Goal: Use online tool/utility: Utilize a website feature to perform a specific function

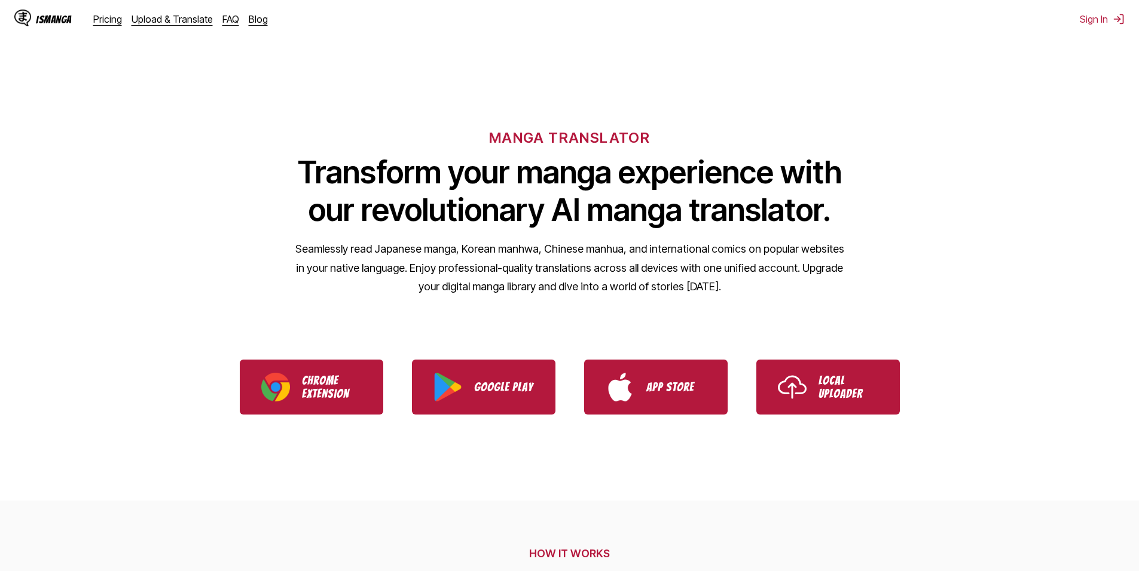
drag, startPoint x: 905, startPoint y: 426, endPoint x: 798, endPoint y: 178, distance: 270.3
drag, startPoint x: 858, startPoint y: 398, endPoint x: 836, endPoint y: 157, distance: 242.4
click at [842, 415] on ul "Chrome Extension Google Play App Store Local Uploader" at bounding box center [569, 387] width 1139 height 84
click at [856, 375] on p "Local Uploader" at bounding box center [848, 387] width 60 height 26
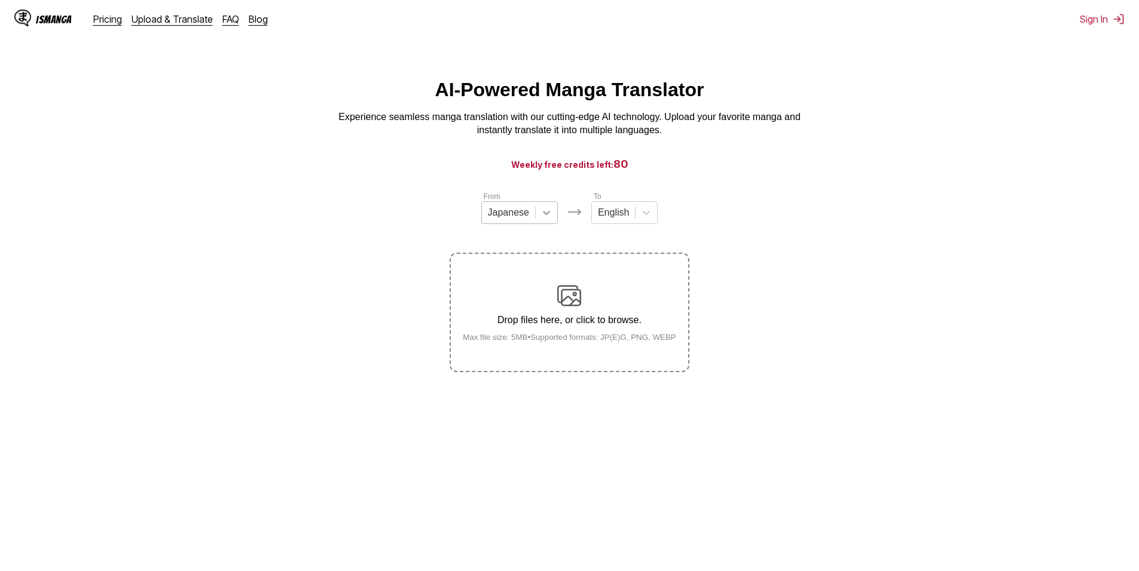
click at [538, 217] on div at bounding box center [546, 213] width 22 height 22
click at [511, 290] on div "Chinese" at bounding box center [519, 282] width 76 height 20
click at [586, 316] on div "Drop files here, or click to browse. Max file size: 5MB • Supported formats: JP…" at bounding box center [569, 313] width 232 height 58
click at [0, 0] on input "Drop files here, or click to browse. Max file size: 5MB • Supported formats: JP…" at bounding box center [0, 0] width 0 height 0
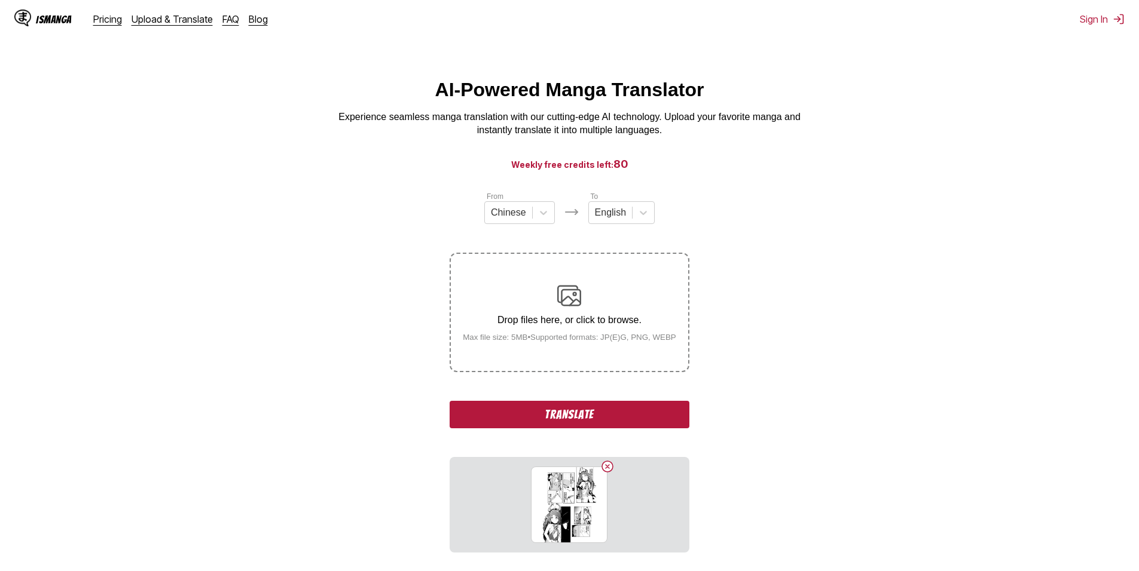
click at [648, 416] on button "Translate" at bounding box center [568, 414] width 239 height 27
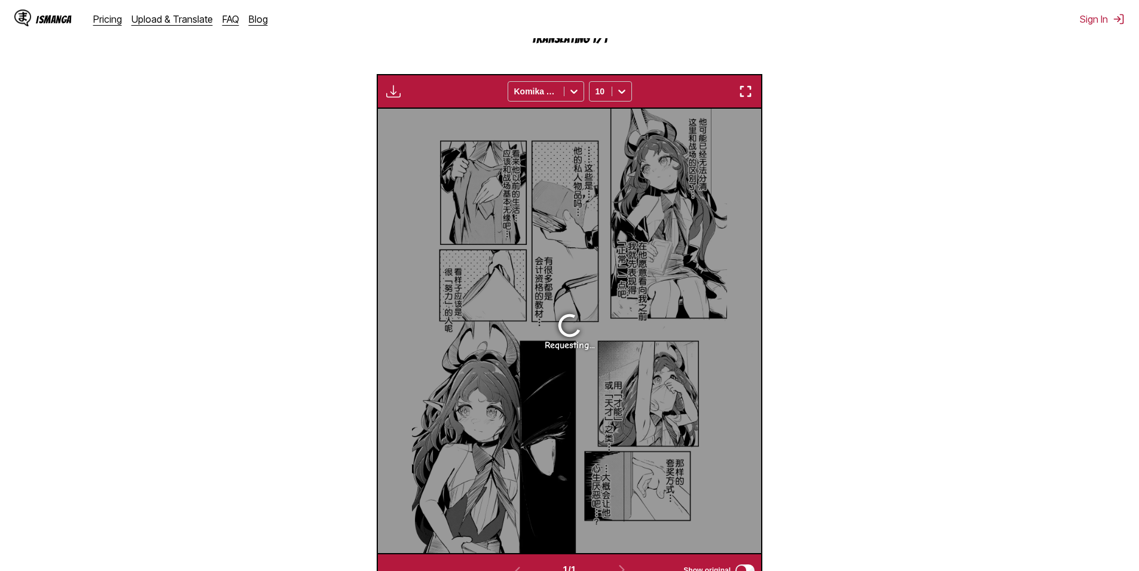
scroll to position [413, 0]
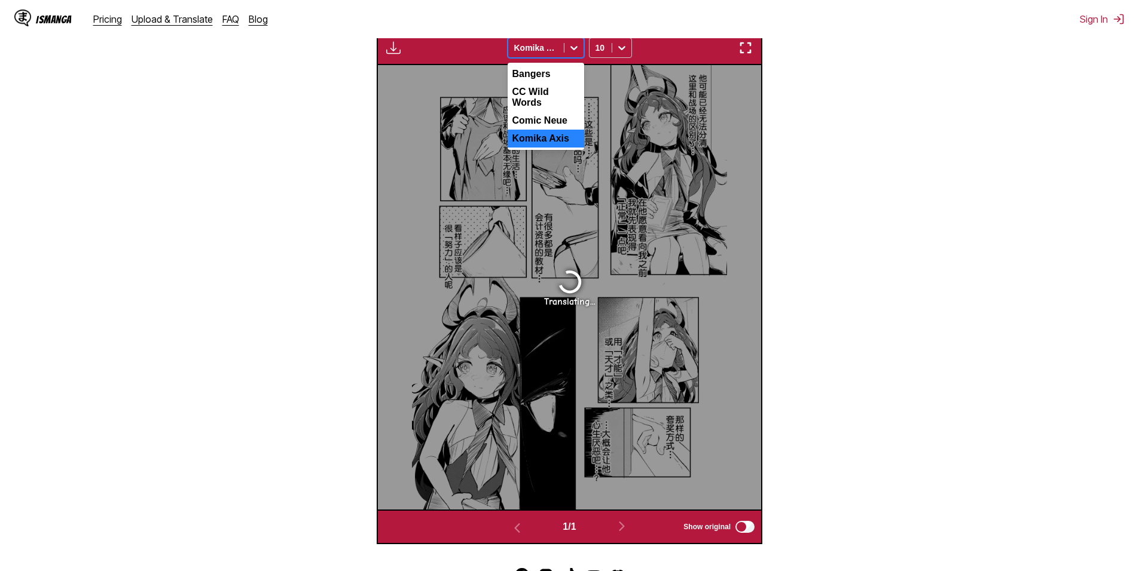
click at [564, 49] on div at bounding box center [573, 47] width 19 height 19
click at [614, 48] on div at bounding box center [621, 47] width 19 height 19
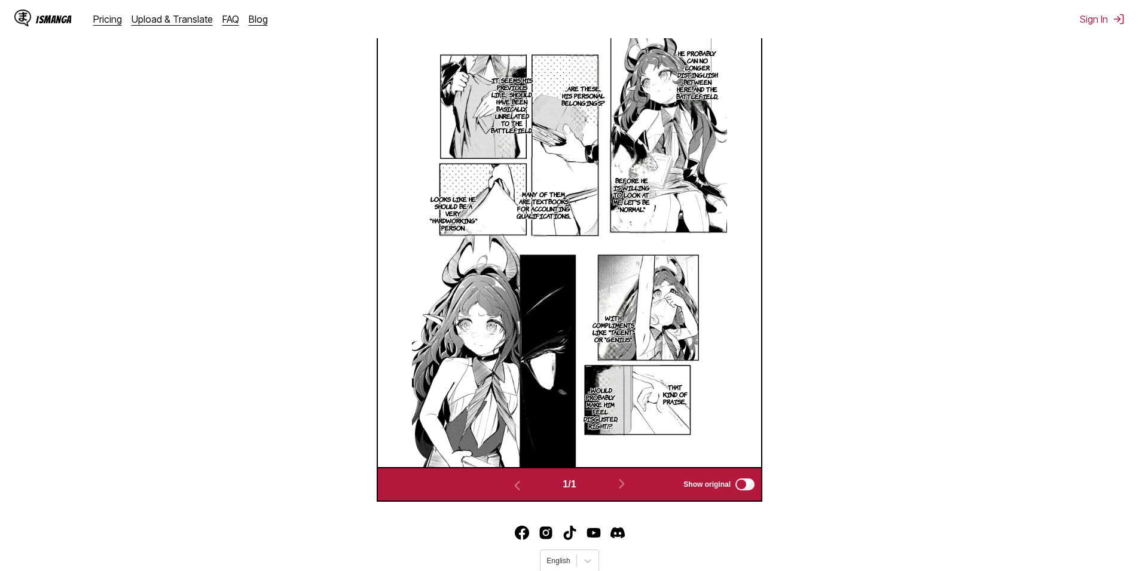
click at [929, 137] on section "From Chinese To English Drop files here, or click to browse. Max file size: 5MB…" at bounding box center [569, 140] width 1119 height 724
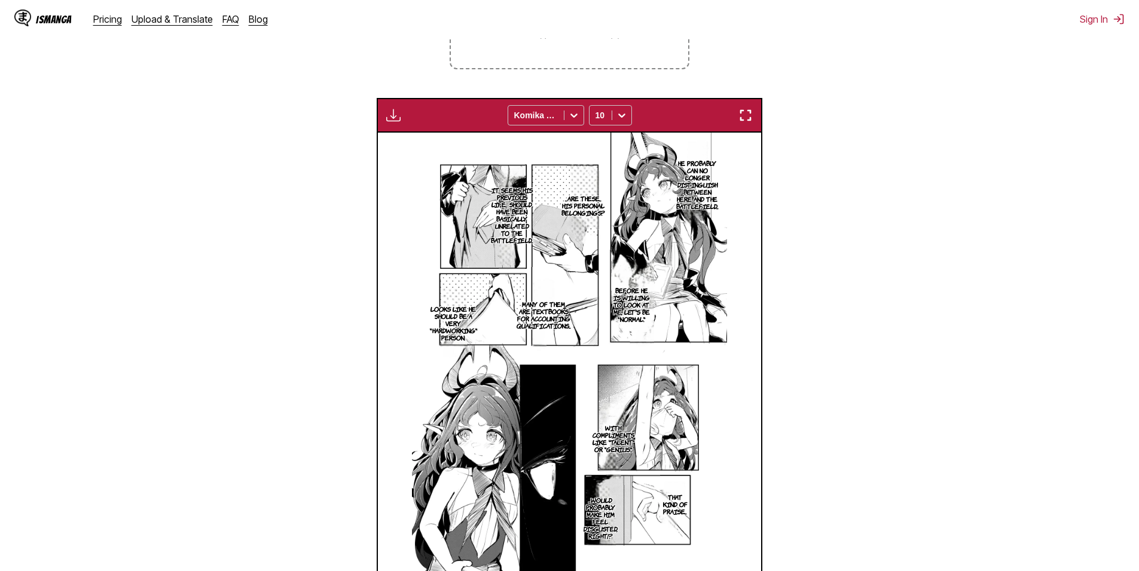
scroll to position [293, 0]
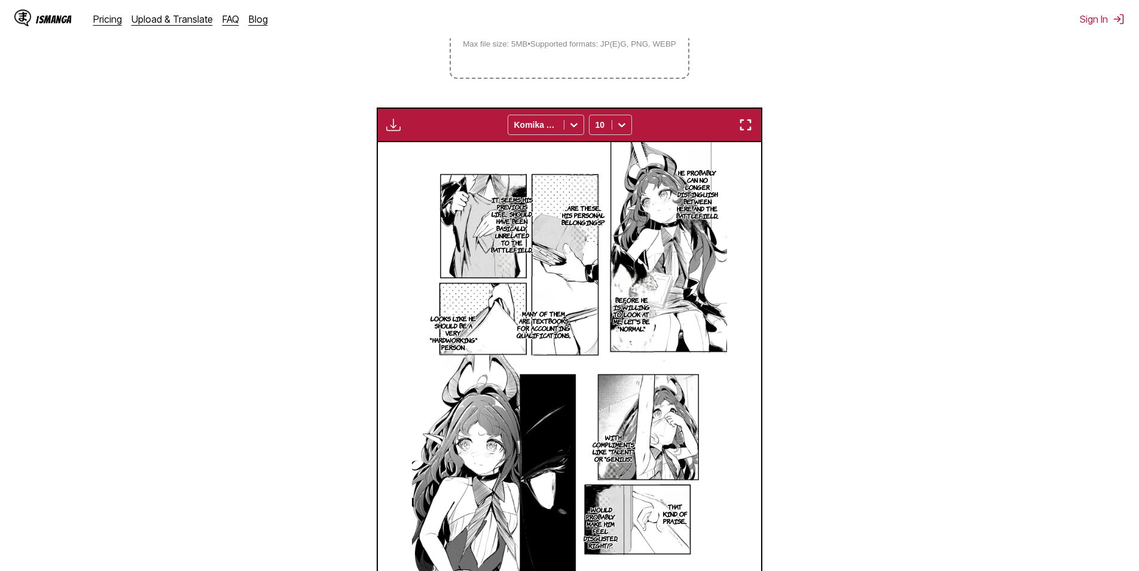
click at [613, 264] on section "Before he is willing to look at me, let's be "normal."" at bounding box center [630, 313] width 45 height 109
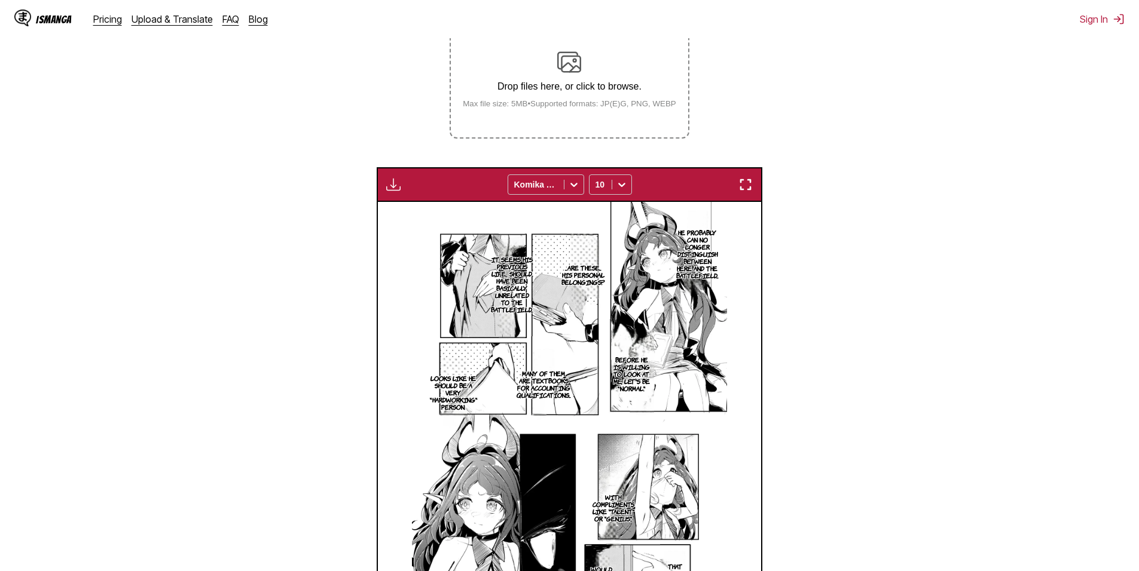
click at [739, 188] on img "button" at bounding box center [745, 185] width 14 height 14
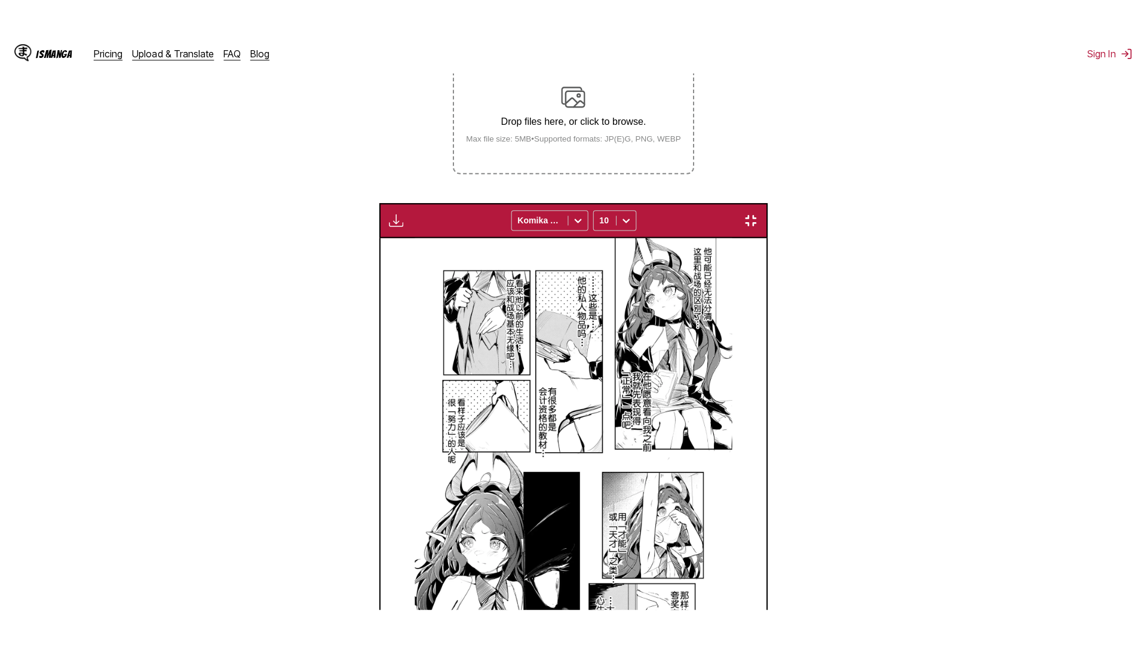
scroll to position [126, 0]
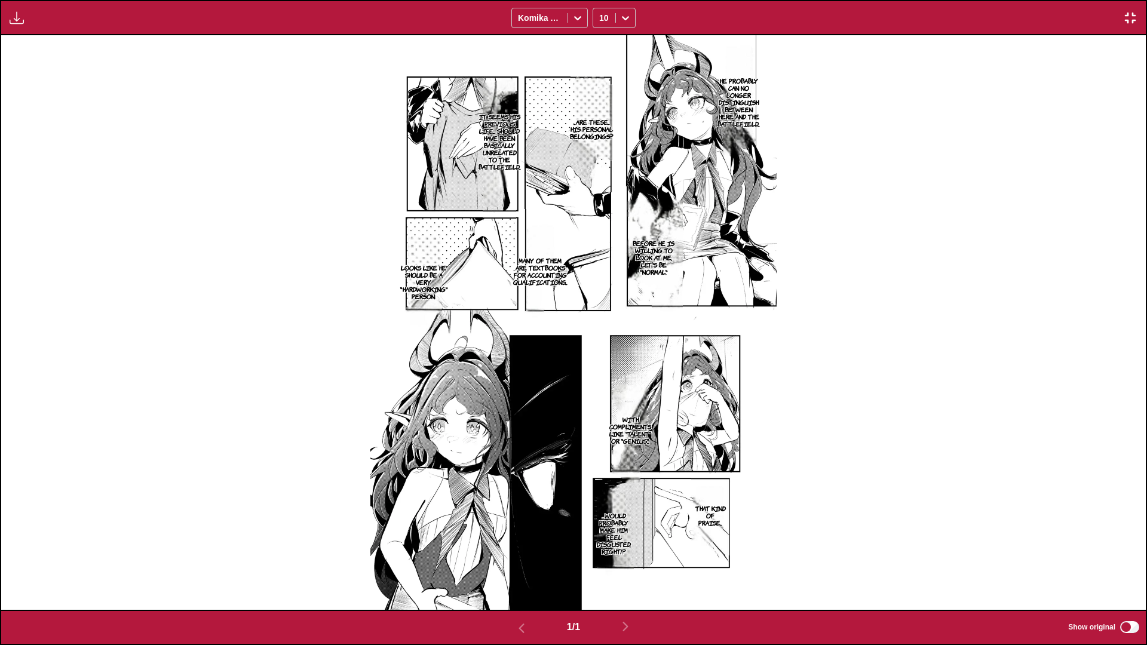
click at [685, 163] on img at bounding box center [574, 322] width 407 height 575
click at [1132, 19] on img "button" at bounding box center [1131, 18] width 14 height 14
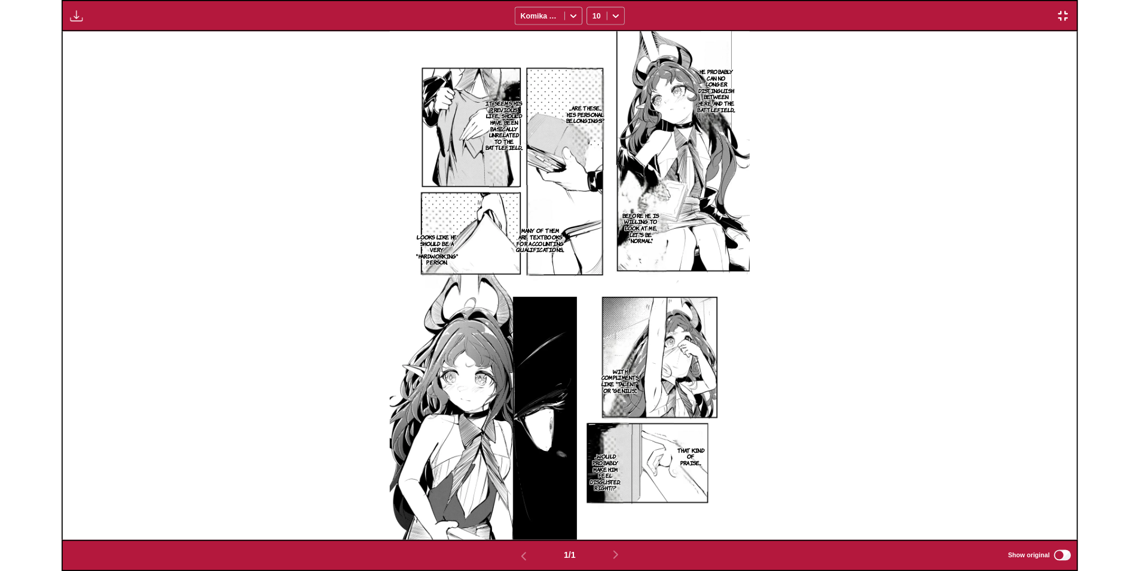
scroll to position [311, 0]
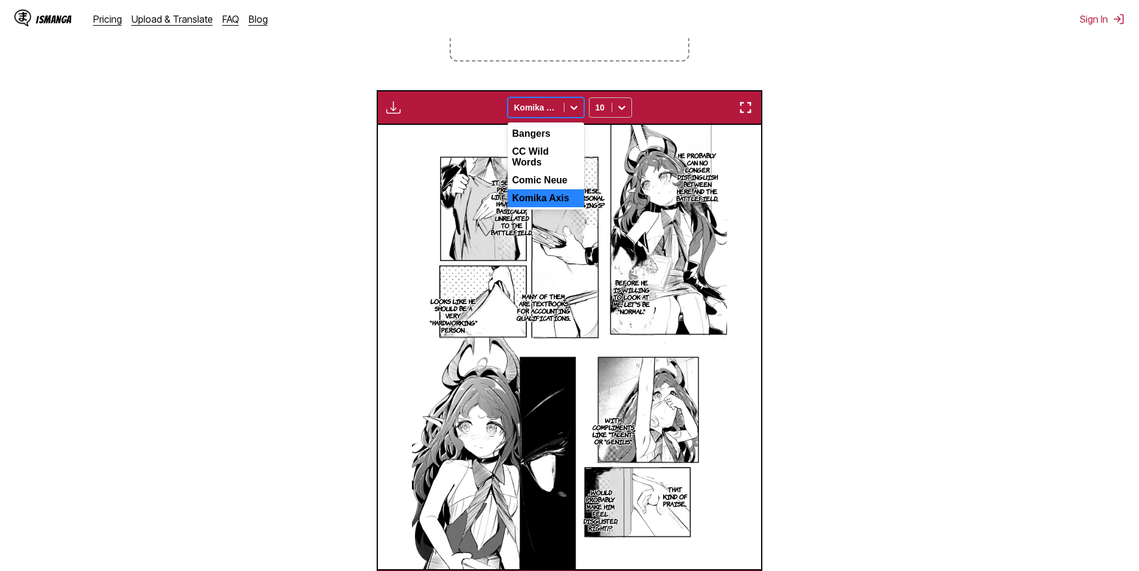
click at [558, 103] on div "Komika Axis" at bounding box center [536, 107] width 56 height 17
click at [546, 157] on div "CC Wild Words" at bounding box center [545, 157] width 76 height 29
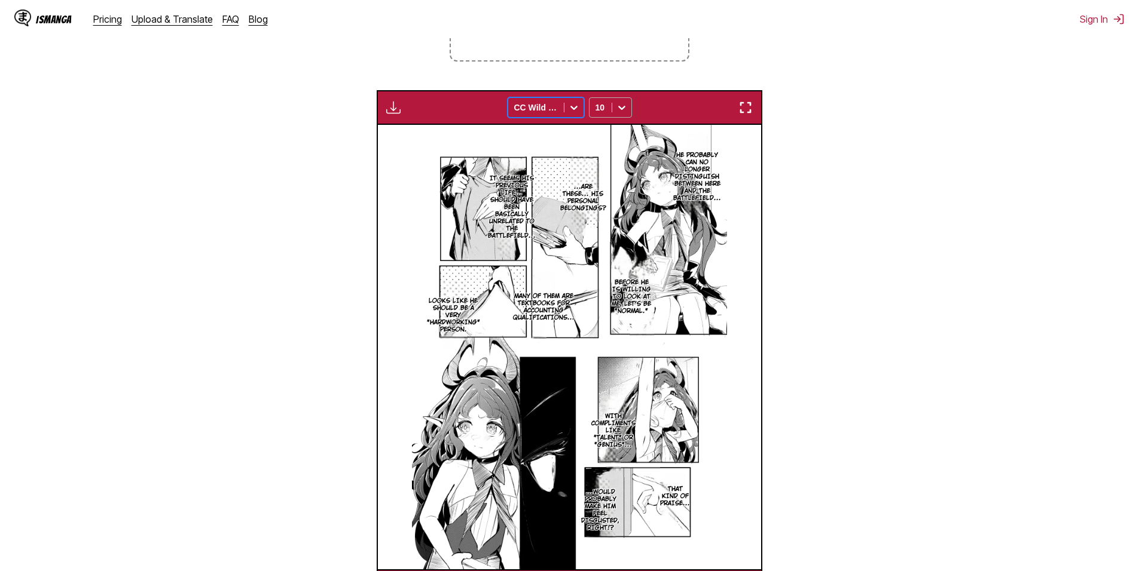
click at [608, 111] on div "10" at bounding box center [600, 107] width 22 height 17
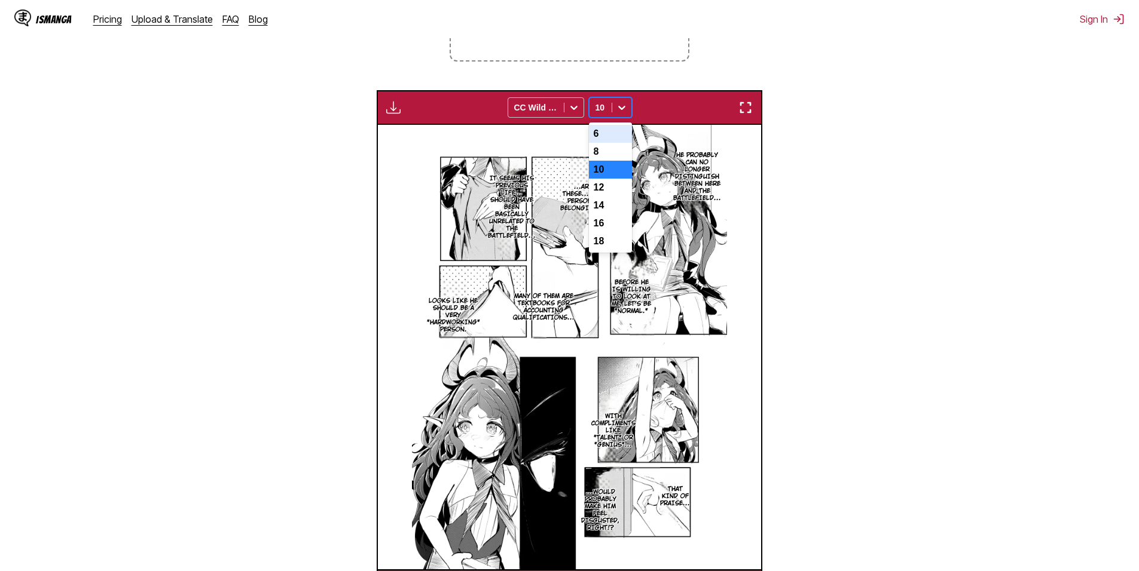
click at [613, 138] on div "6" at bounding box center [610, 134] width 43 height 18
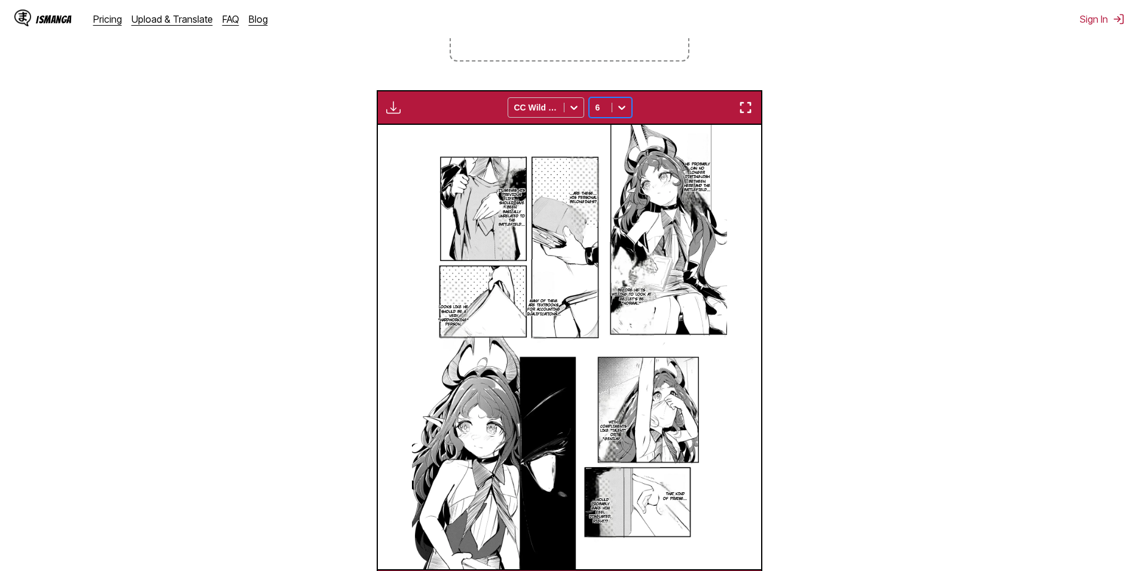
click at [617, 108] on icon at bounding box center [622, 108] width 12 height 12
click at [602, 155] on div "8" at bounding box center [610, 152] width 43 height 18
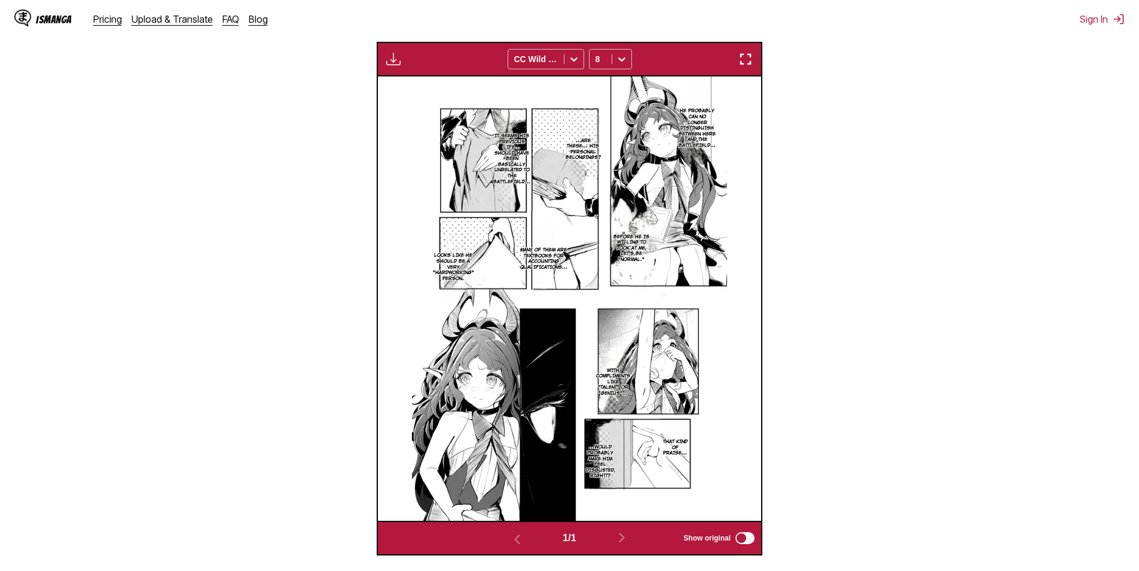
scroll to position [72, 0]
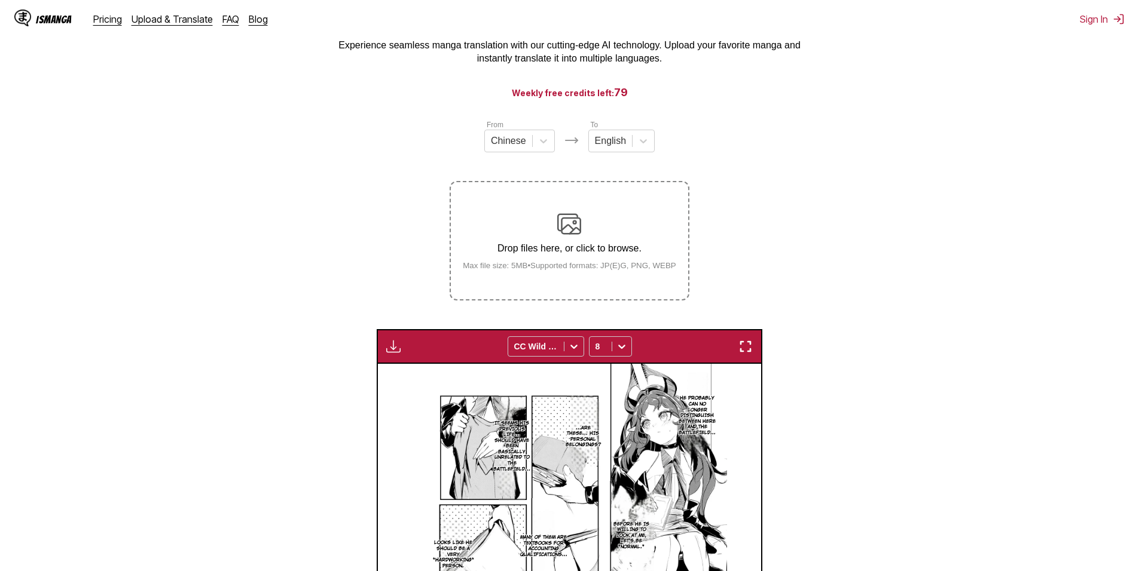
click at [625, 223] on div "Drop files here, or click to browse. Max file size: 5MB • Supported formats: JP…" at bounding box center [569, 241] width 232 height 58
click at [0, 0] on input "Drop files here, or click to browse. Max file size: 5MB • Supported formats: JP…" at bounding box center [0, 0] width 0 height 0
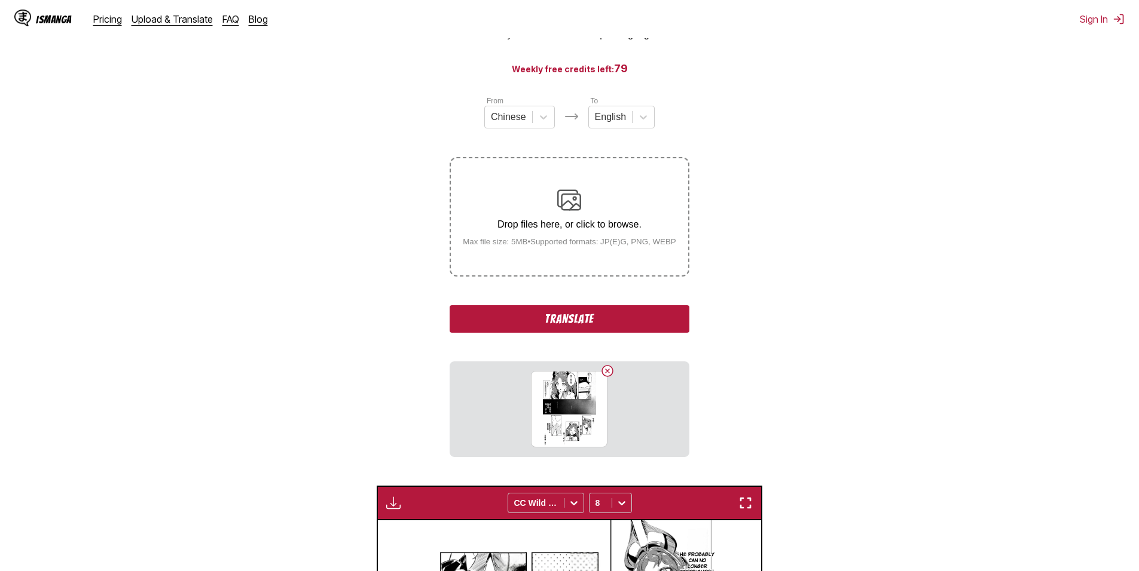
scroll to position [251, 0]
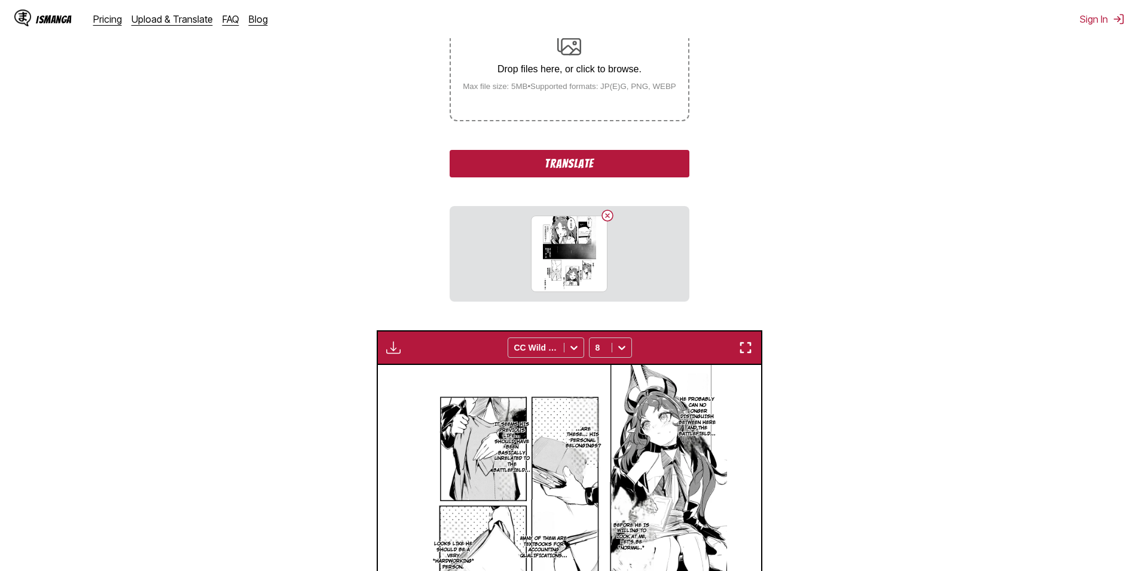
click at [592, 156] on button "Translate" at bounding box center [568, 163] width 239 height 27
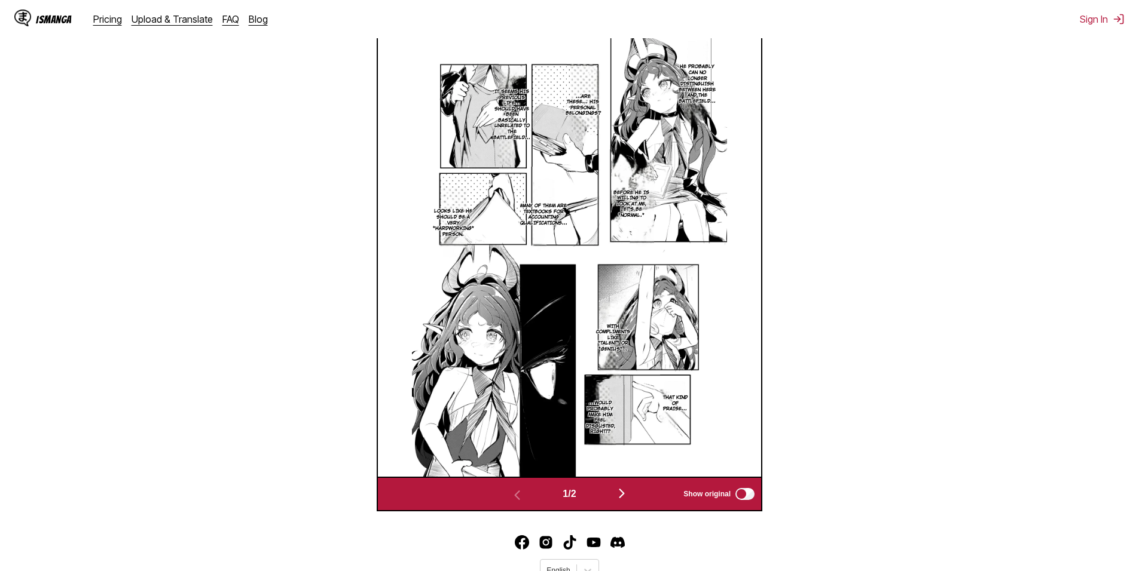
scroll to position [457, 0]
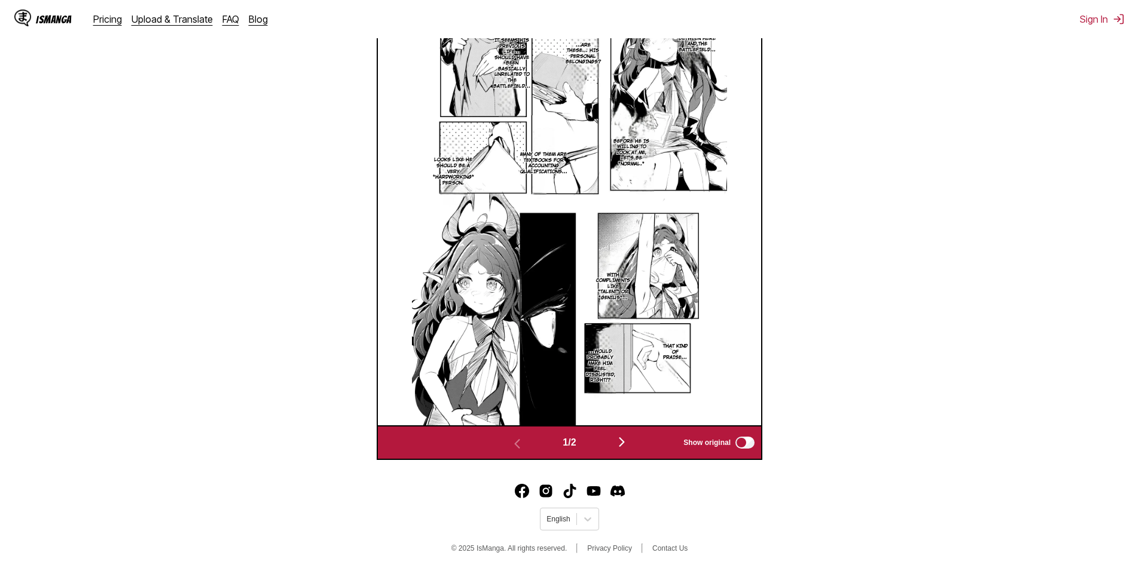
click at [625, 440] on img "button" at bounding box center [621, 442] width 14 height 14
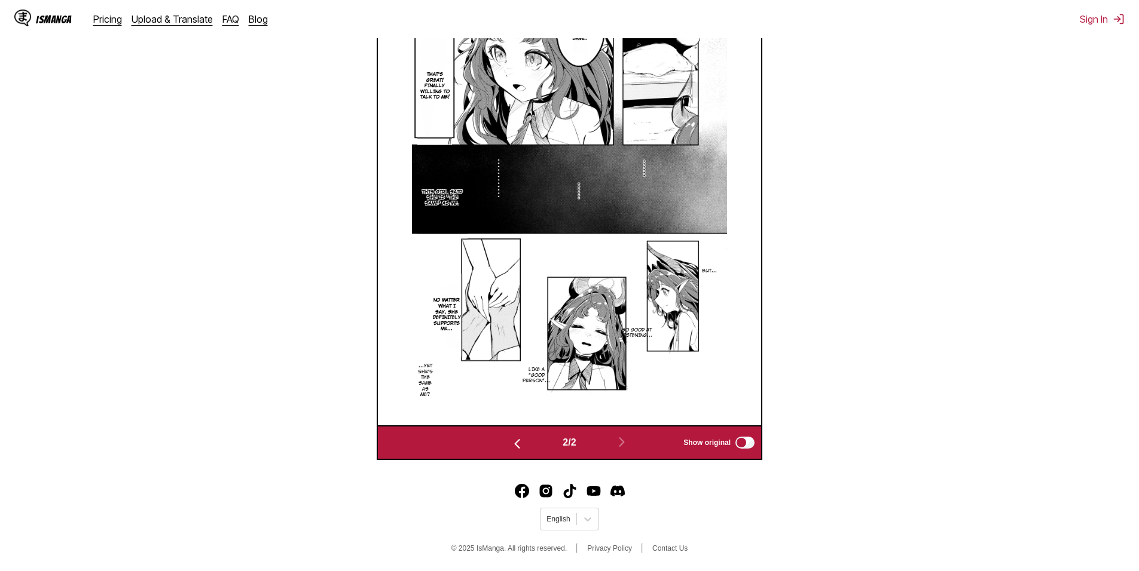
click at [873, 397] on section "From Chinese To English Drop files here, or click to browse. Max file size: 5MB…" at bounding box center [569, 98] width 1119 height 724
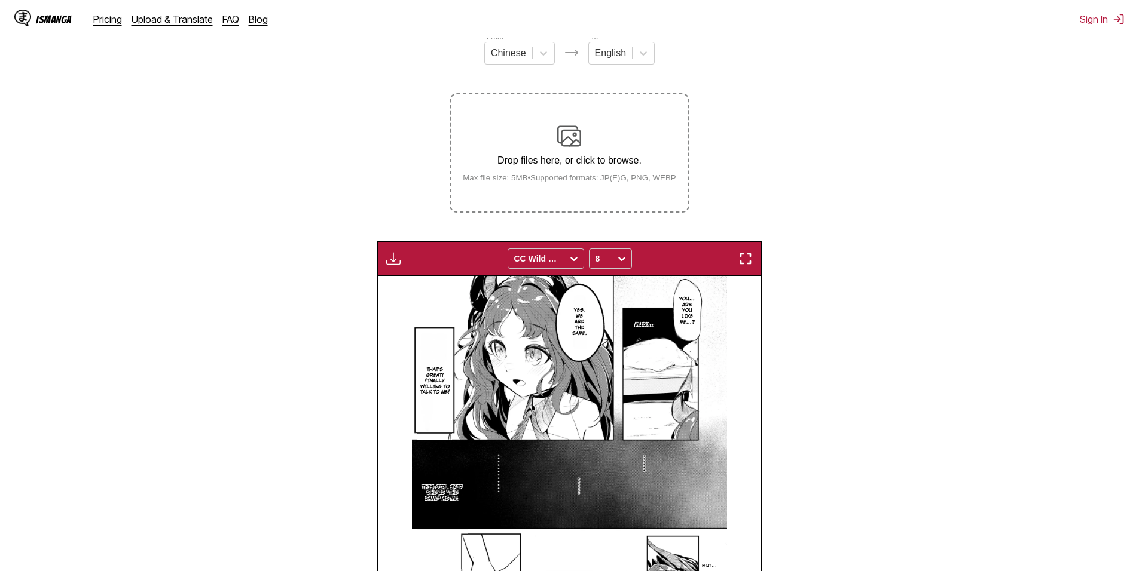
scroll to position [158, 0]
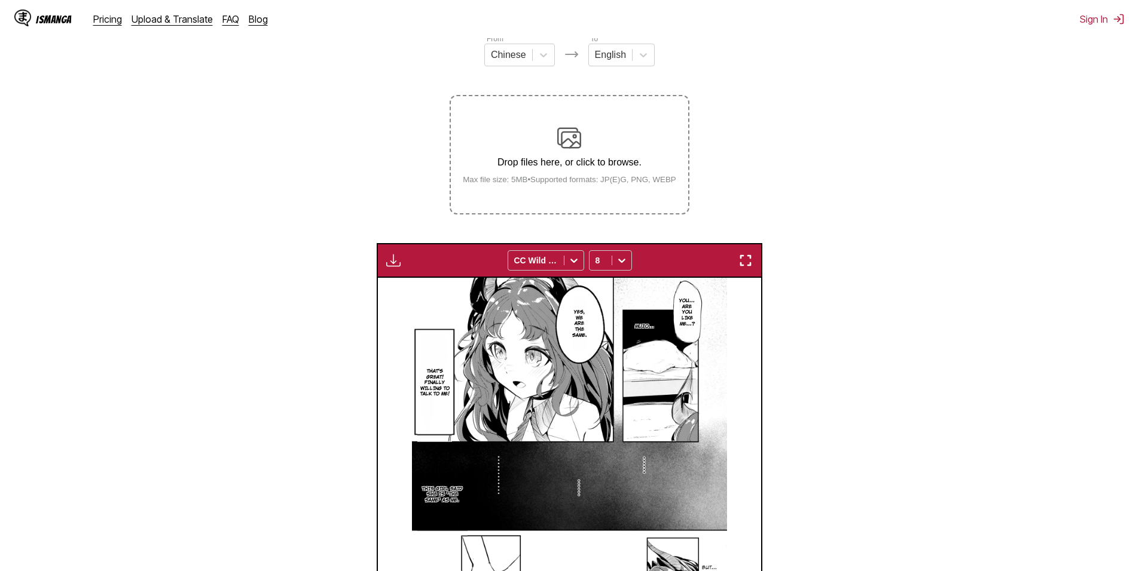
click at [391, 264] on img "button" at bounding box center [393, 260] width 14 height 14
click at [911, 212] on section "From Chinese To English Drop files here, or click to browse. Max file size: 5MB…" at bounding box center [569, 395] width 1119 height 724
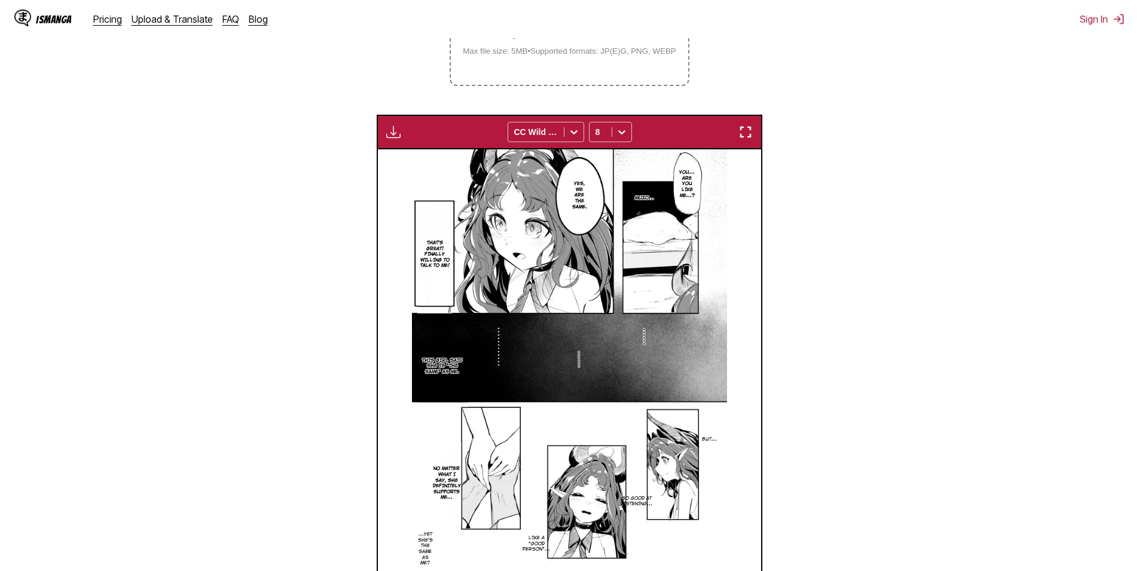
scroll to position [337, 0]
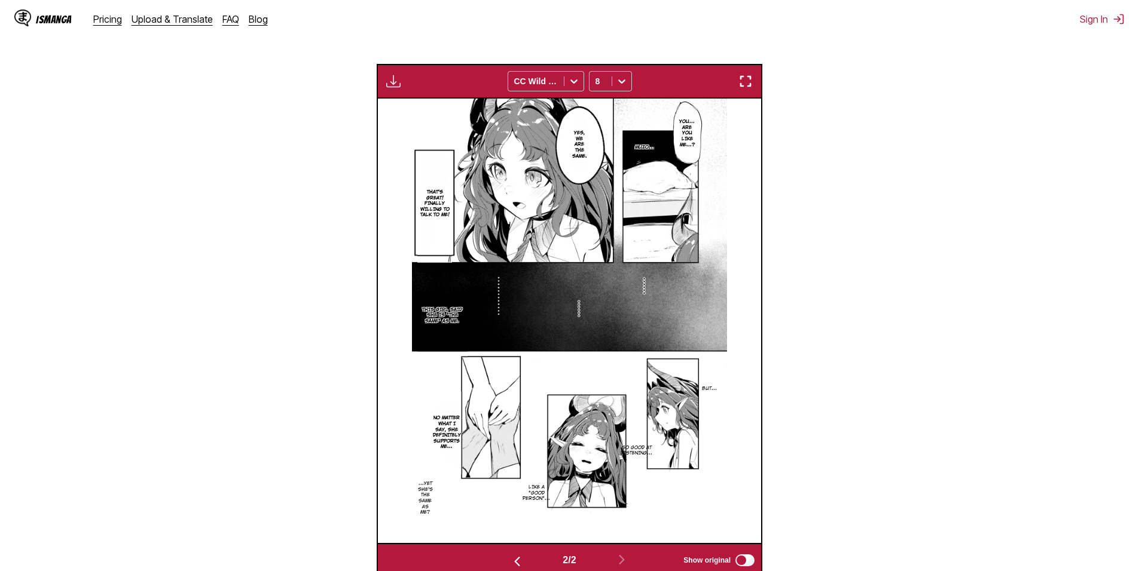
click at [852, 180] on section "From Chinese To English Drop files here, or click to browse. Max file size: 5MB…" at bounding box center [569, 216] width 1119 height 724
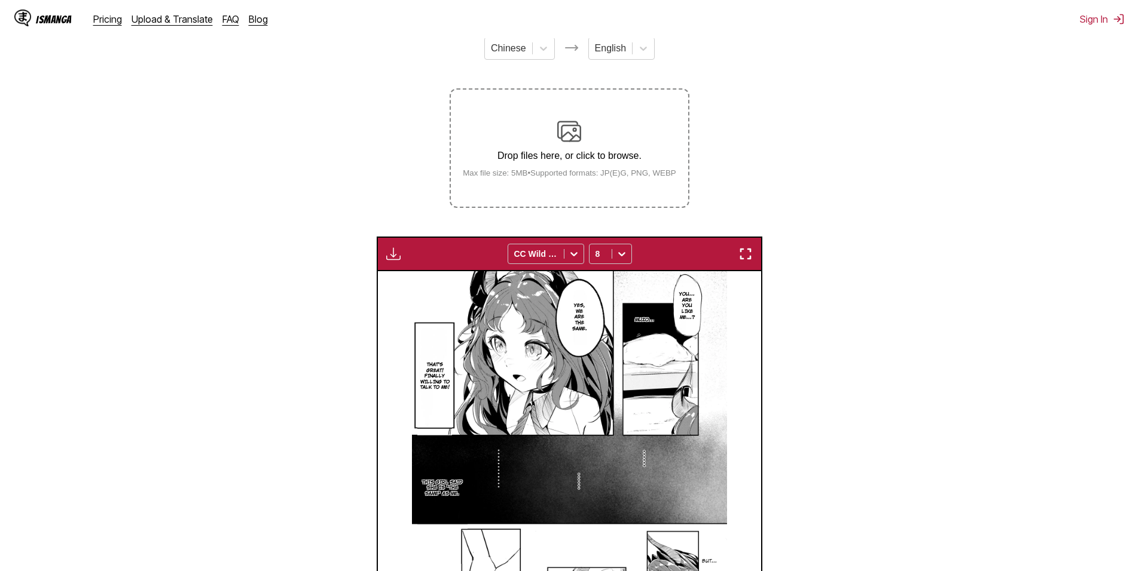
scroll to position [179, 0]
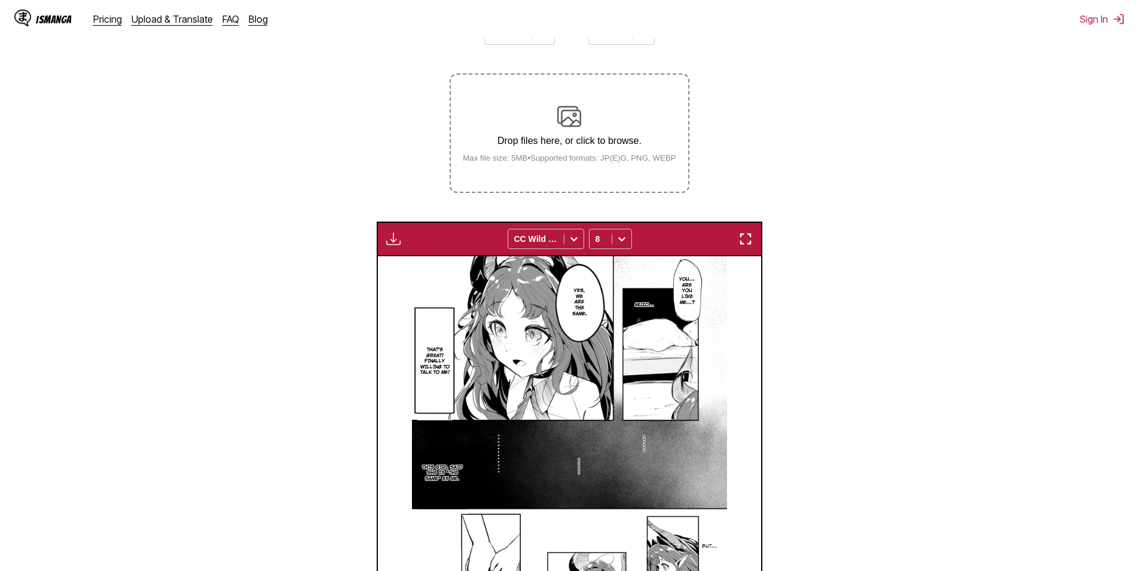
click at [596, 163] on small "Max file size: 5MB • Supported formats: JP(E)G, PNG, WEBP" at bounding box center [569, 158] width 232 height 9
click at [0, 0] on input "Drop files here, or click to browse. Max file size: 5MB • Supported formats: JP…" at bounding box center [0, 0] width 0 height 0
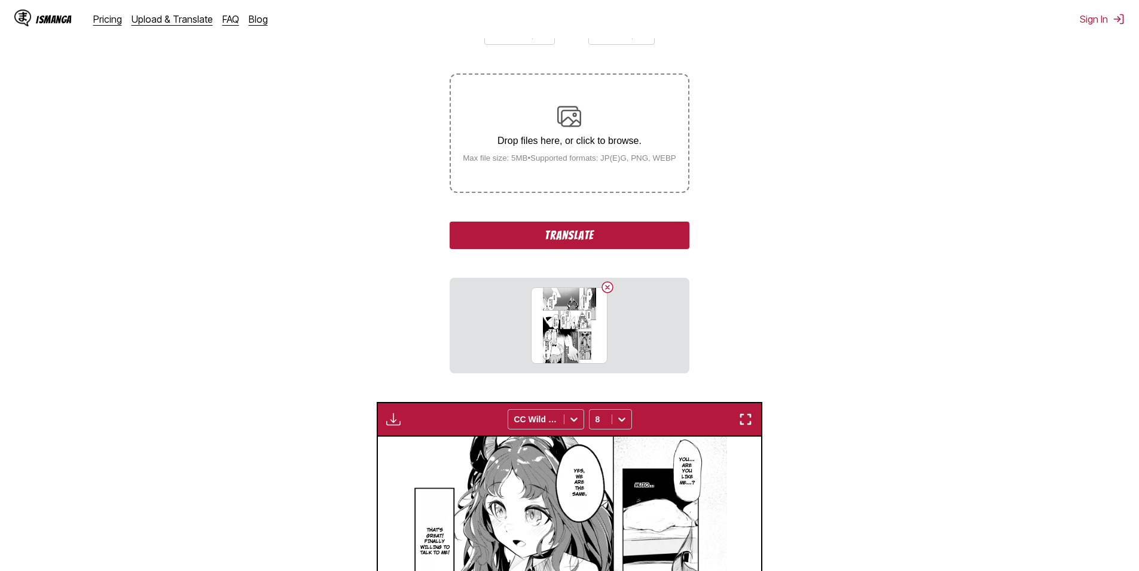
click at [595, 234] on button "Translate" at bounding box center [568, 235] width 239 height 27
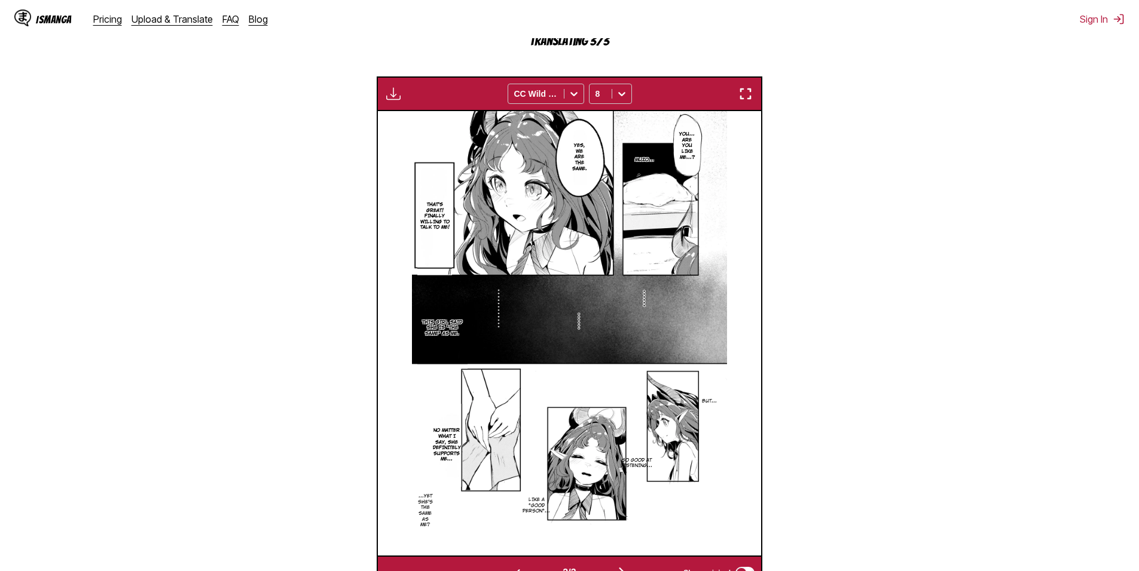
scroll to position [478, 0]
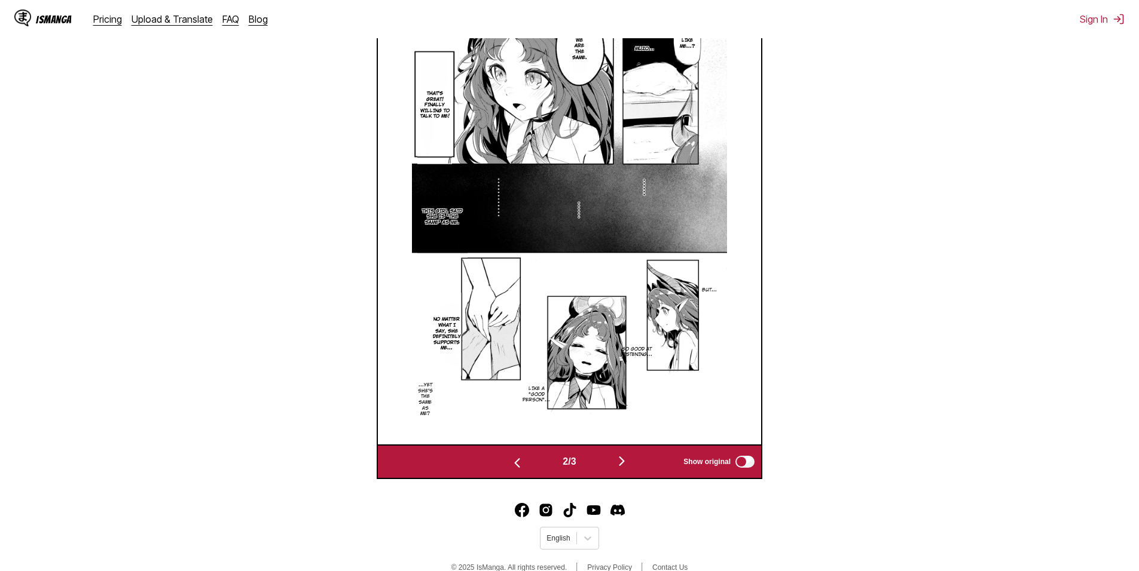
click at [629, 458] on img "button" at bounding box center [621, 461] width 14 height 14
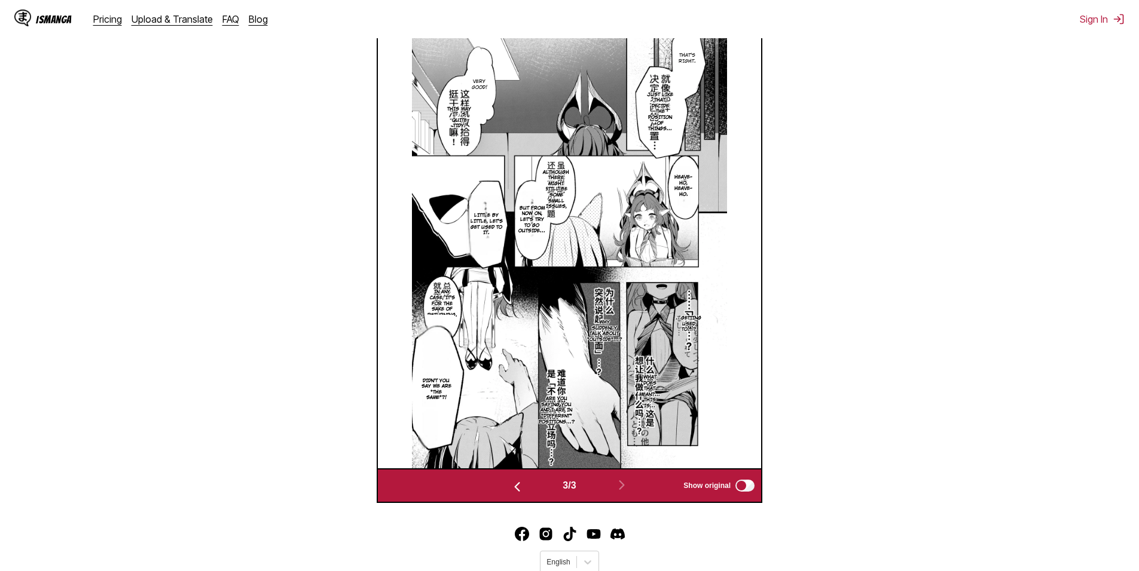
scroll to position [418, 0]
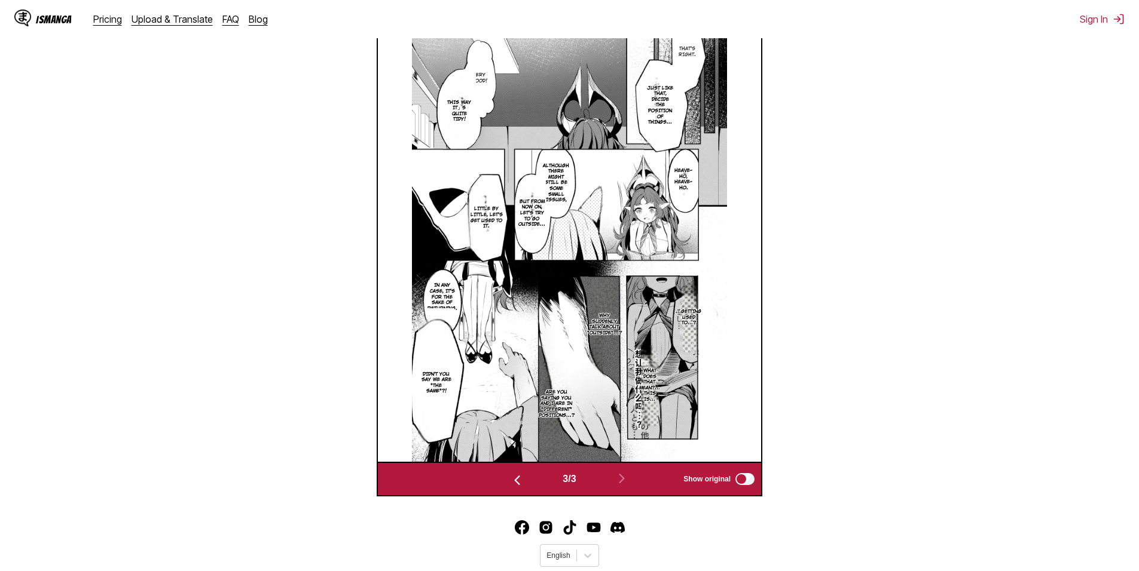
click at [502, 89] on img at bounding box center [569, 239] width 315 height 445
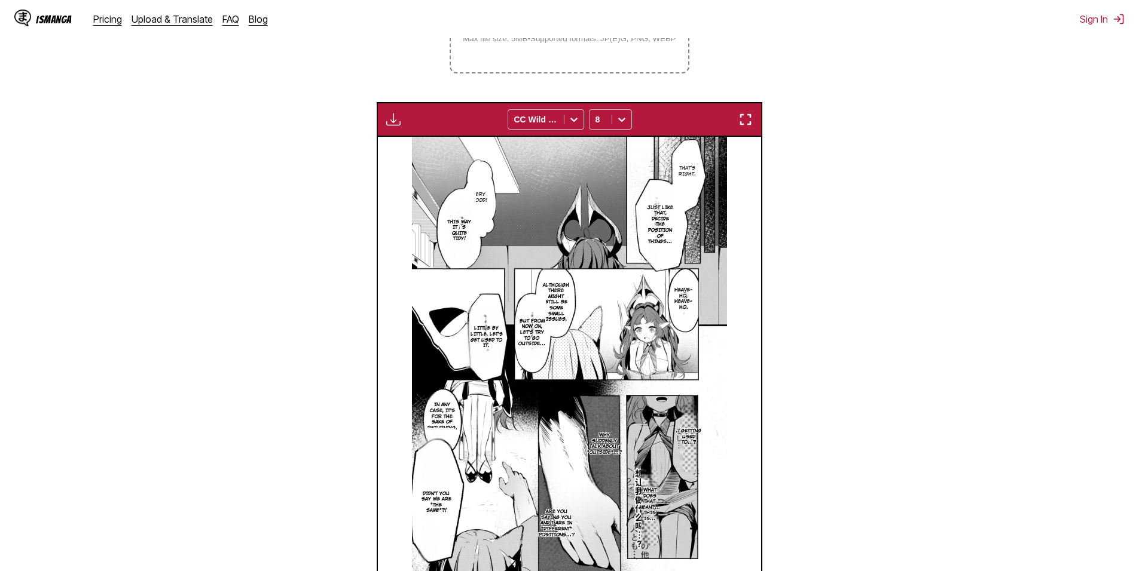
click at [744, 127] on button "button" at bounding box center [746, 120] width 22 height 16
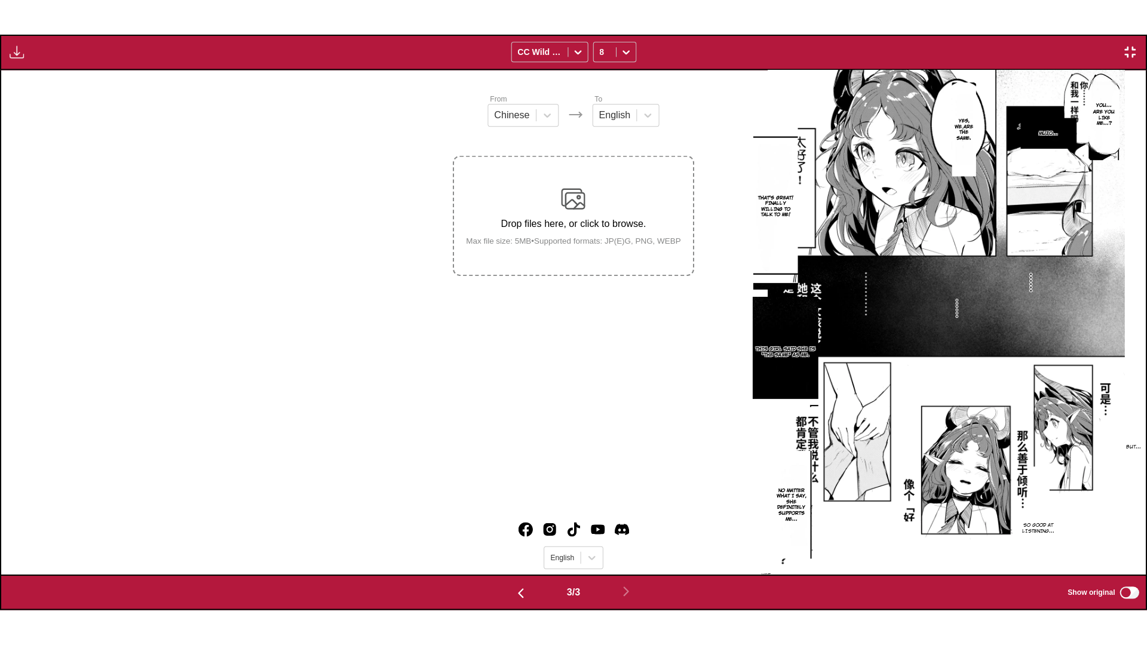
scroll to position [0, 2290]
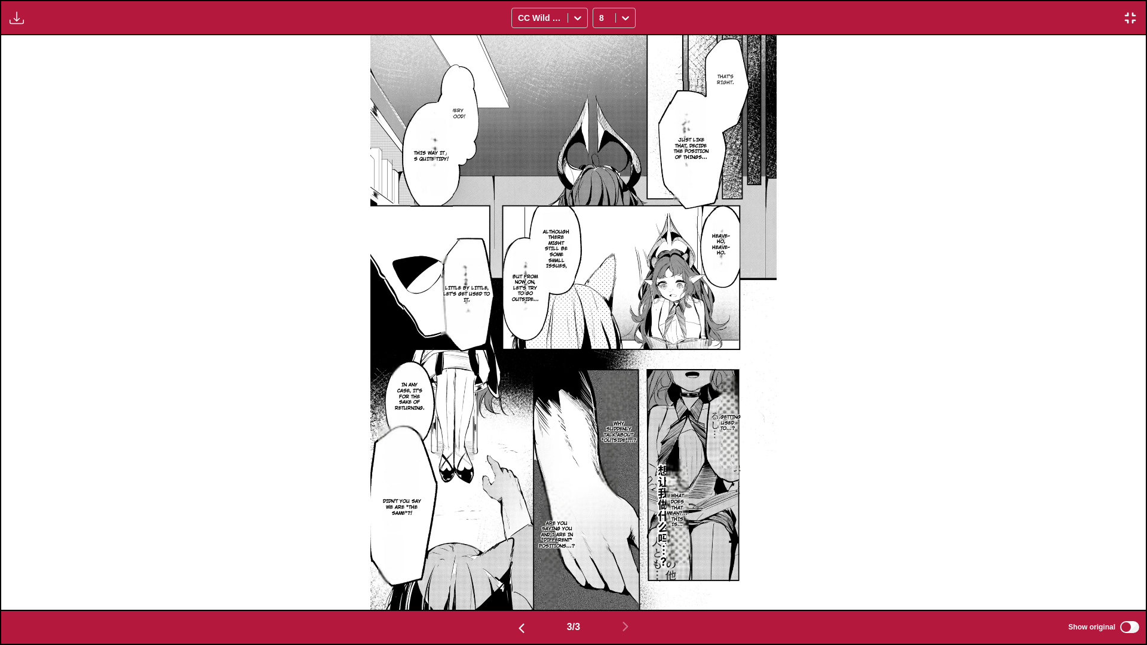
click at [512, 99] on img at bounding box center [574, 322] width 407 height 575
click at [1138, 19] on button "button" at bounding box center [1131, 18] width 22 height 16
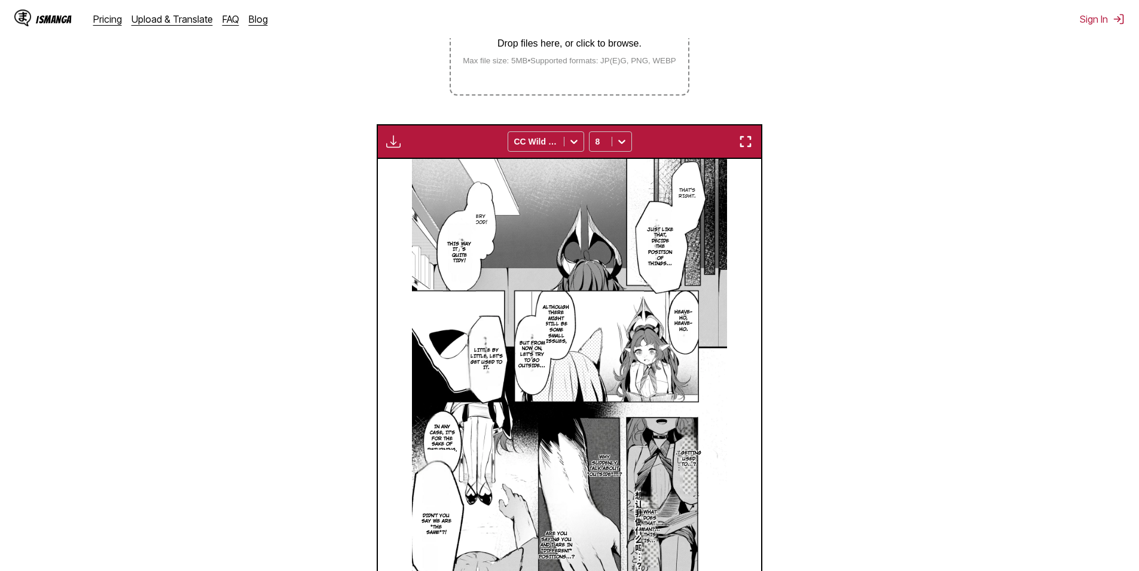
scroll to position [251, 0]
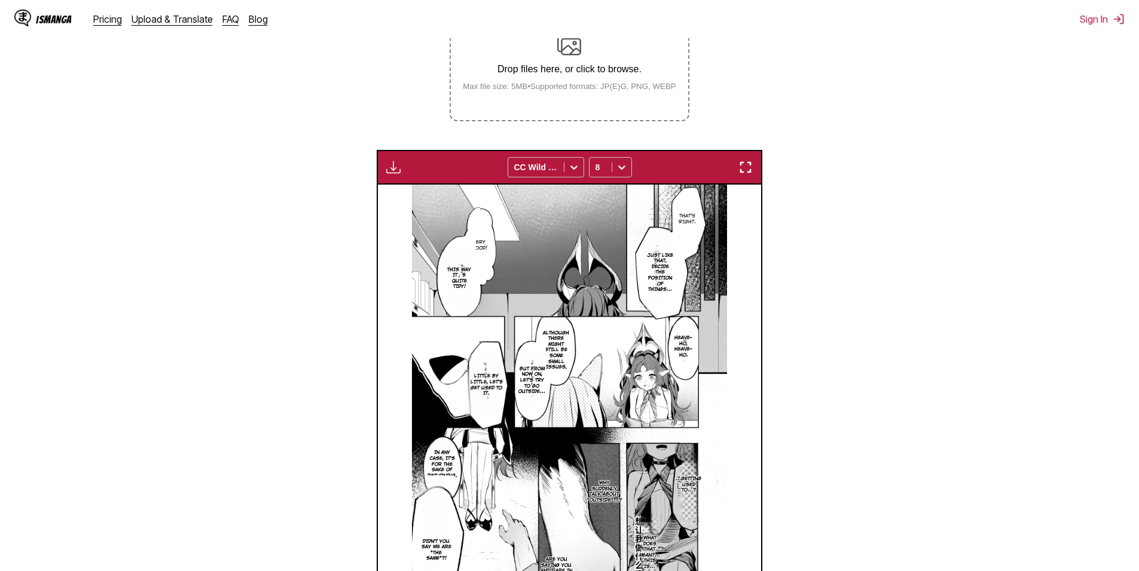
click at [610, 103] on label "Drop files here, or click to browse. Max file size: 5MB • Supported formats: JP…" at bounding box center [569, 61] width 237 height 117
click at [0, 0] on input "Drop files here, or click to browse. Max file size: 5MB • Supported formats: JP…" at bounding box center [0, 0] width 0 height 0
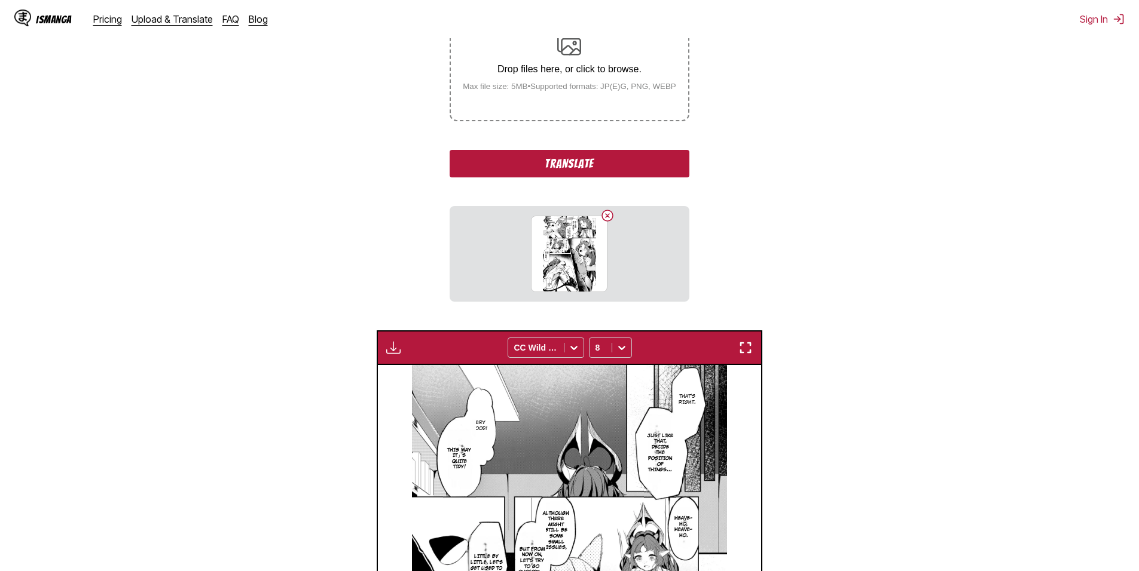
click at [625, 172] on button "Translate" at bounding box center [568, 163] width 239 height 27
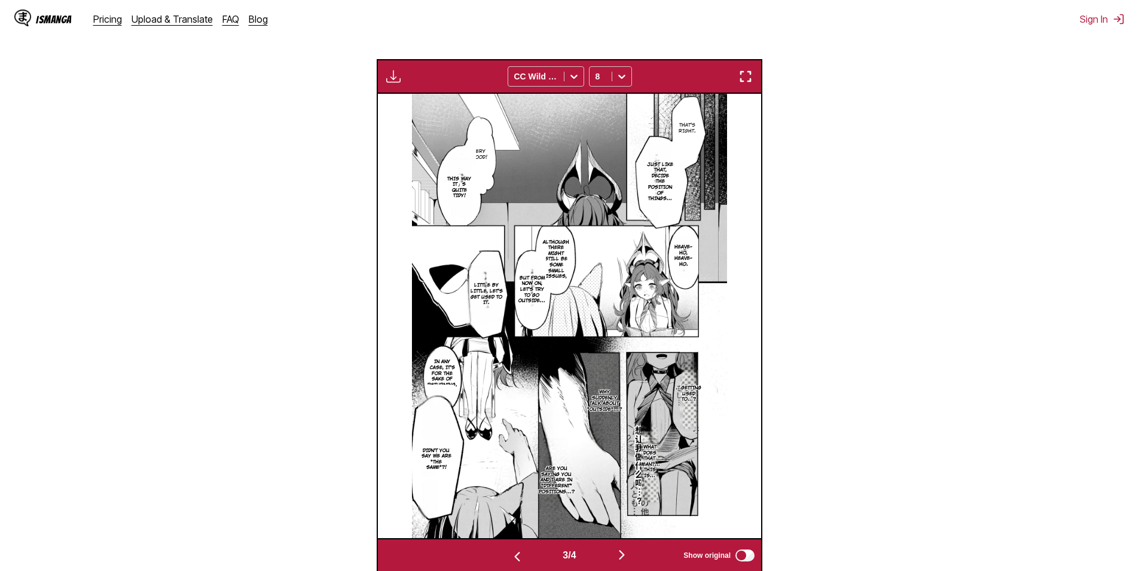
scroll to position [371, 0]
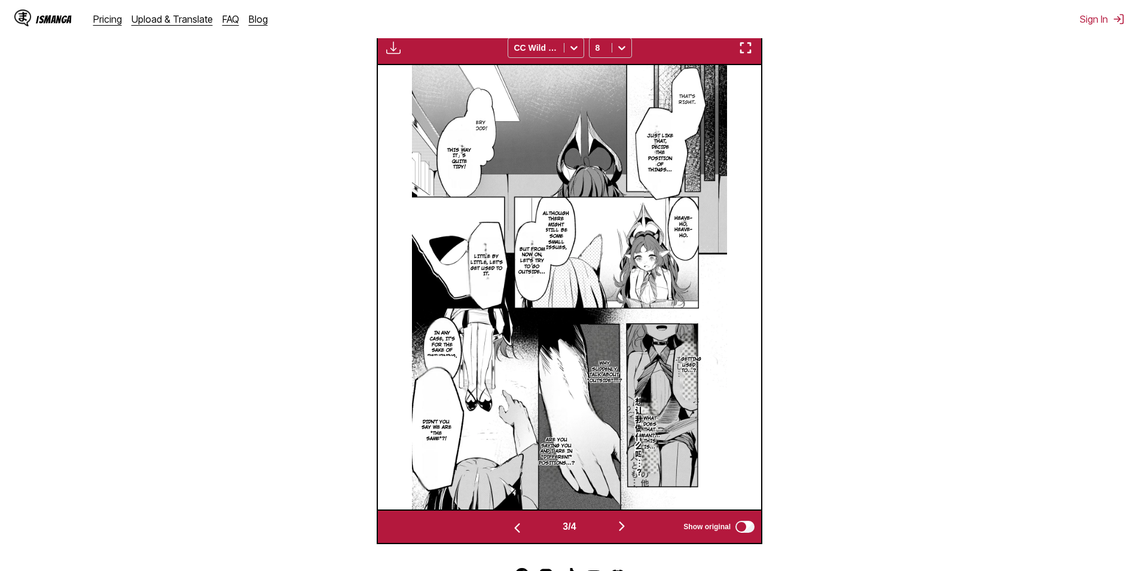
click at [622, 536] on button "button" at bounding box center [622, 527] width 72 height 17
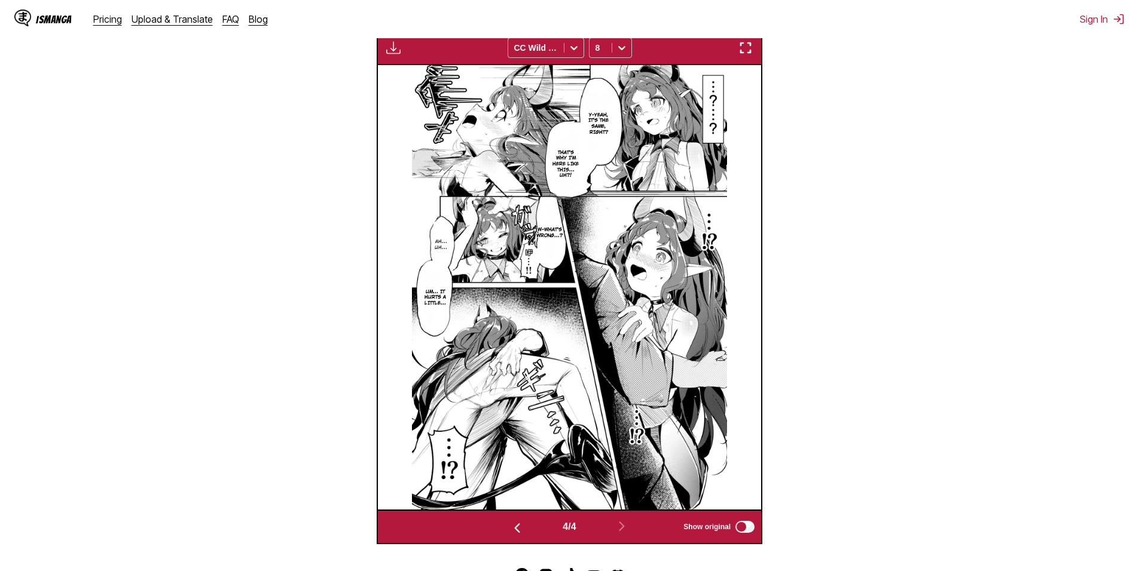
click at [980, 406] on section "From Chinese To English Drop files here, or click to browse. Max file size: 5MB…" at bounding box center [569, 182] width 1119 height 724
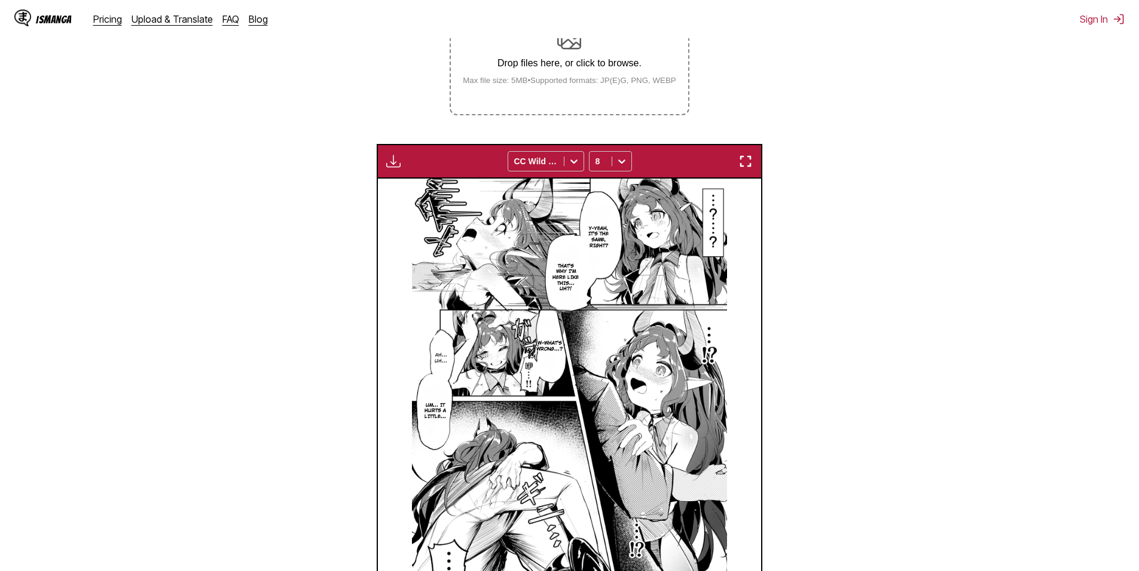
scroll to position [251, 0]
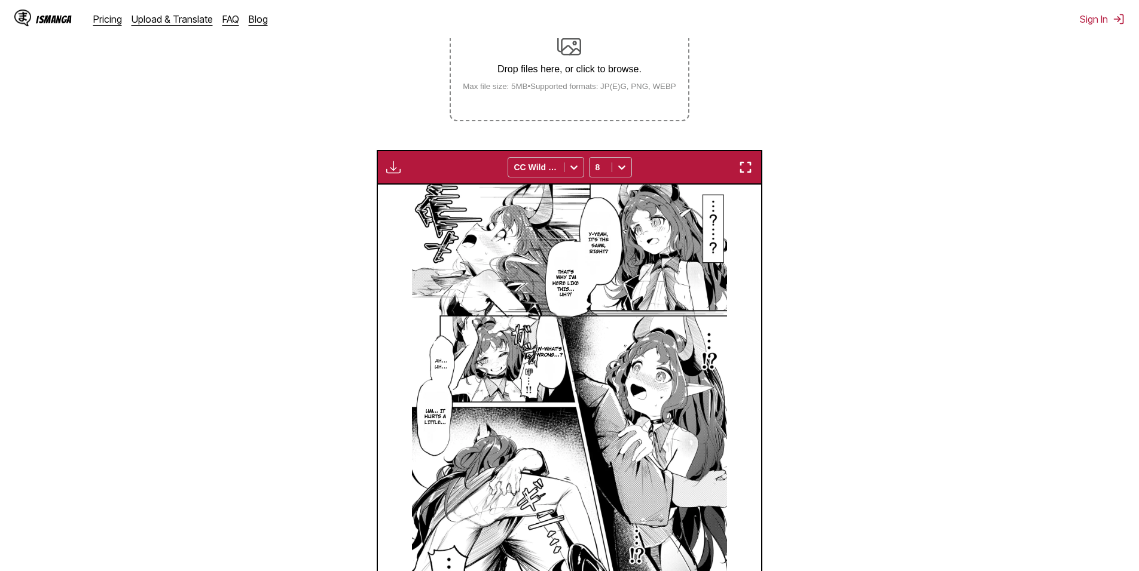
click at [570, 71] on p "Drop files here, or click to browse." at bounding box center [569, 69] width 232 height 11
click at [0, 0] on input "Drop files here, or click to browse. Max file size: 5MB • Supported formats: JP…" at bounding box center [0, 0] width 0 height 0
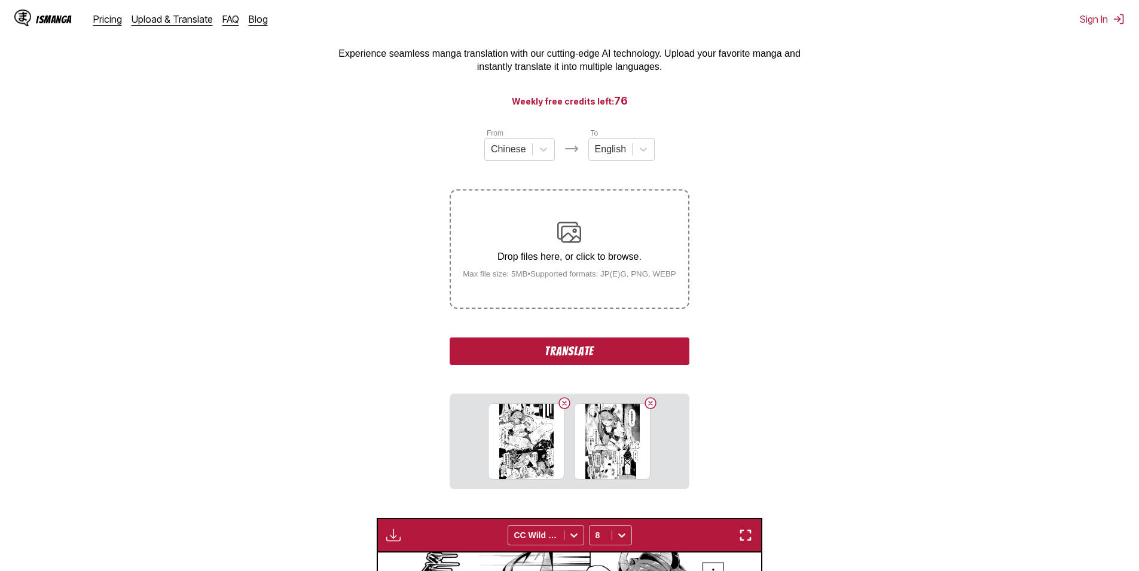
scroll to position [0, 0]
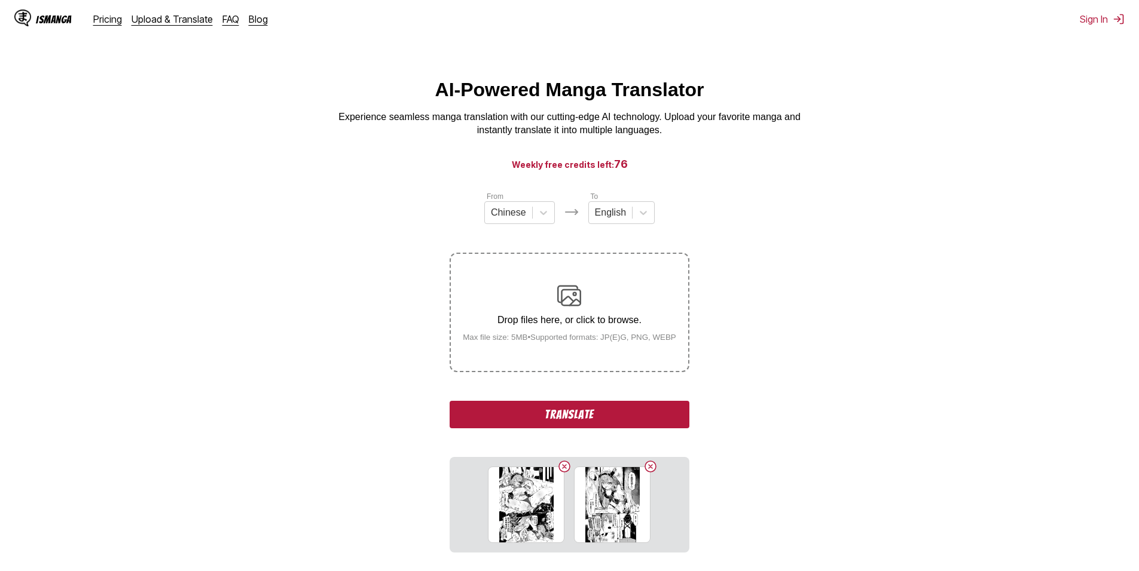
click at [585, 409] on button "Translate" at bounding box center [568, 414] width 239 height 27
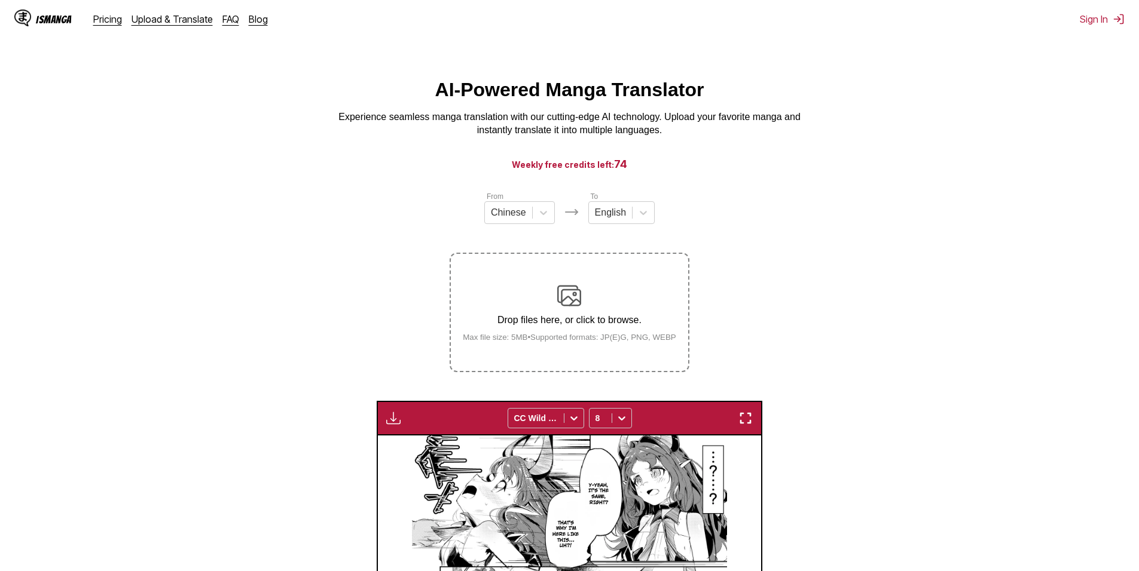
click at [810, 181] on main "AI-Powered Manga Translator Experience seamless manga translation with our cutt…" at bounding box center [569, 497] width 1139 height 836
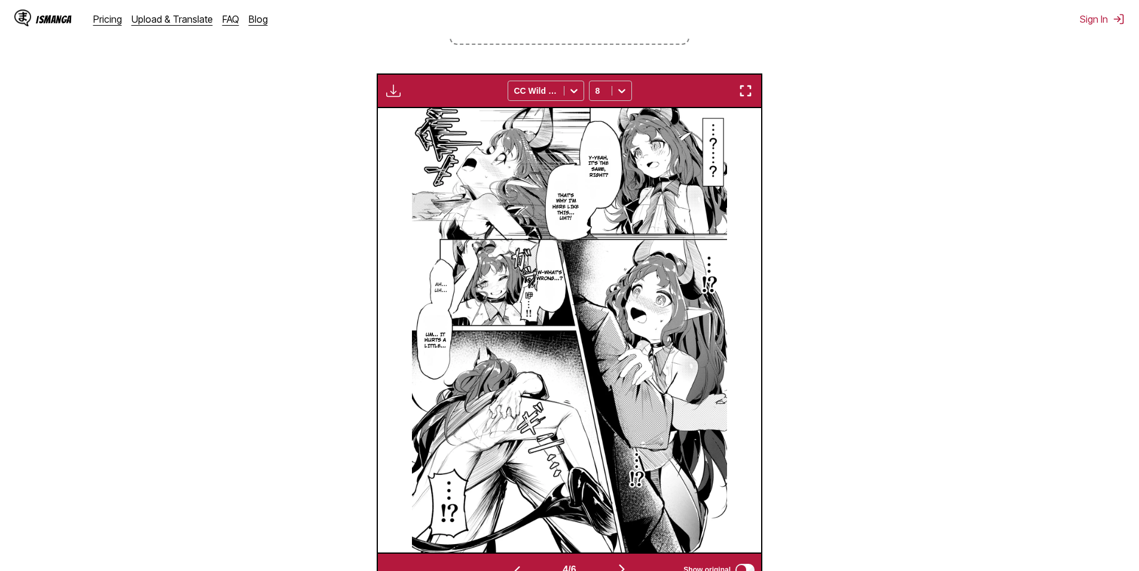
scroll to position [457, 0]
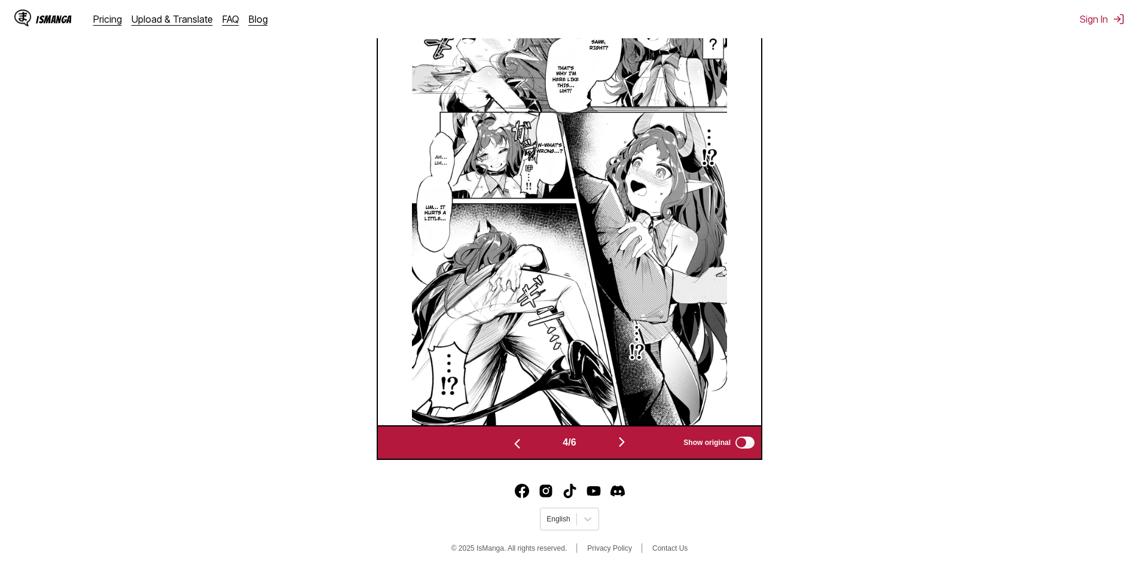
click at [622, 438] on img "button" at bounding box center [621, 442] width 14 height 14
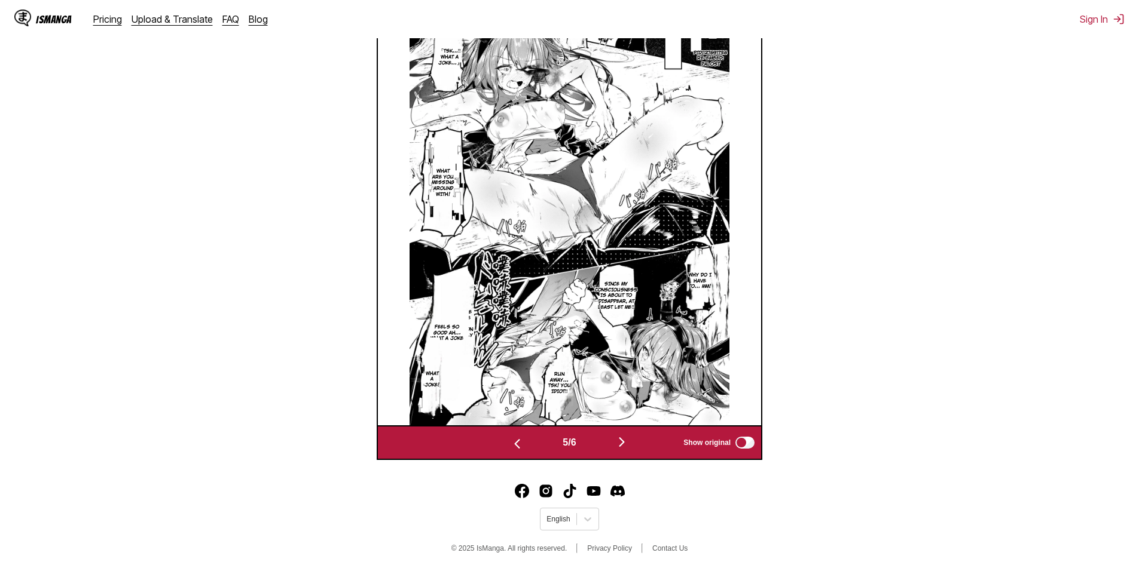
click at [624, 444] on img "button" at bounding box center [621, 442] width 14 height 14
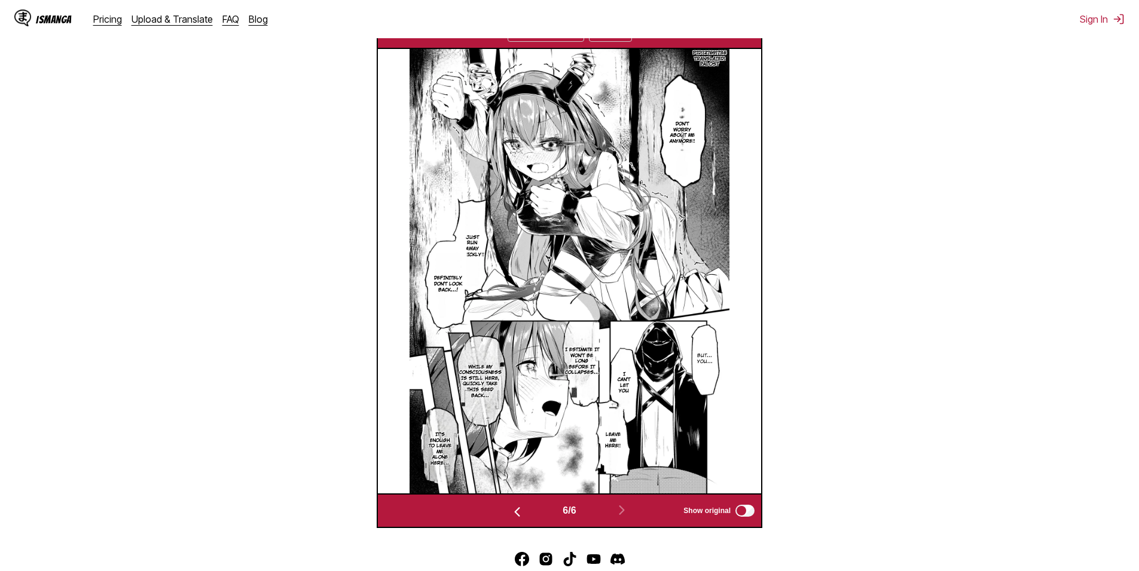
scroll to position [378, 0]
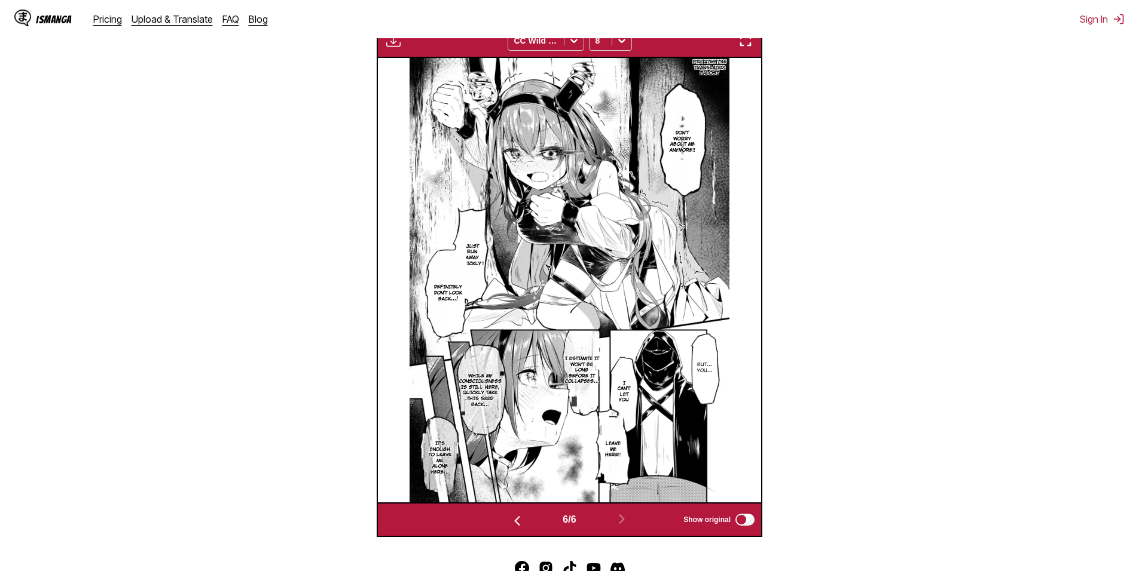
click at [519, 516] on img "button" at bounding box center [517, 521] width 14 height 14
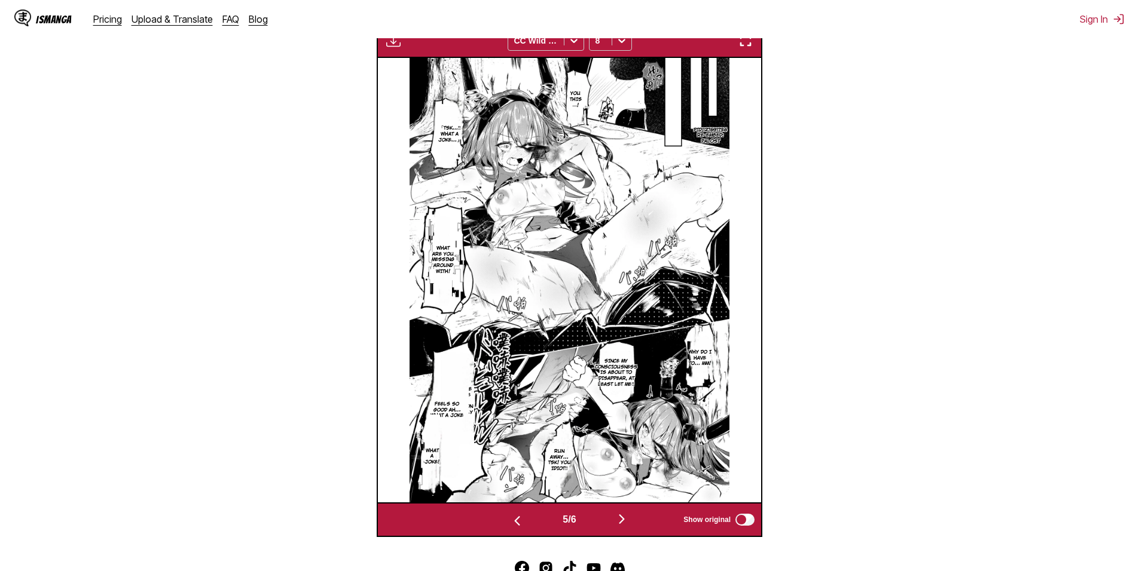
click at [622, 519] on img "button" at bounding box center [621, 519] width 14 height 14
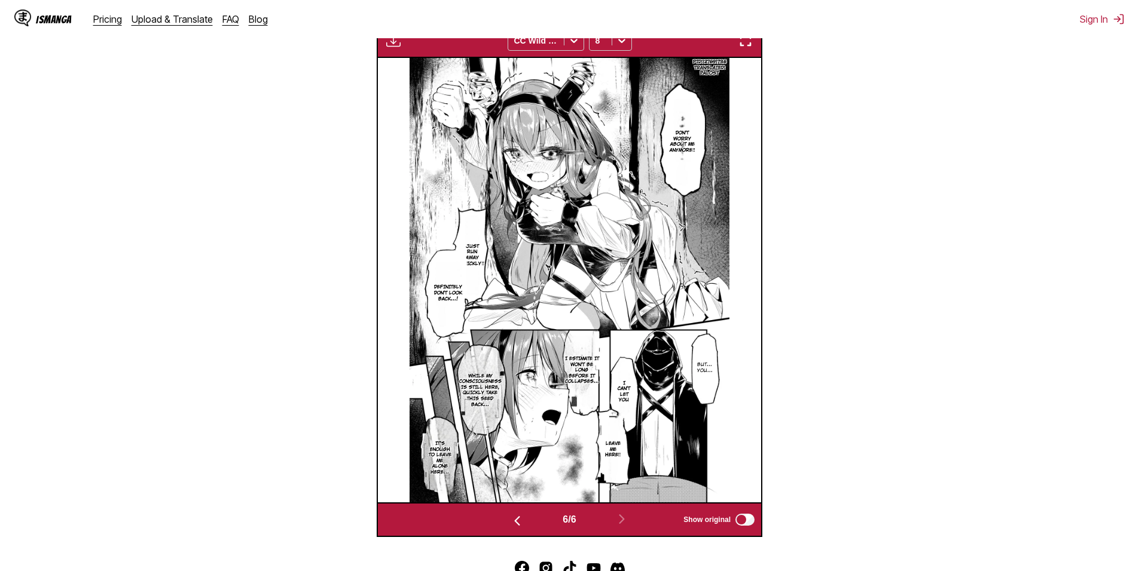
click at [513, 524] on img "button" at bounding box center [517, 521] width 14 height 14
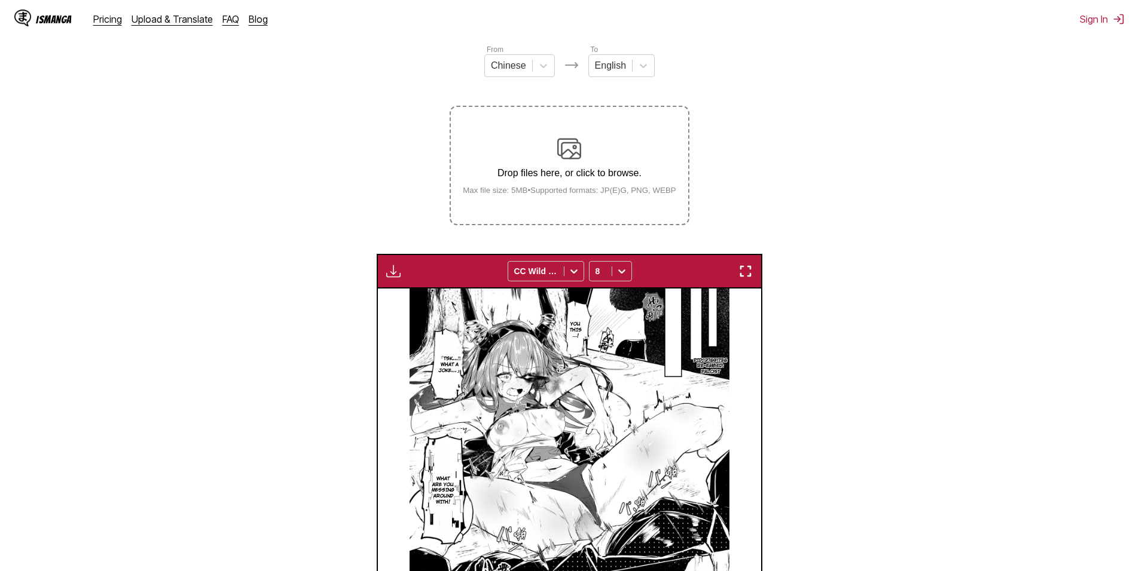
scroll to position [79, 0]
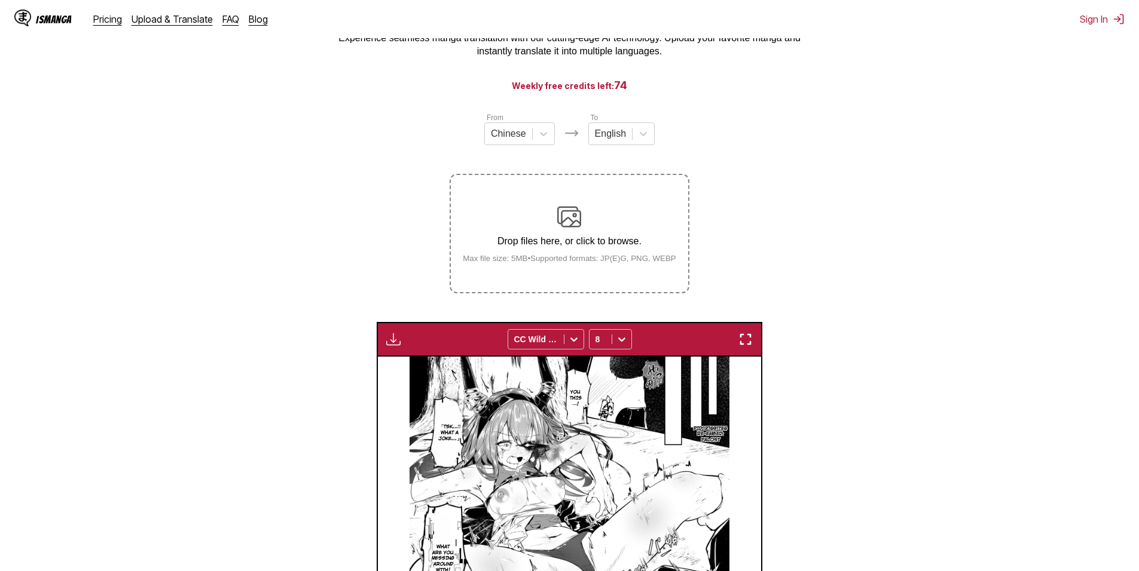
click at [594, 227] on div "Drop files here, or click to browse. Max file size: 5MB • Supported formats: JP…" at bounding box center [569, 234] width 232 height 58
click at [0, 0] on input "Drop files here, or click to browse. Max file size: 5MB • Supported formats: JP…" at bounding box center [0, 0] width 0 height 0
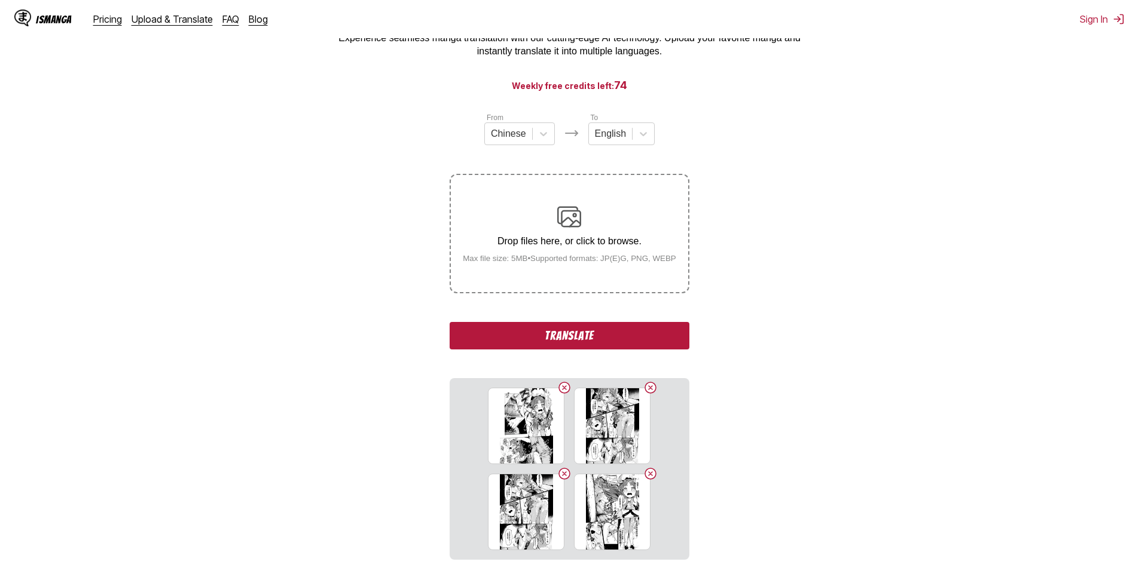
click at [572, 340] on button "Translate" at bounding box center [568, 335] width 239 height 27
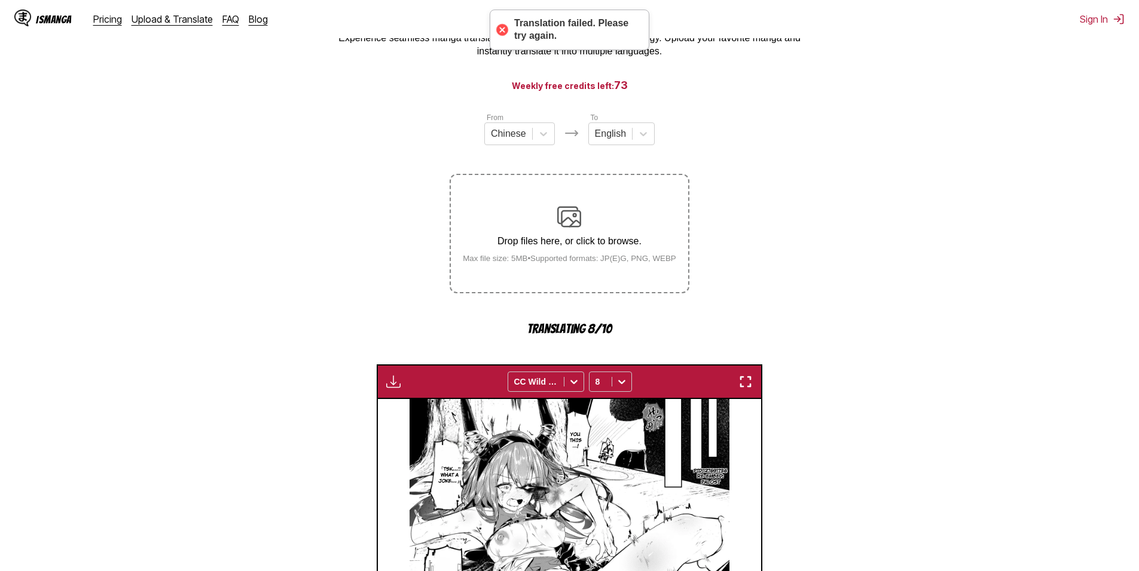
drag, startPoint x: 882, startPoint y: 254, endPoint x: 892, endPoint y: 250, distance: 10.4
click at [884, 253] on section "From Chinese To English Drop files here, or click to browse. Max file size: 5MB…" at bounding box center [569, 495] width 1119 height 767
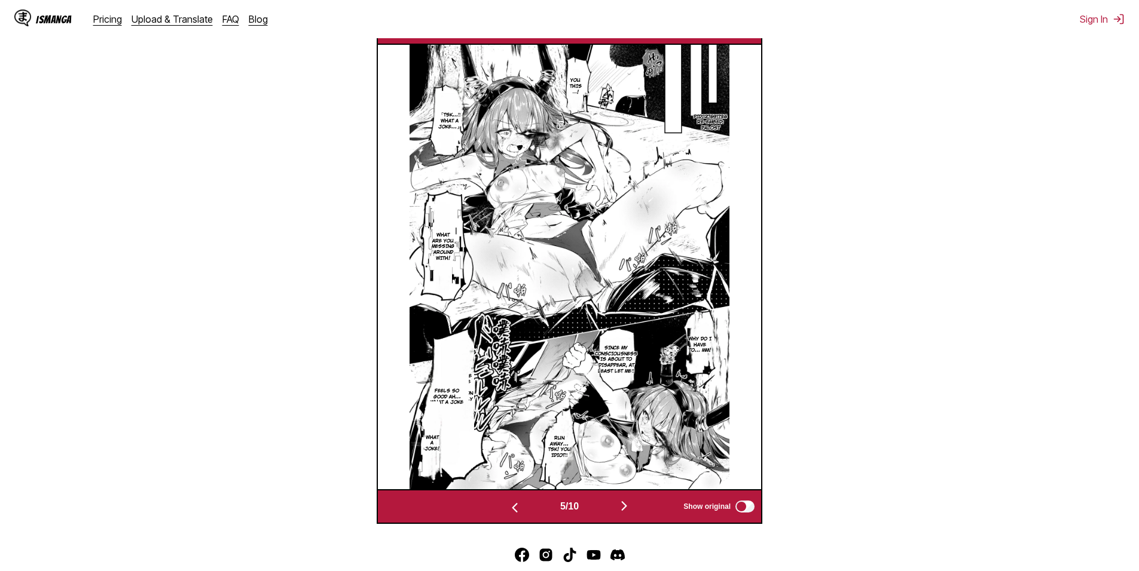
scroll to position [437, 0]
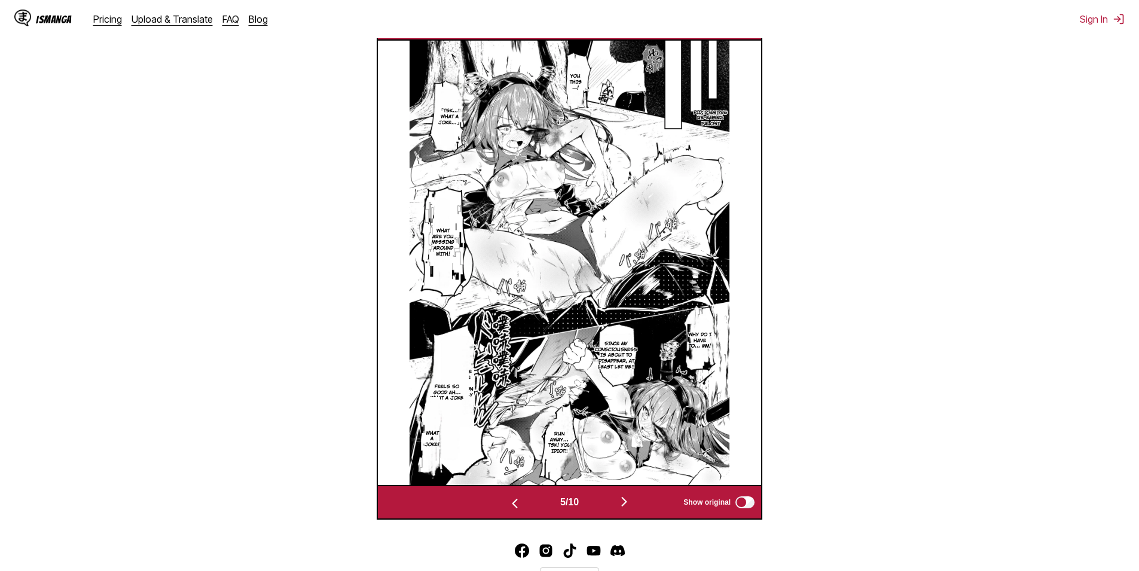
click at [625, 498] on img "button" at bounding box center [624, 502] width 14 height 14
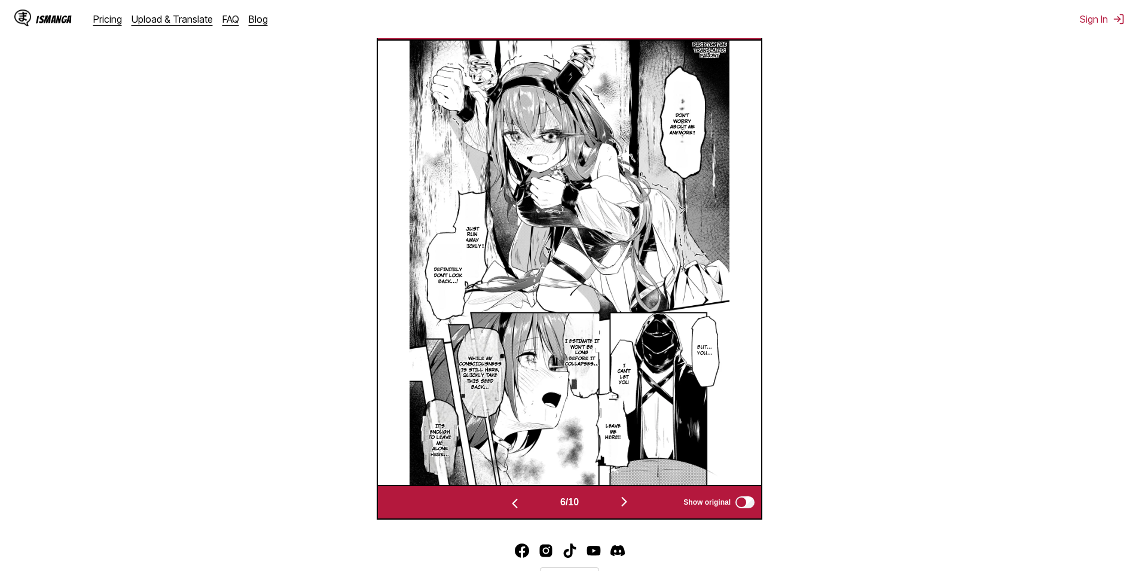
click at [625, 499] on img "button" at bounding box center [624, 502] width 14 height 14
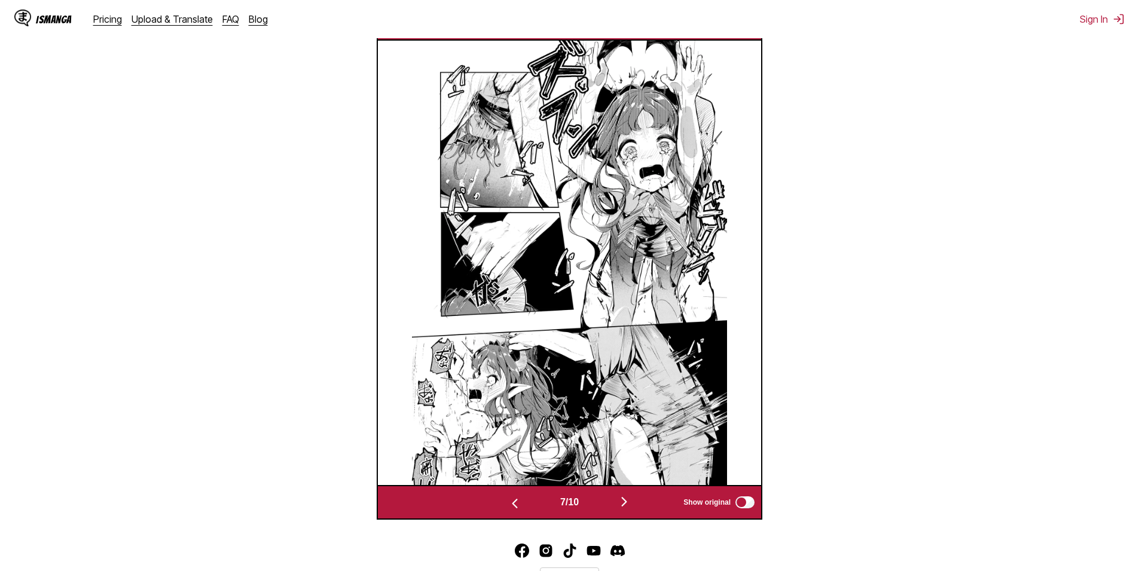
click at [625, 500] on img "button" at bounding box center [624, 502] width 14 height 14
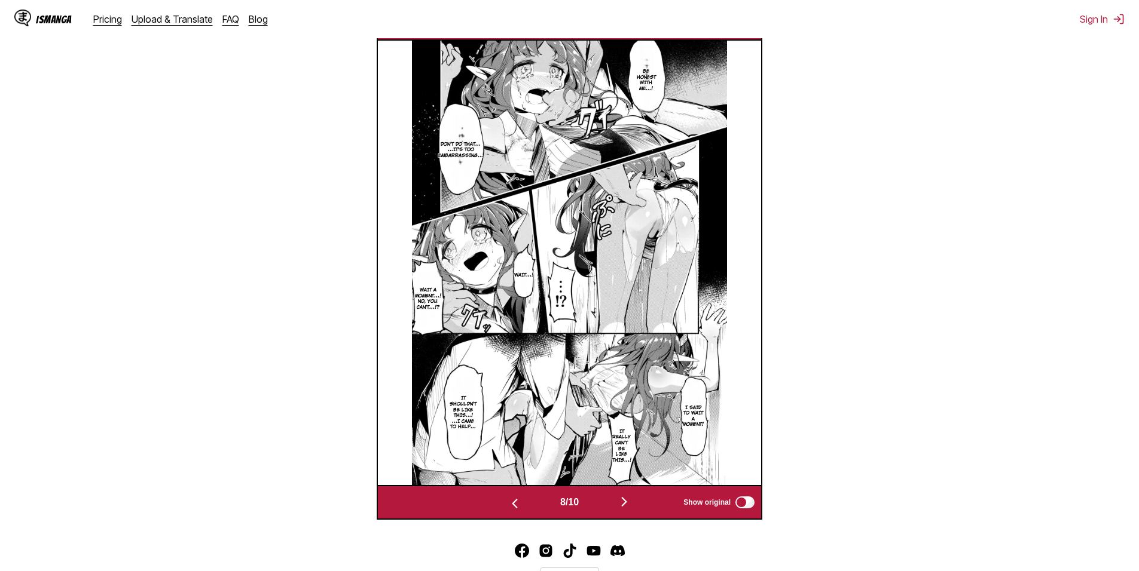
click at [507, 509] on img "button" at bounding box center [514, 504] width 14 height 14
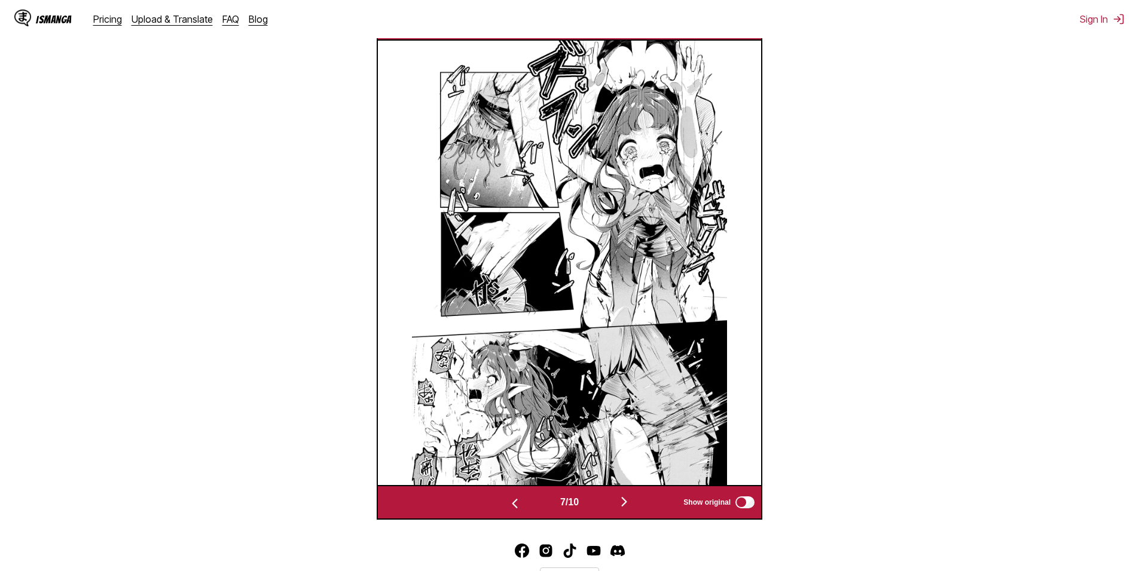
click at [628, 506] on img "button" at bounding box center [624, 502] width 14 height 14
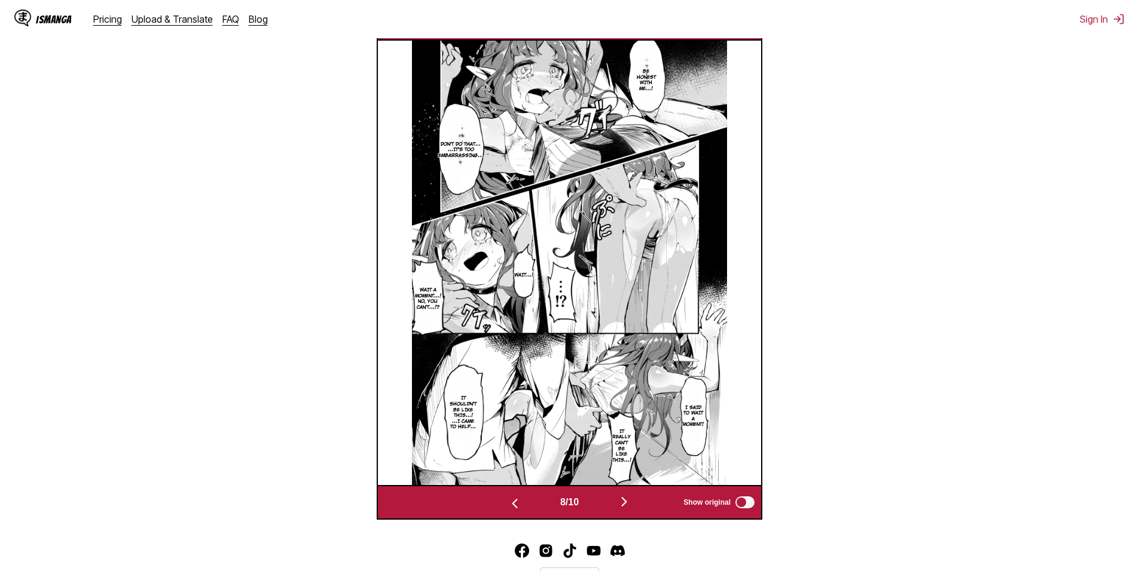
click at [503, 499] on button "button" at bounding box center [515, 502] width 72 height 17
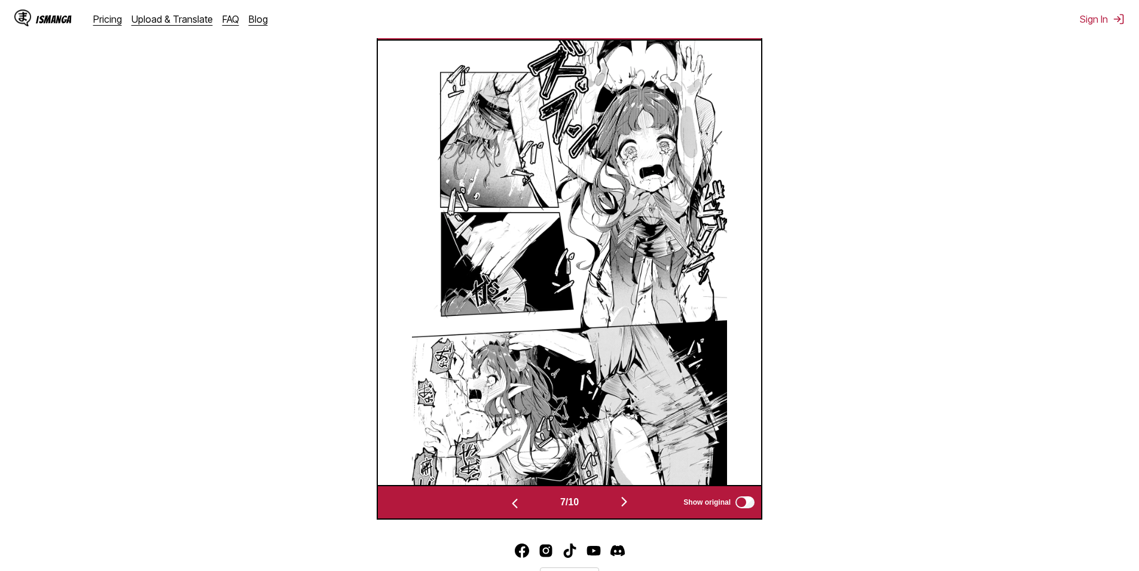
scroll to position [395, 0]
click at [630, 498] on img "button" at bounding box center [624, 502] width 14 height 14
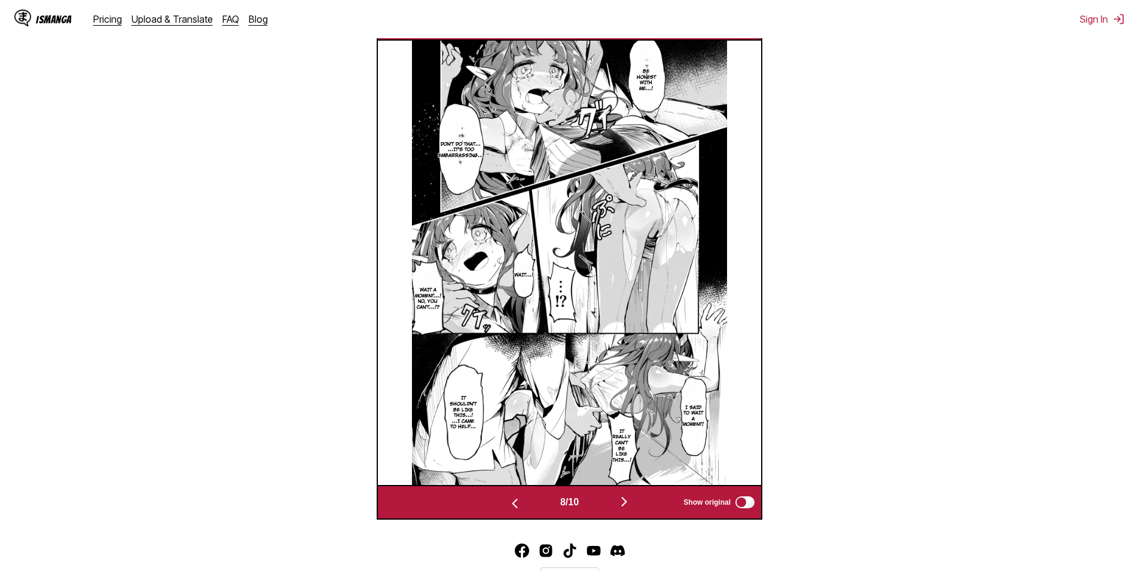
click at [617, 509] on button "button" at bounding box center [624, 502] width 72 height 17
click at [625, 503] on img "button" at bounding box center [624, 502] width 14 height 14
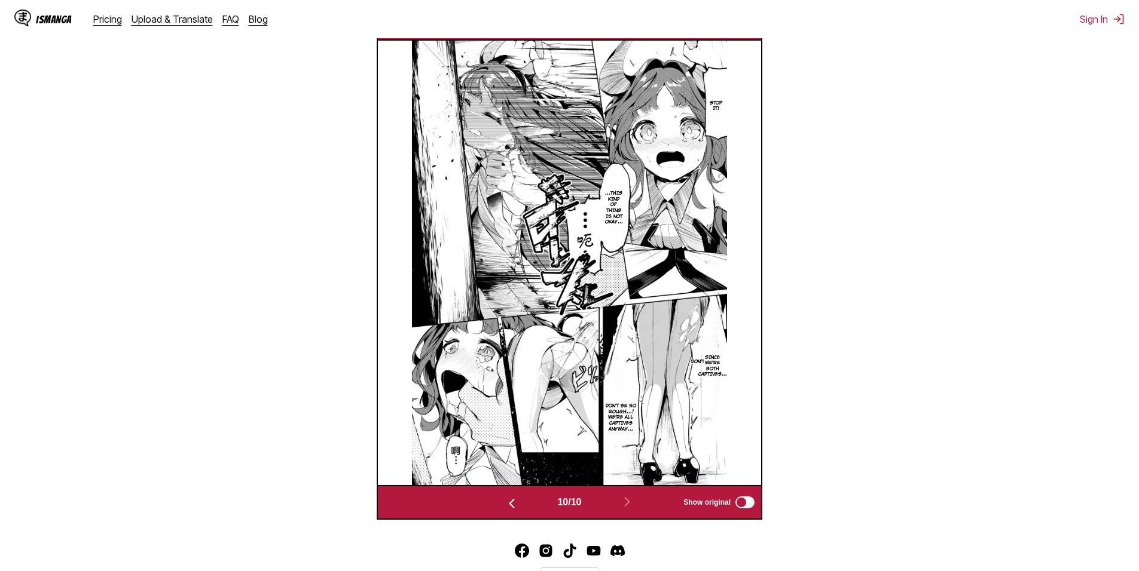
drag, startPoint x: 949, startPoint y: 193, endPoint x: 672, endPoint y: 121, distance: 286.0
click at [944, 197] on section "From Chinese To English Drop files here, or click to browse. Max file size: 5MB…" at bounding box center [569, 158] width 1119 height 724
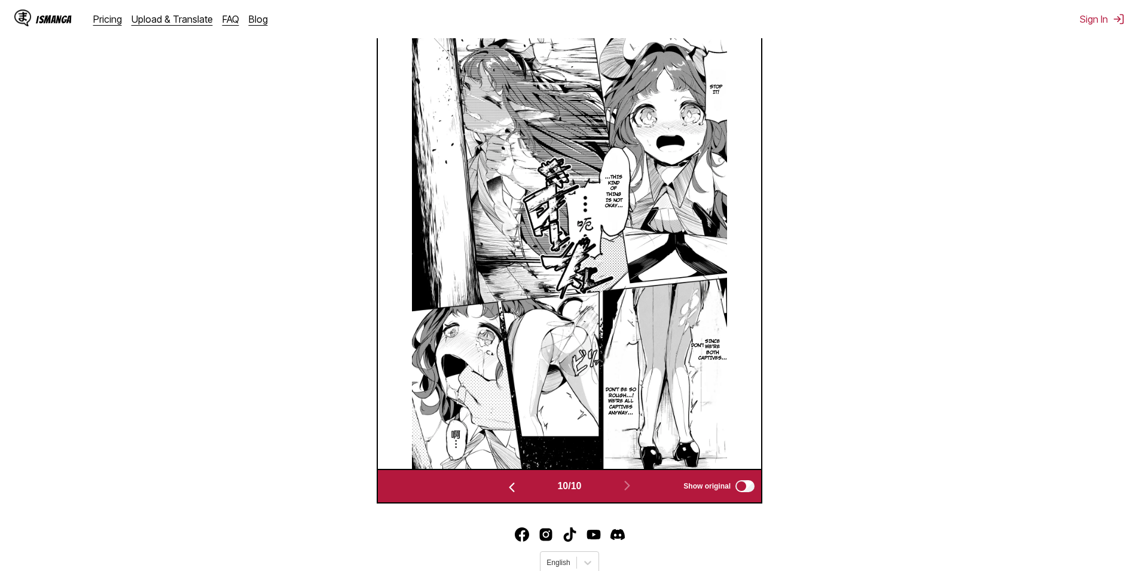
scroll to position [457, 0]
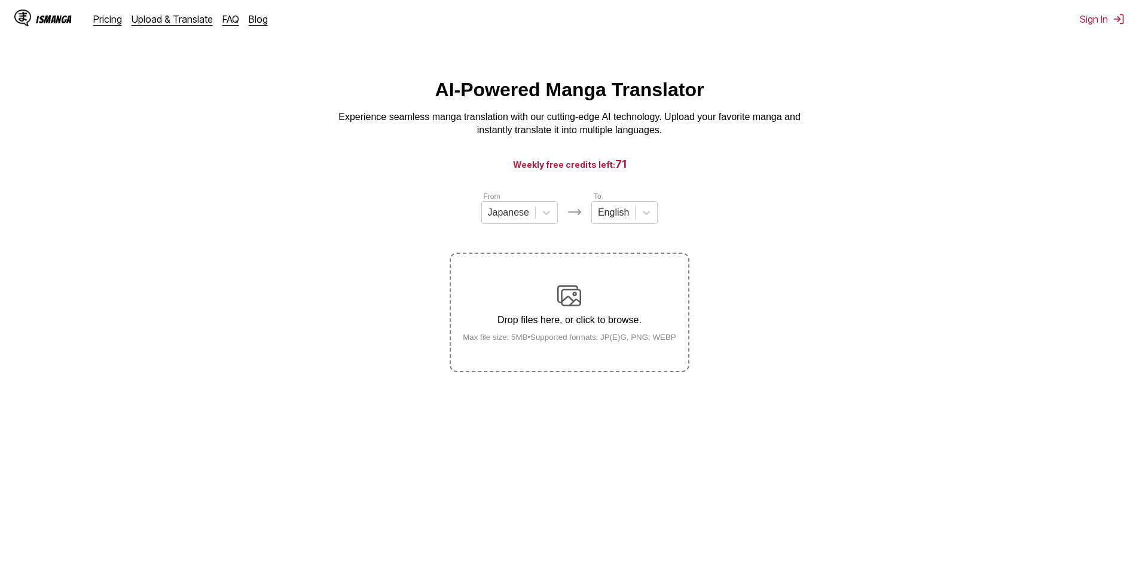
click at [867, 274] on section "From Japanese To English Drop files here, or click to browse. Max file size: 5M…" at bounding box center [569, 282] width 1119 height 182
click at [751, 357] on section "From Japanese To English Drop files here, or click to browse. Max file size: 5M…" at bounding box center [569, 282] width 1119 height 182
click at [622, 308] on div "Drop files here, or click to browse. Max file size: 5MB • Supported formats: JP…" at bounding box center [569, 313] width 232 height 58
click at [0, 0] on input "Drop files here, or click to browse. Max file size: 5MB • Supported formats: JP…" at bounding box center [0, 0] width 0 height 0
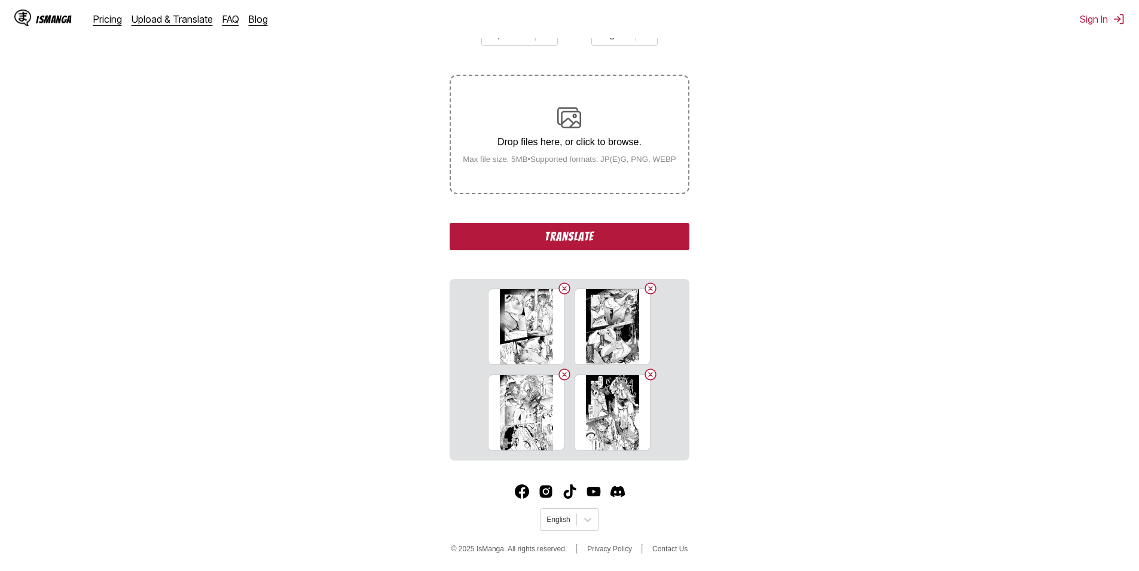
scroll to position [179, 0]
click at [614, 240] on button "Translate" at bounding box center [568, 235] width 239 height 27
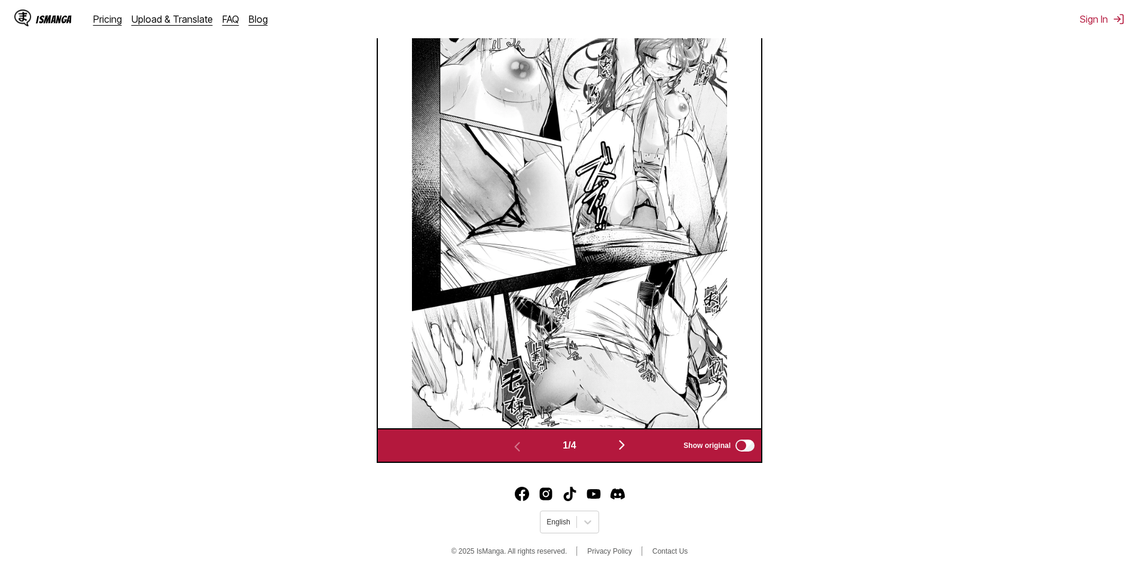
scroll to position [499, 0]
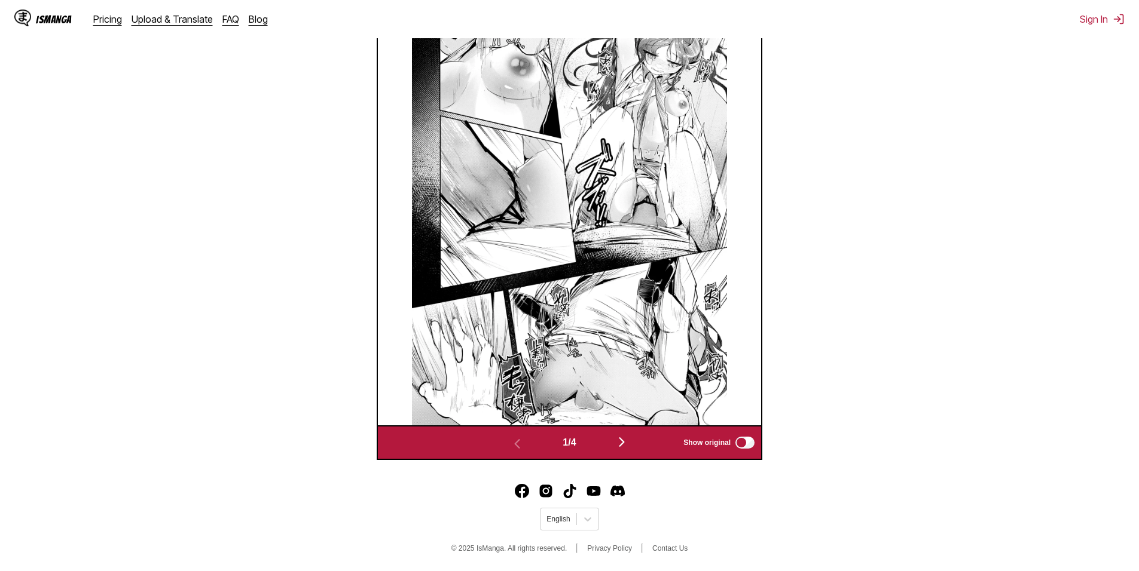
click at [612, 443] on button "button" at bounding box center [622, 442] width 72 height 17
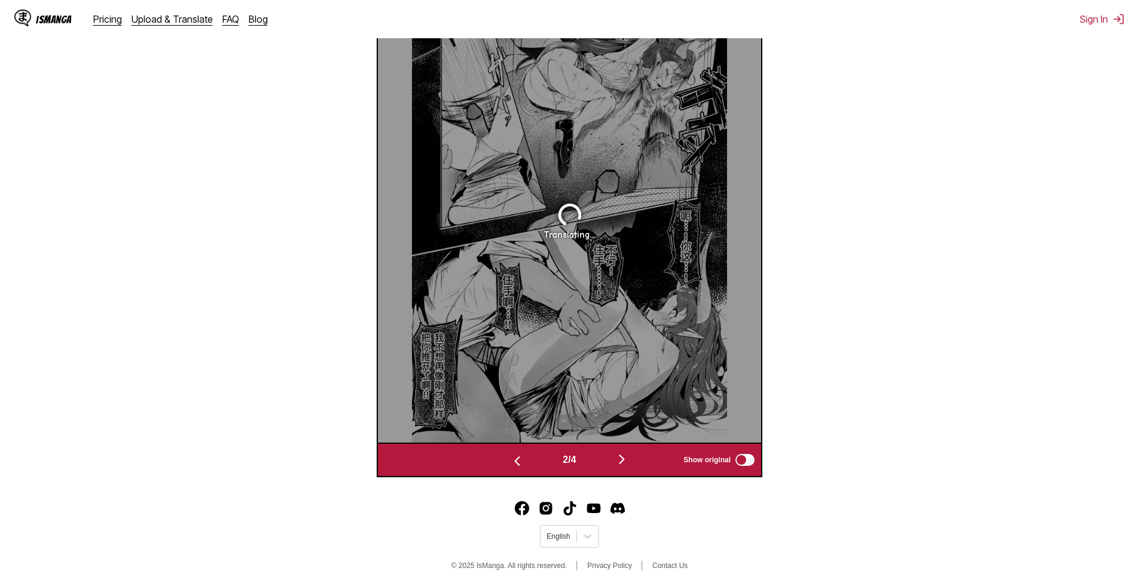
click at [622, 460] on img "button" at bounding box center [621, 459] width 14 height 14
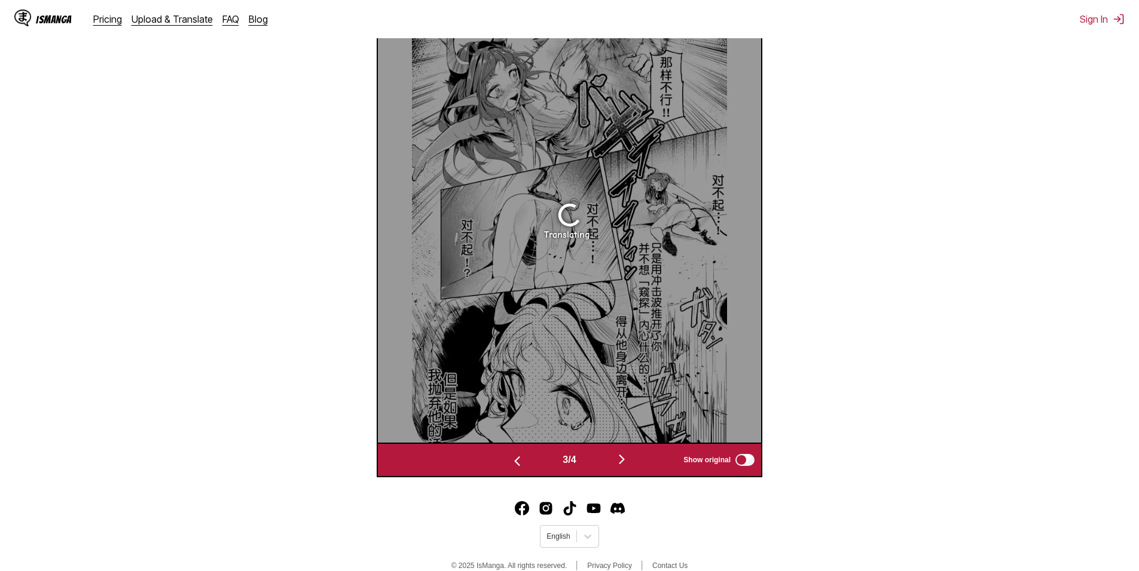
click at [629, 461] on img "button" at bounding box center [621, 459] width 14 height 14
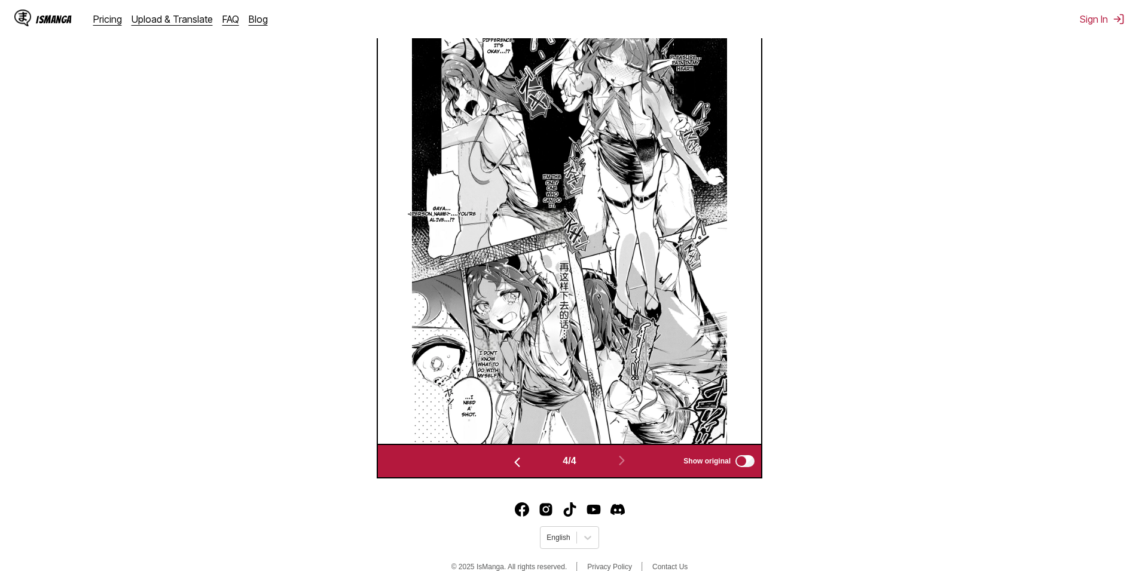
scroll to position [437, 0]
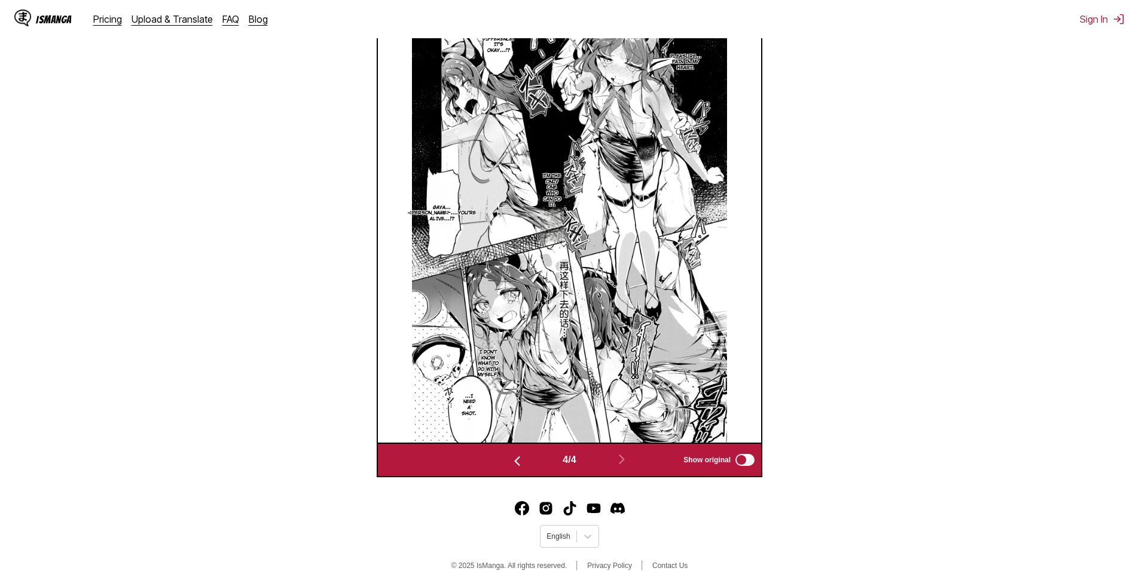
click at [510, 467] on img "button" at bounding box center [517, 461] width 14 height 14
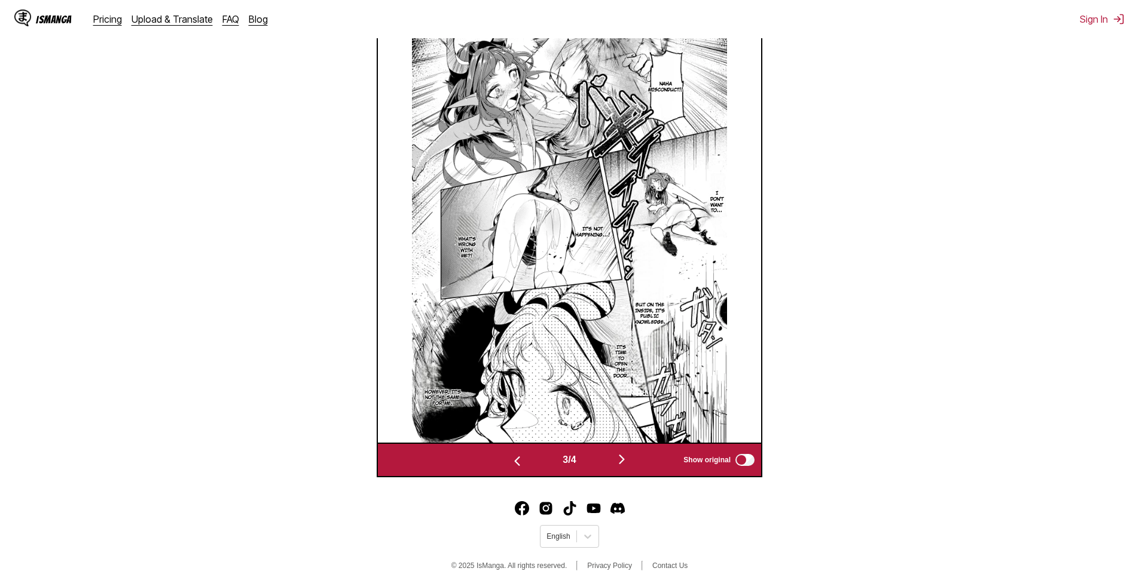
click at [506, 465] on button "button" at bounding box center [517, 460] width 72 height 17
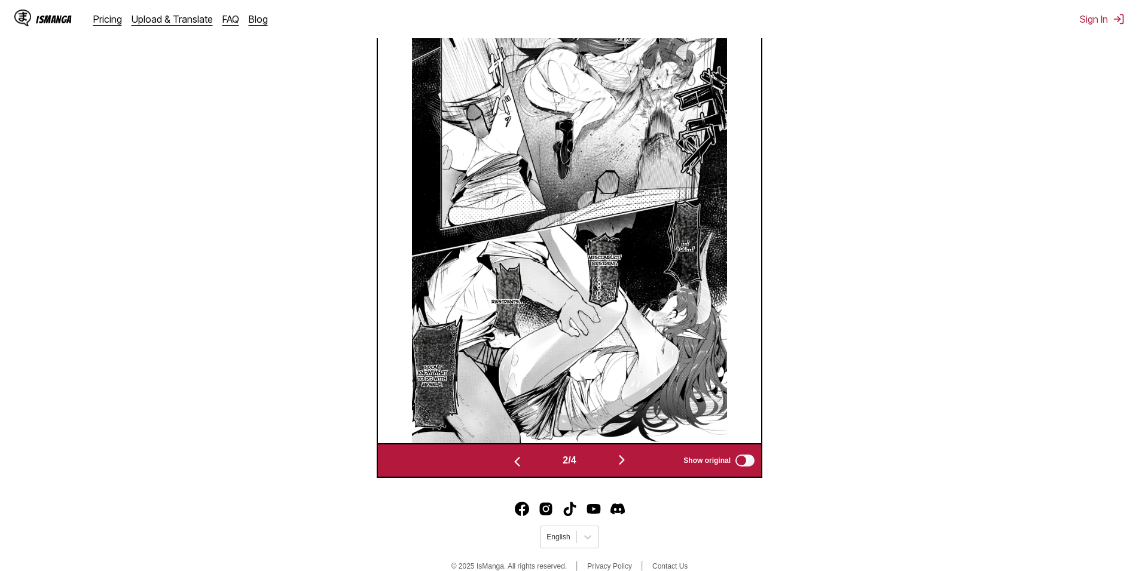
scroll to position [437, 0]
click at [505, 461] on button "button" at bounding box center [517, 460] width 72 height 17
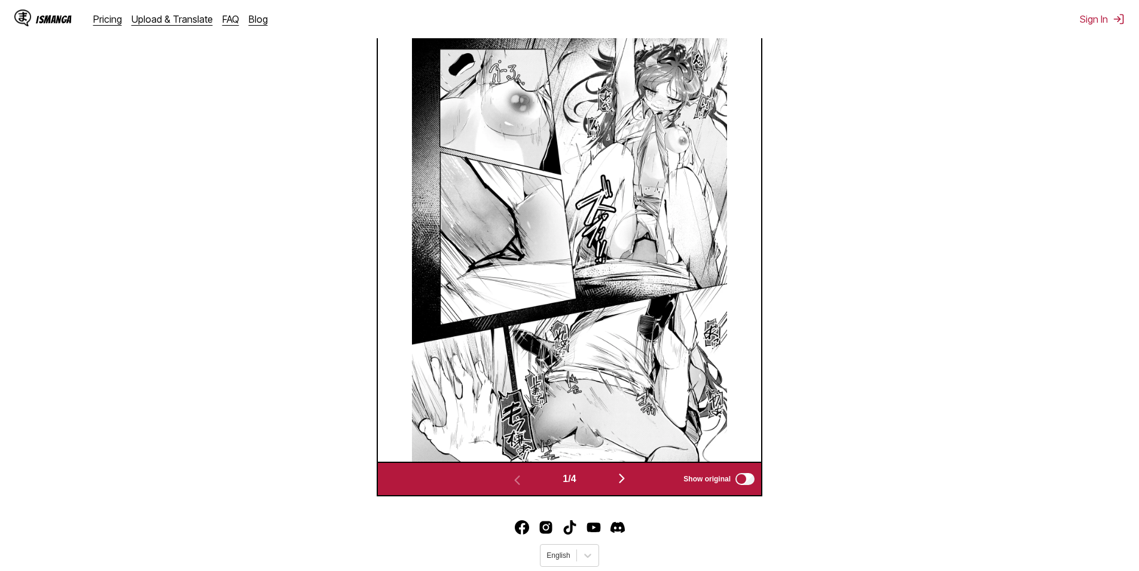
scroll to position [378, 0]
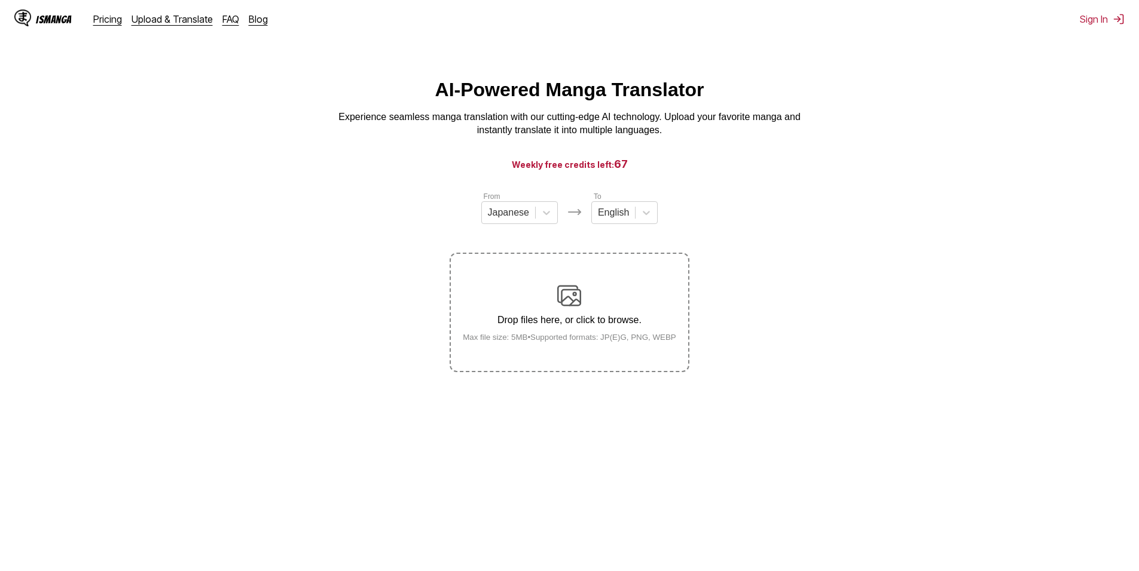
scroll to position [133, 0]
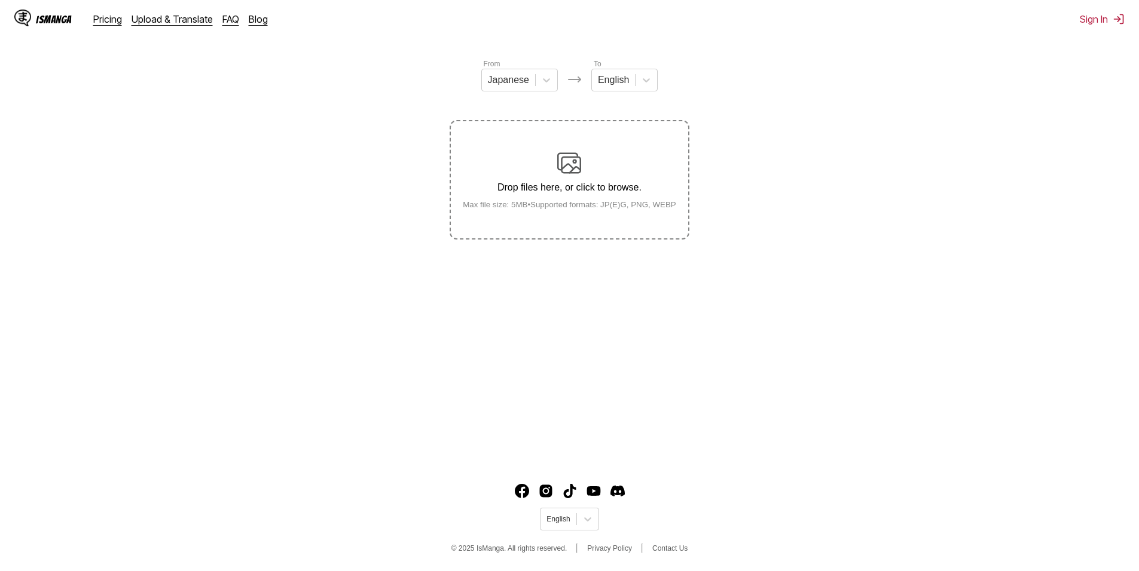
click at [659, 183] on div "Drop files here, or click to browse. Max file size: 5MB • Supported formats: JP…" at bounding box center [569, 180] width 232 height 58
click at [0, 0] on input "Drop files here, or click to browse. Max file size: 5MB • Supported formats: JP…" at bounding box center [0, 0] width 0 height 0
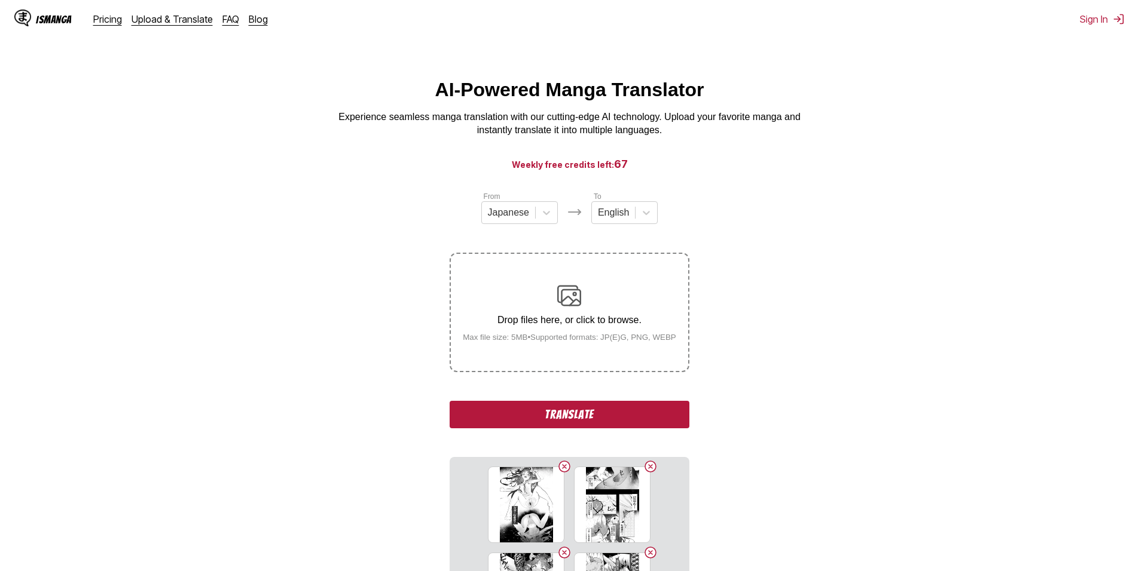
click at [568, 414] on button "Translate" at bounding box center [568, 414] width 239 height 27
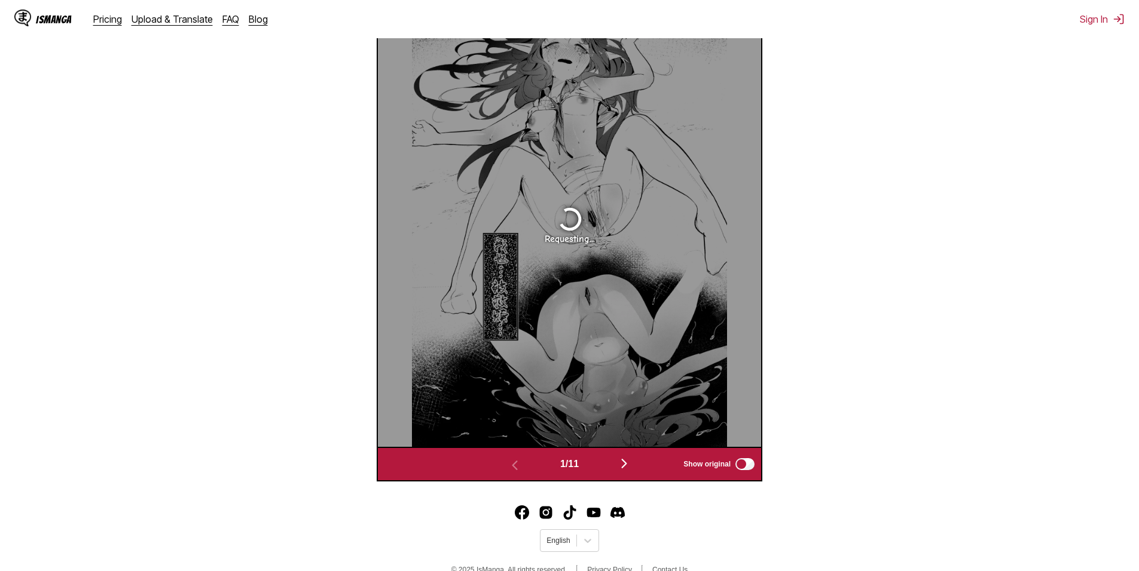
scroll to position [499, 0]
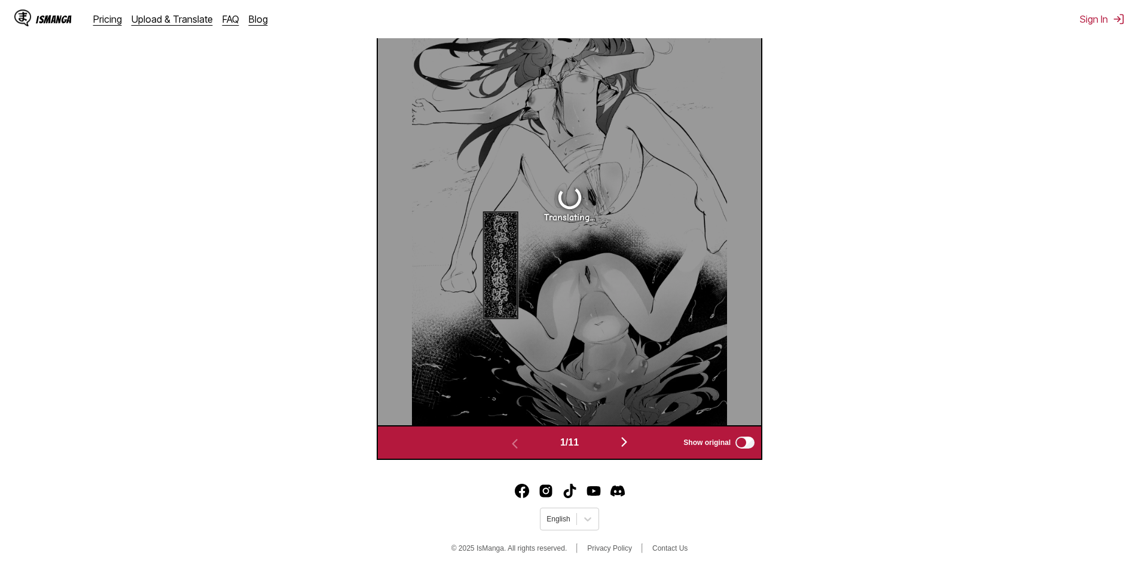
click at [622, 444] on img "button" at bounding box center [624, 442] width 14 height 14
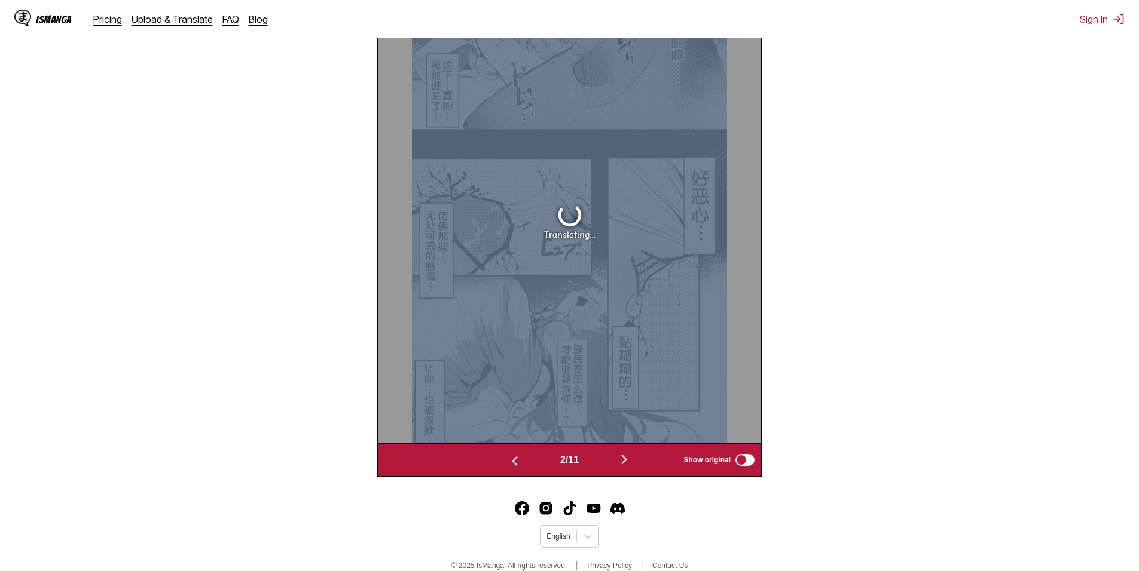
click at [622, 443] on div "Translating..." at bounding box center [569, 220] width 383 height 445
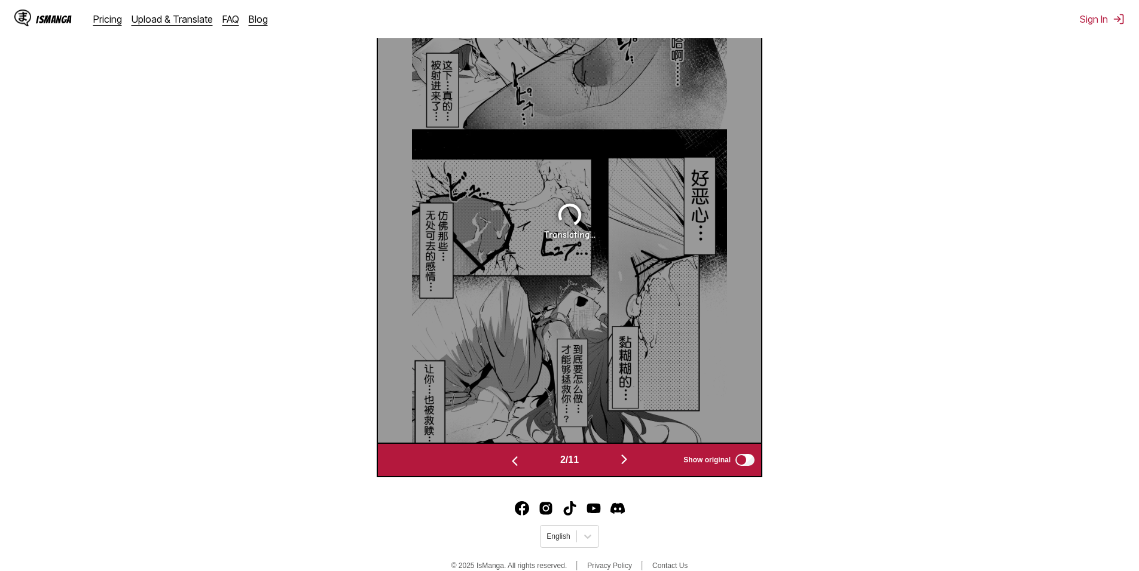
click at [626, 452] on div "2 / 11 Show original" at bounding box center [569, 460] width 385 height 35
click at [628, 453] on div "2 / 11 Show original" at bounding box center [569, 460] width 385 height 35
click at [626, 457] on img "button" at bounding box center [624, 459] width 14 height 14
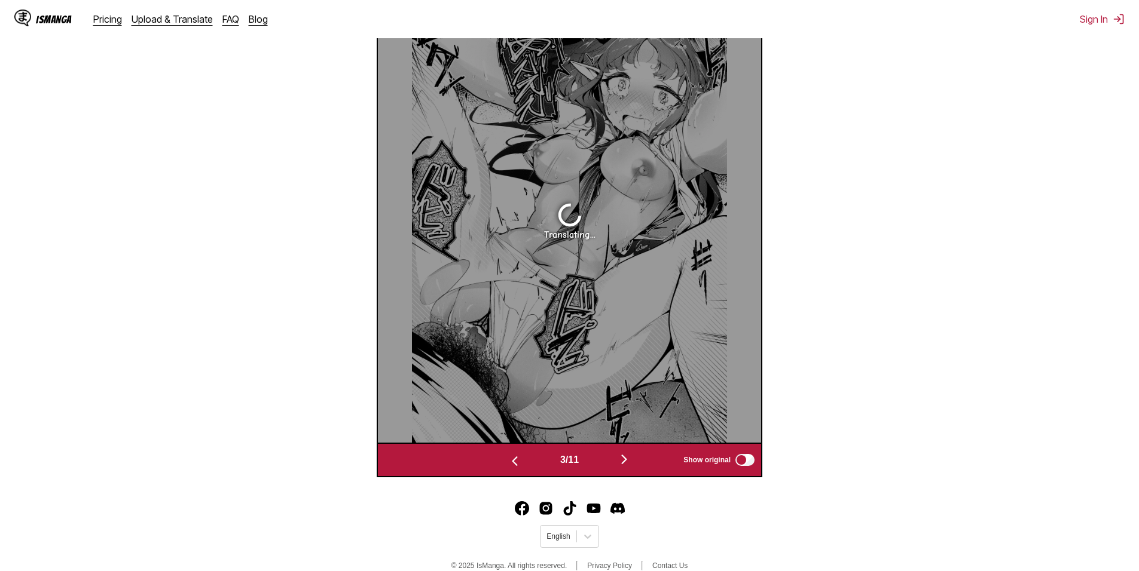
click at [626, 457] on img "button" at bounding box center [624, 459] width 14 height 14
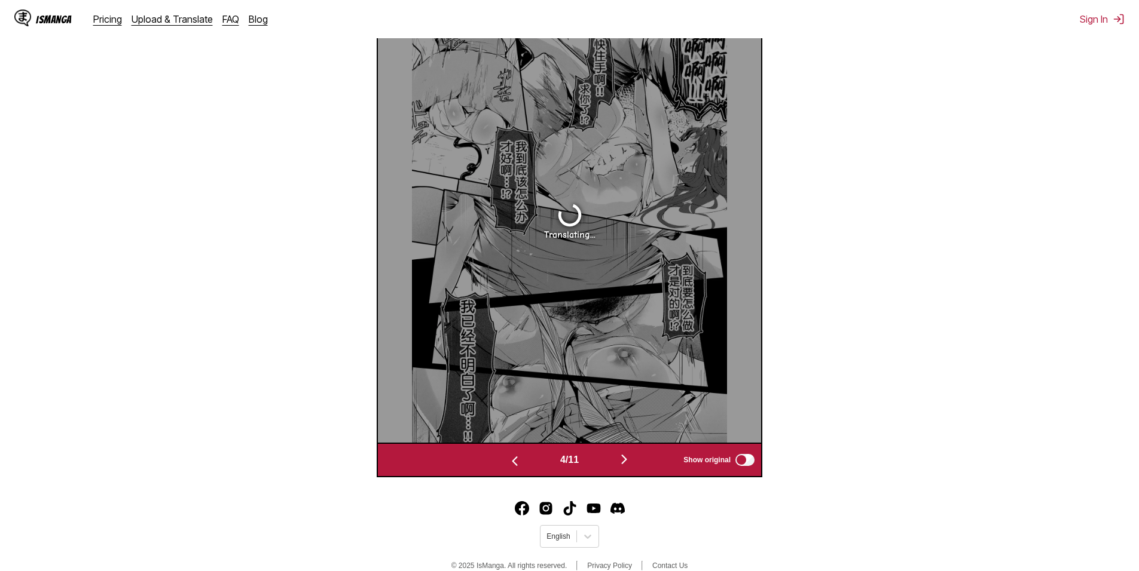
click at [626, 458] on img "button" at bounding box center [624, 459] width 14 height 14
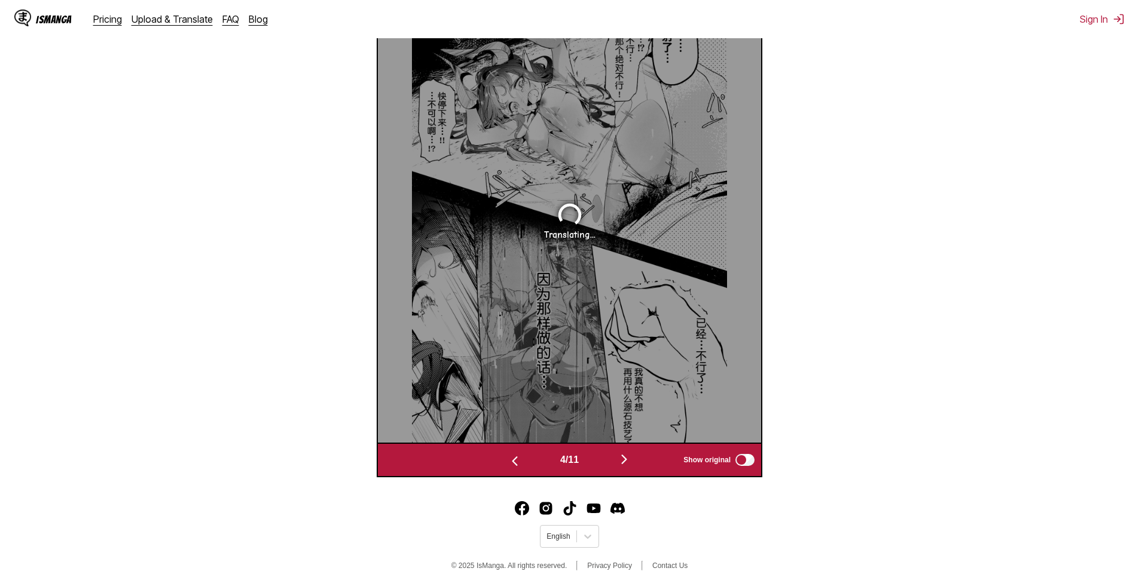
click at [626, 459] on img "button" at bounding box center [624, 459] width 14 height 14
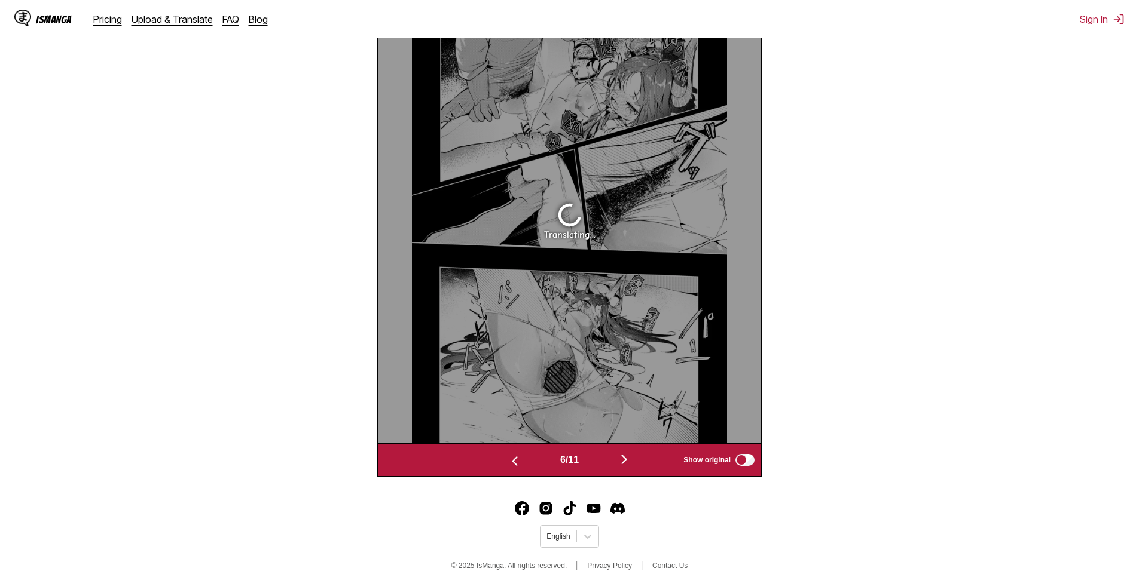
click at [626, 460] on img "button" at bounding box center [624, 459] width 14 height 14
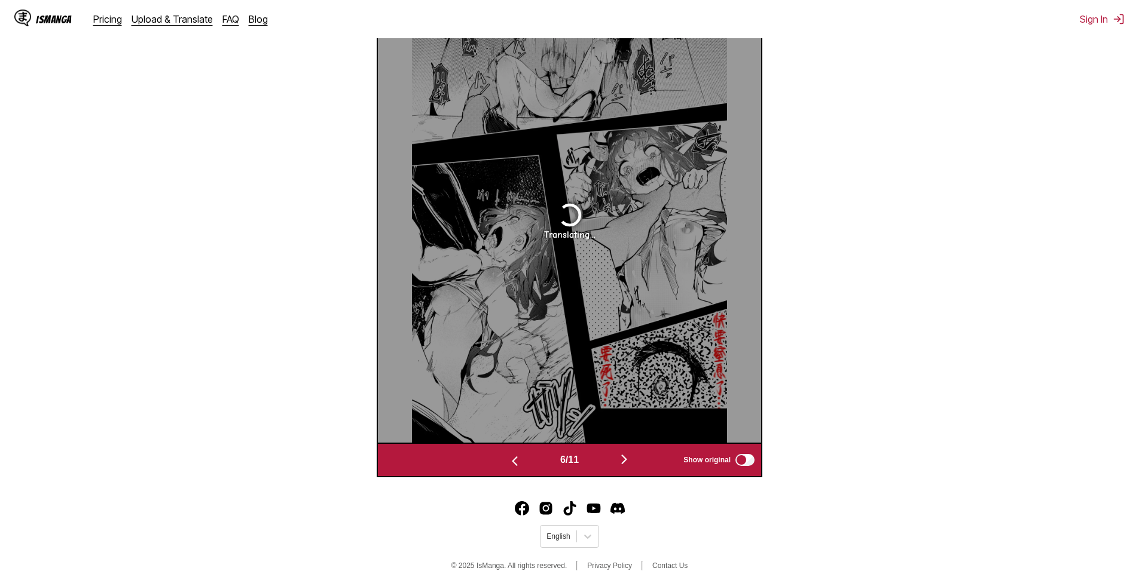
click at [626, 460] on img "button" at bounding box center [624, 459] width 14 height 14
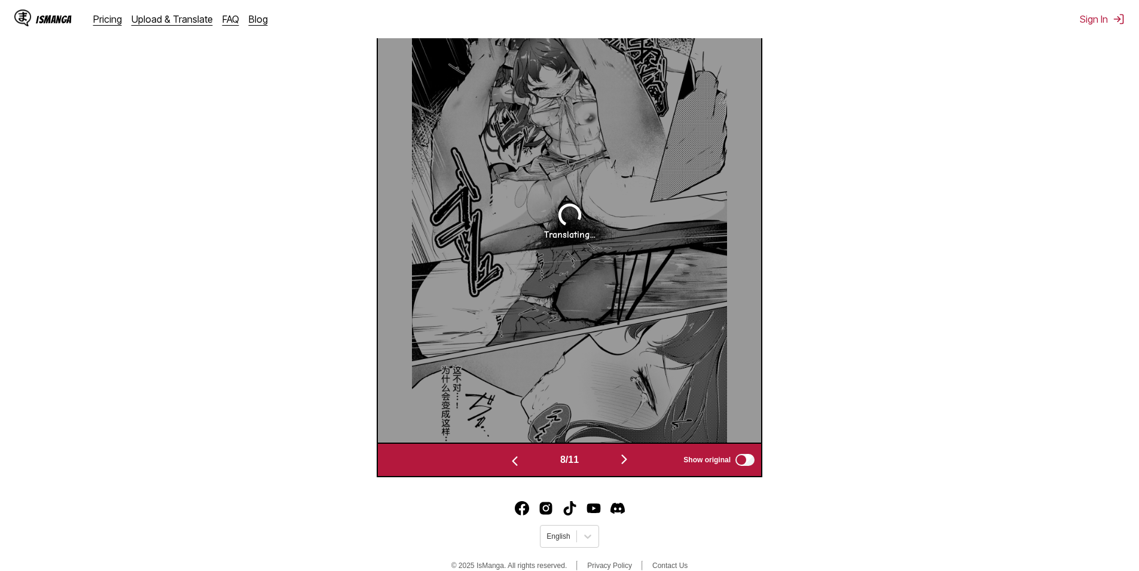
click at [626, 460] on img "button" at bounding box center [624, 459] width 14 height 14
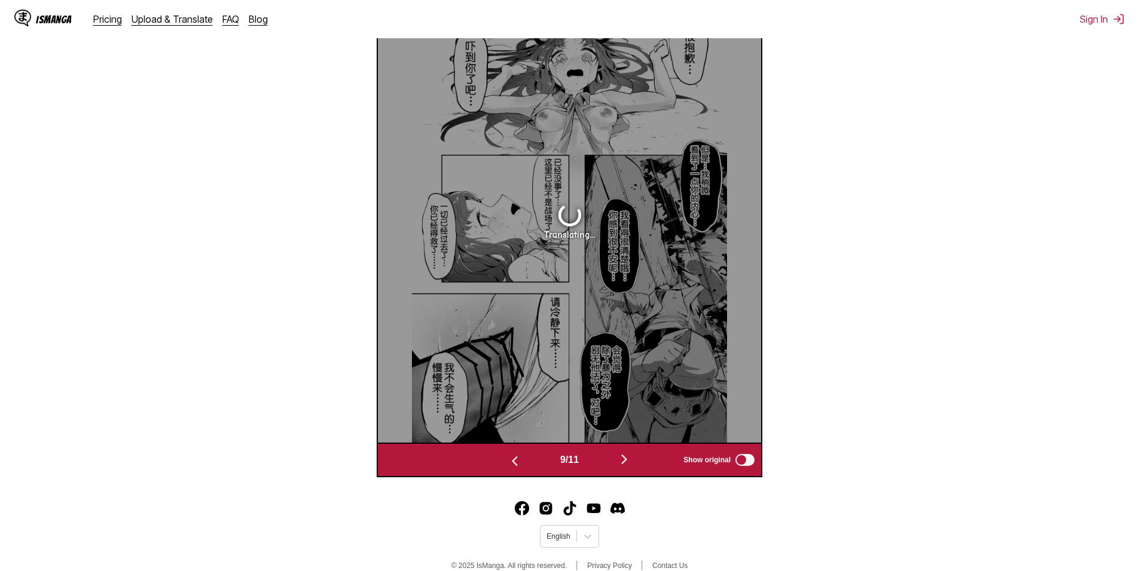
click at [626, 460] on img "button" at bounding box center [624, 459] width 14 height 14
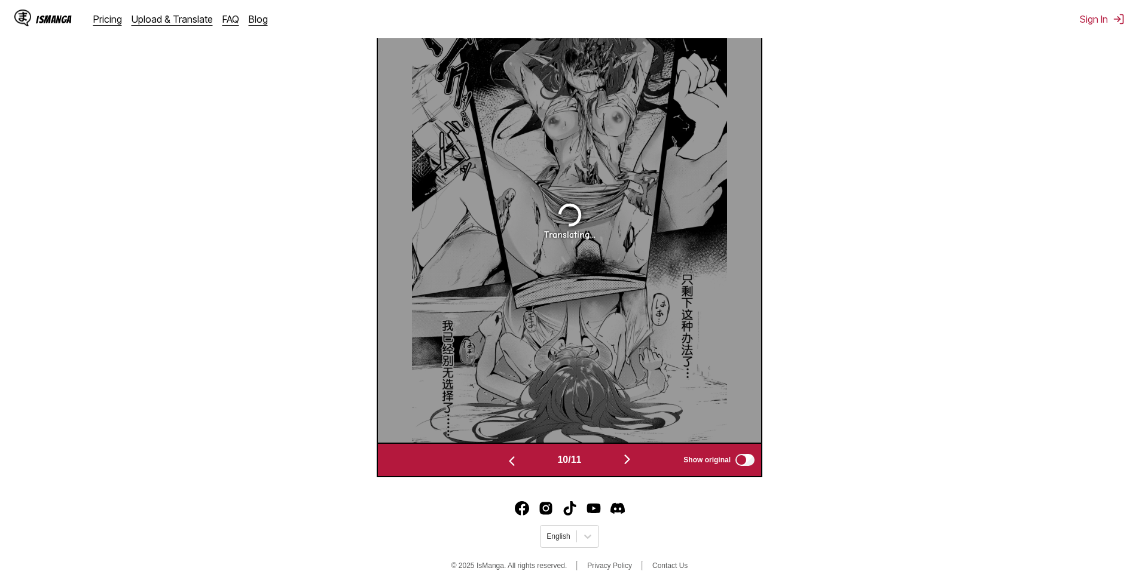
click at [626, 459] on img "button" at bounding box center [627, 459] width 14 height 14
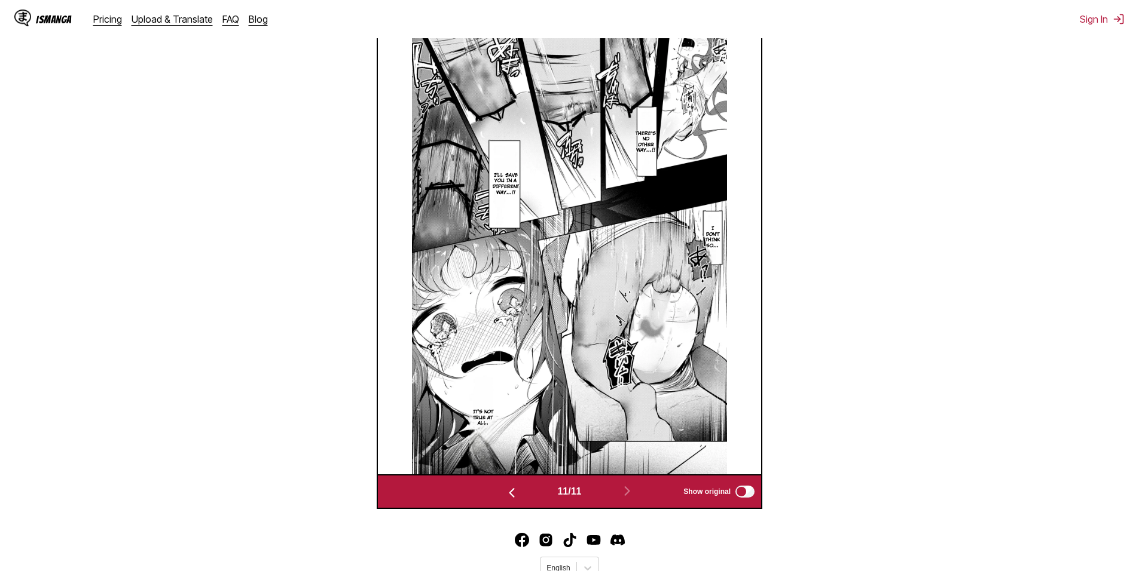
scroll to position [397, 0]
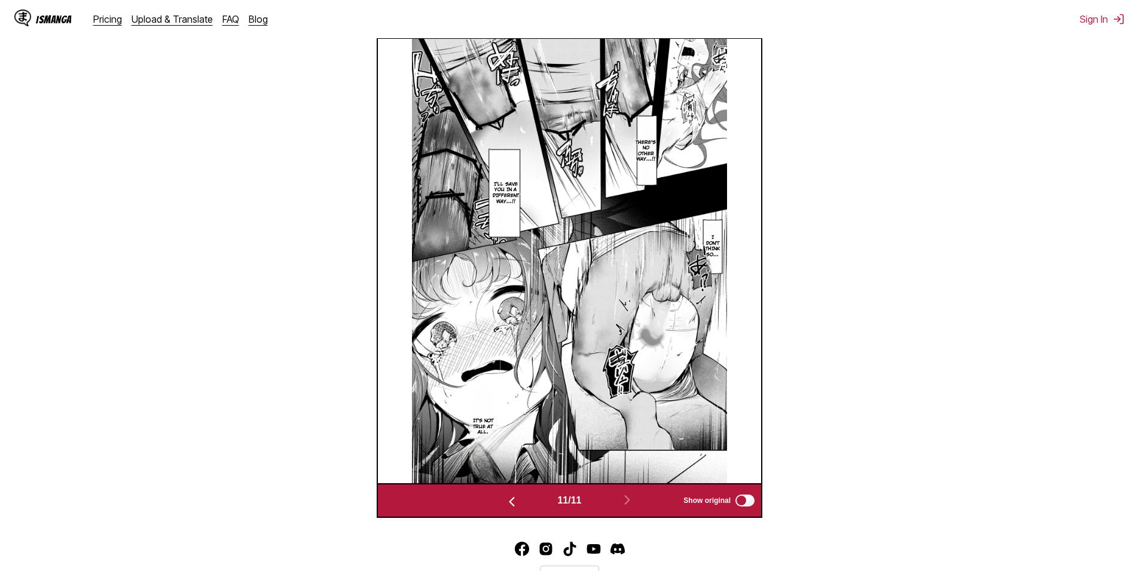
click at [507, 506] on img "button" at bounding box center [511, 502] width 14 height 14
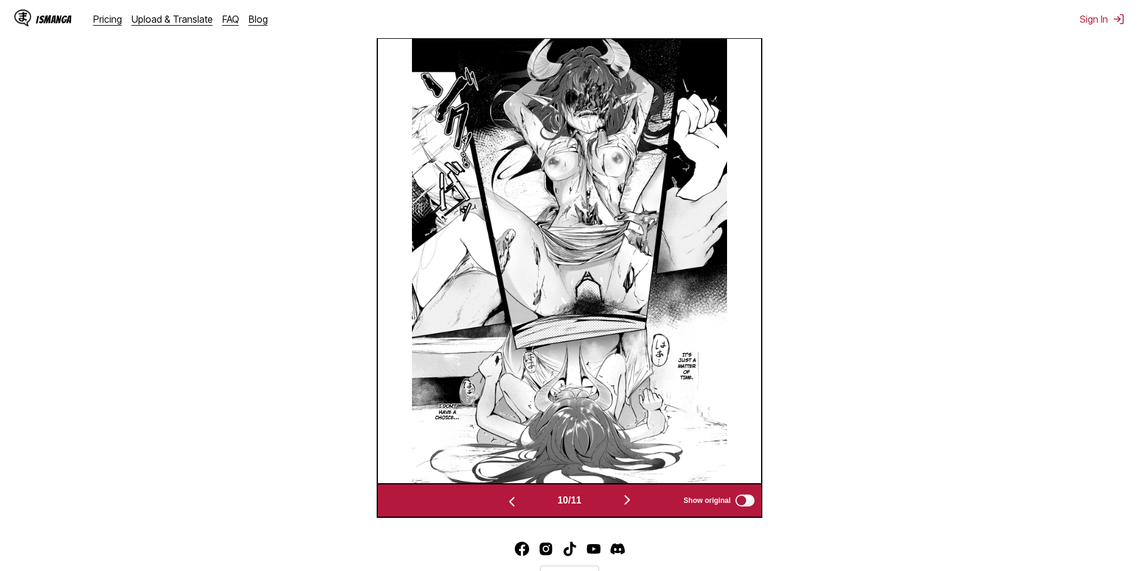
click at [939, 358] on section "From Japanese To English Drop files here, or click to browse. Max file size: 5M…" at bounding box center [569, 156] width 1119 height 724
click at [494, 502] on button "button" at bounding box center [512, 500] width 72 height 17
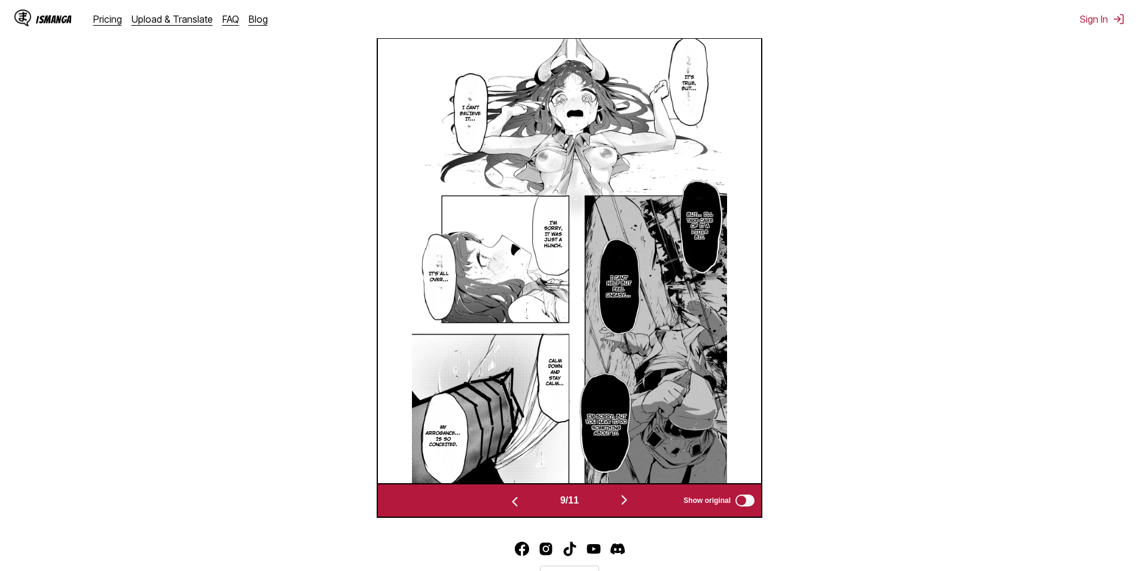
click at [503, 503] on button "button" at bounding box center [515, 500] width 72 height 17
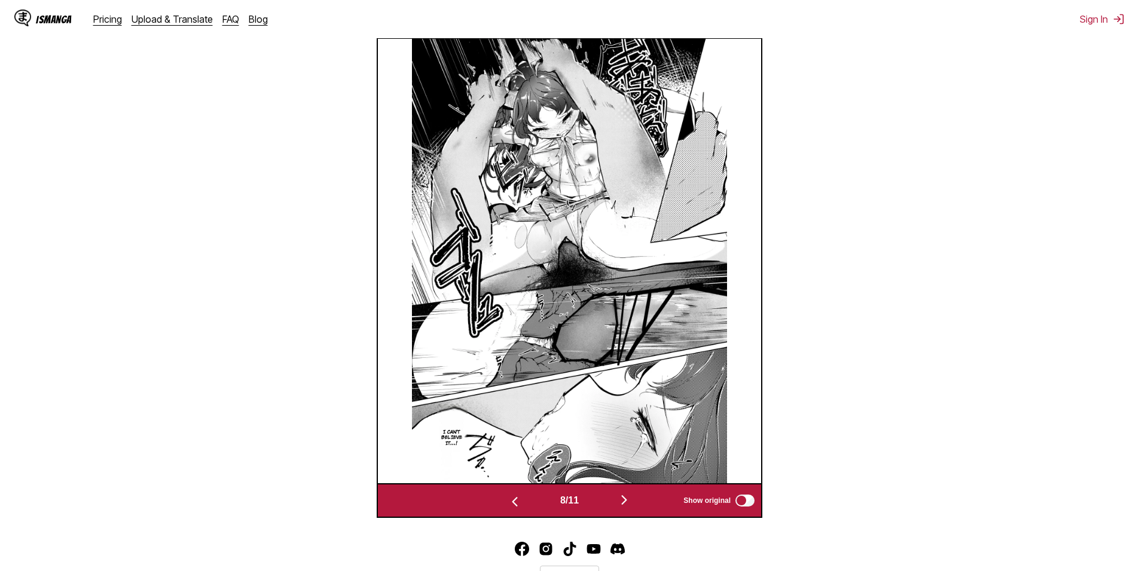
click at [507, 501] on img "button" at bounding box center [514, 502] width 14 height 14
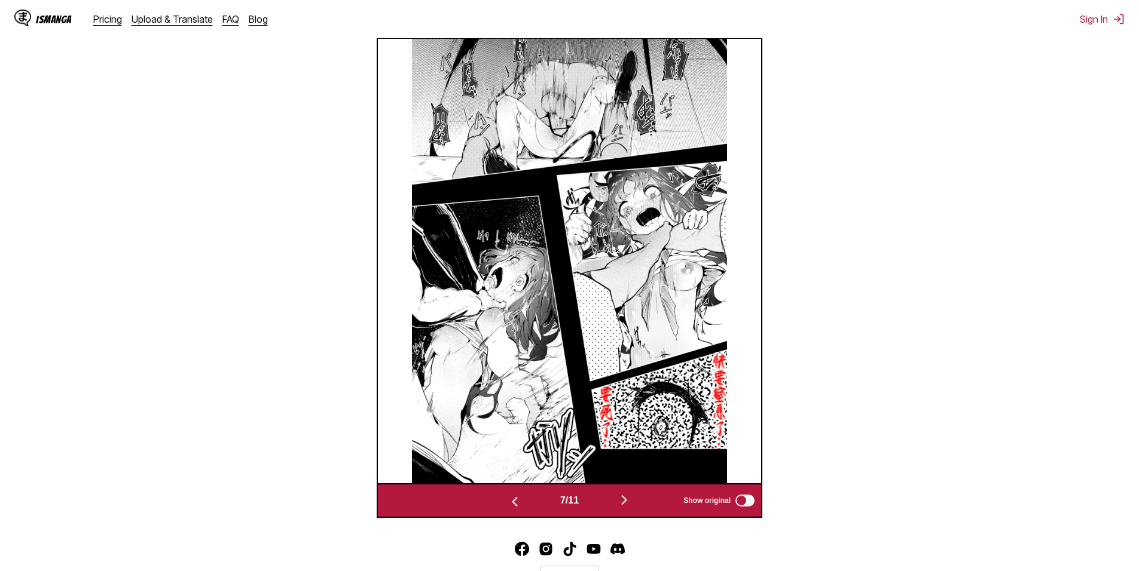
click at [507, 501] on img "button" at bounding box center [514, 502] width 14 height 14
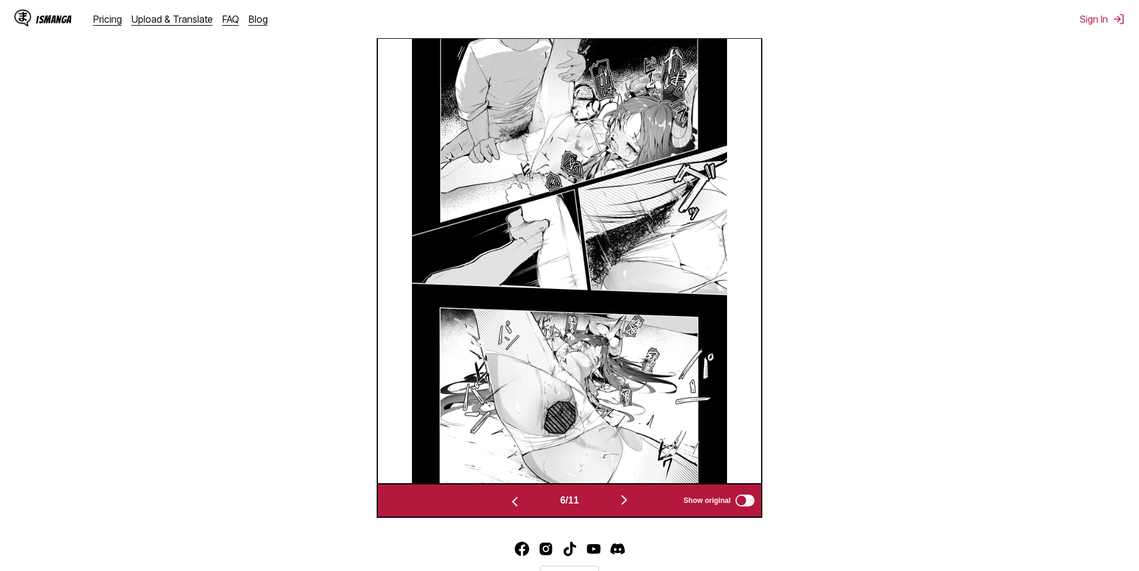
click at [507, 501] on img "button" at bounding box center [514, 502] width 14 height 14
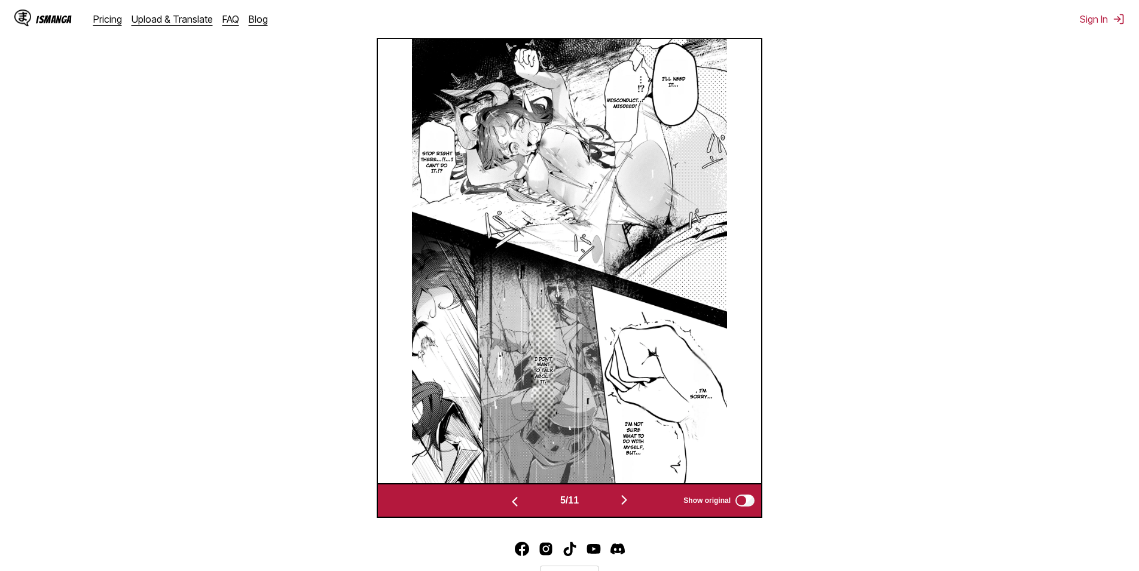
click at [508, 500] on img "button" at bounding box center [514, 502] width 14 height 14
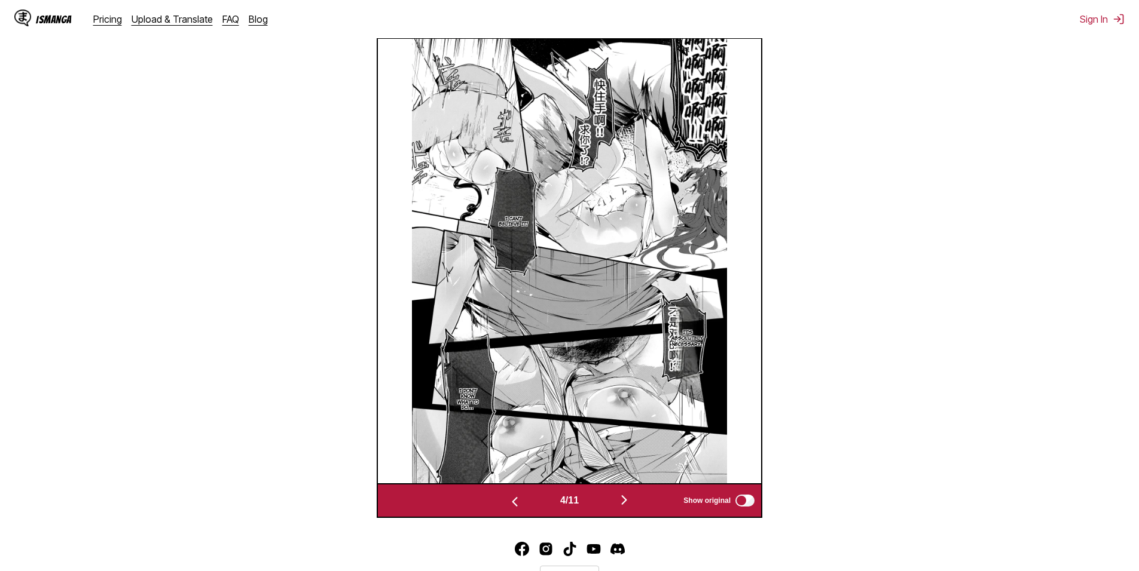
click at [508, 499] on img "button" at bounding box center [514, 502] width 14 height 14
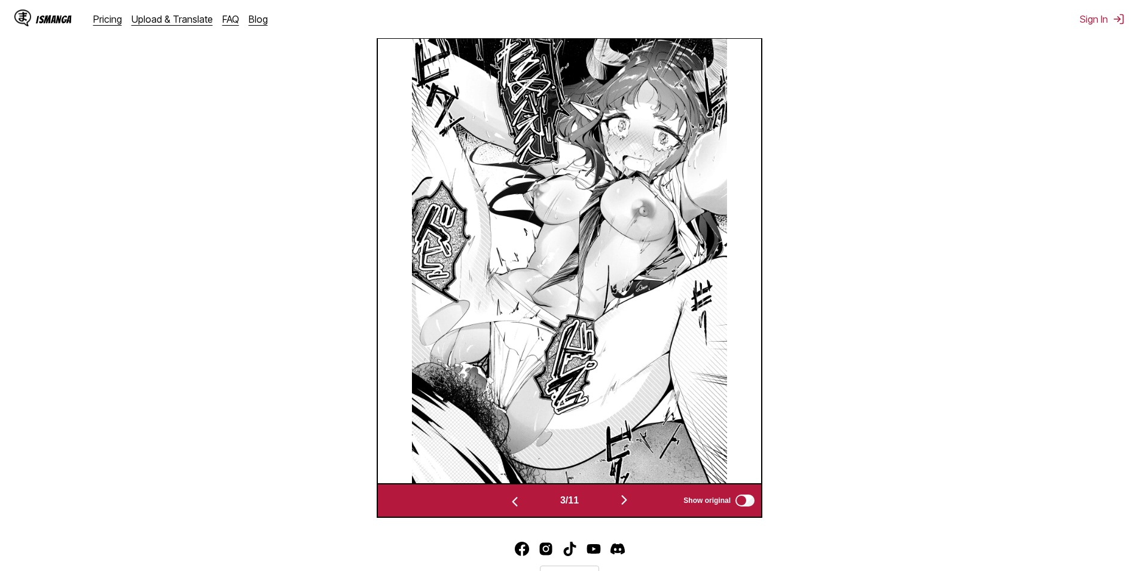
click at [509, 500] on img "button" at bounding box center [514, 502] width 14 height 14
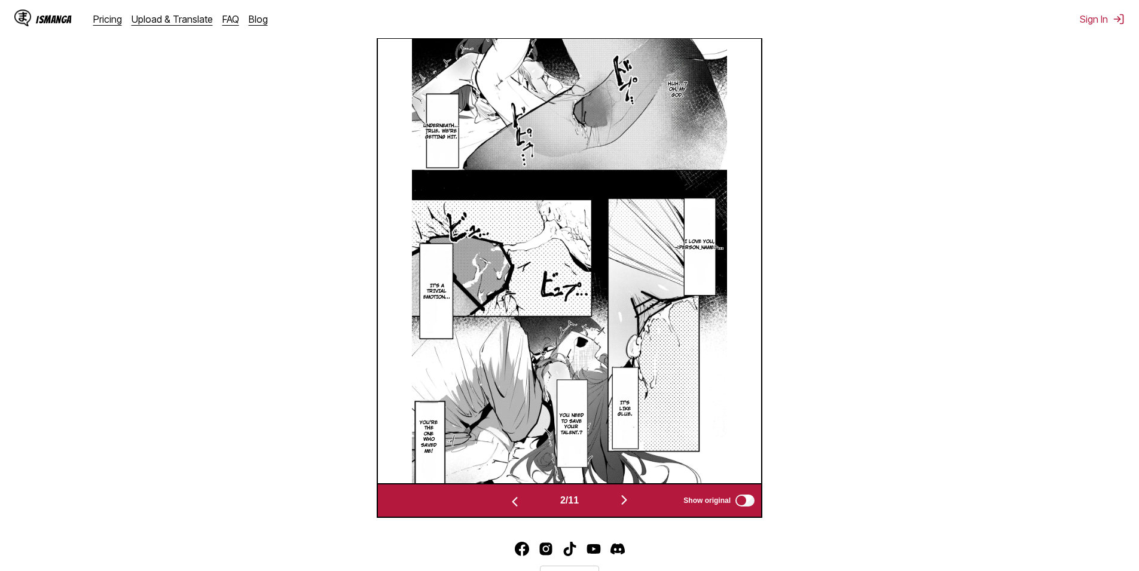
click at [509, 503] on img "button" at bounding box center [514, 502] width 14 height 14
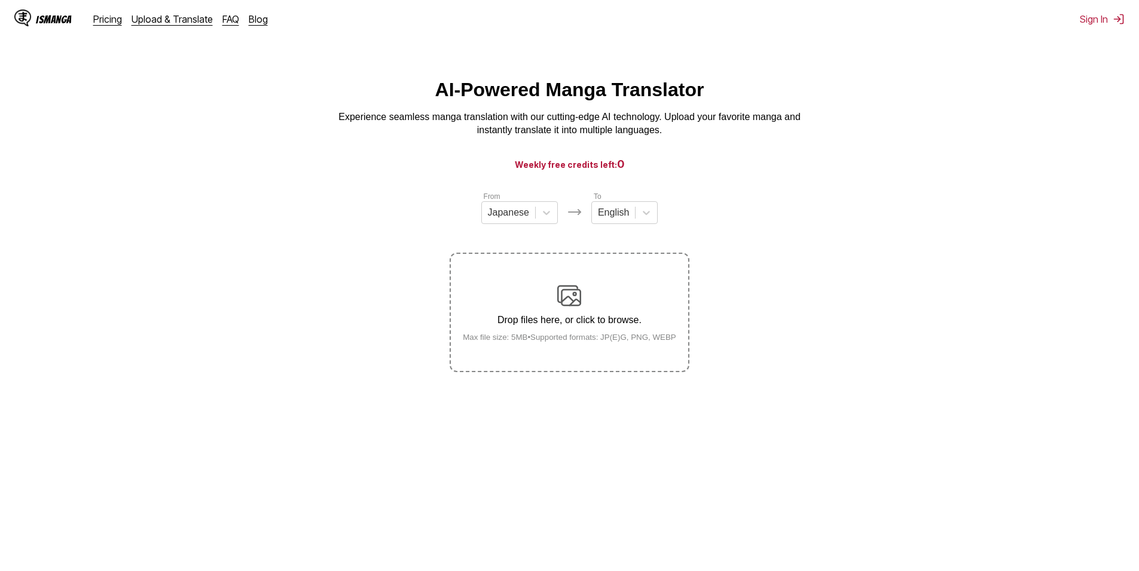
click at [553, 289] on div "Drop files here, or click to browse. Max file size: 5MB • Supported formats: JP…" at bounding box center [569, 313] width 232 height 58
click at [0, 0] on input "Drop files here, or click to browse. Max file size: 5MB • Supported formats: JP…" at bounding box center [0, 0] width 0 height 0
click at [673, 299] on div "Drop files here, or click to browse. Max file size: 5MB • Supported formats: JP…" at bounding box center [569, 313] width 232 height 58
click at [0, 0] on input "Drop files here, or click to browse. Max file size: 5MB • Supported formats: JP…" at bounding box center [0, 0] width 0 height 0
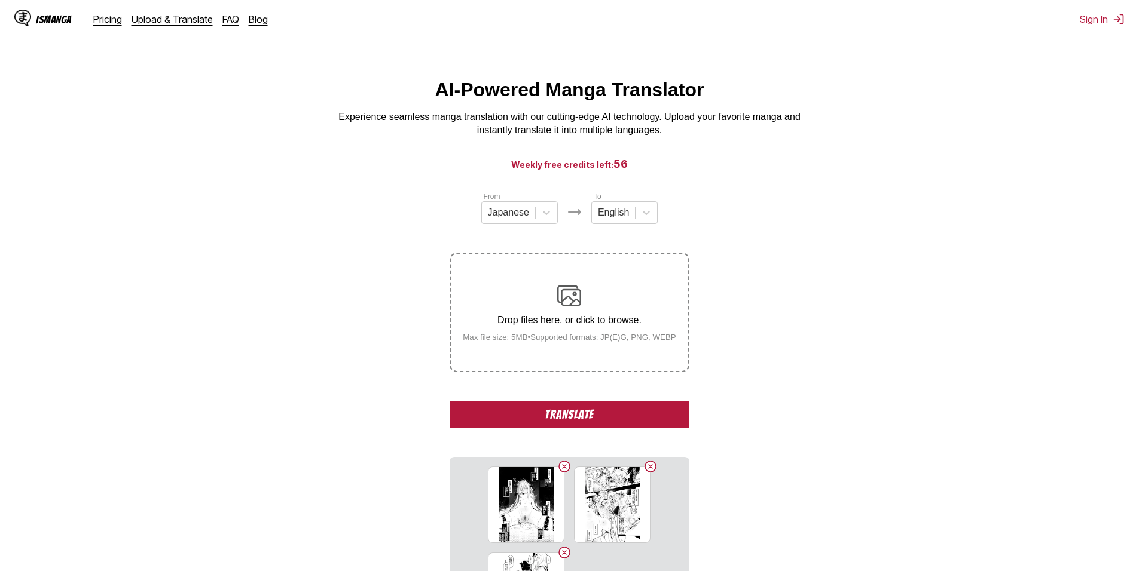
click at [583, 410] on button "Translate" at bounding box center [568, 414] width 239 height 27
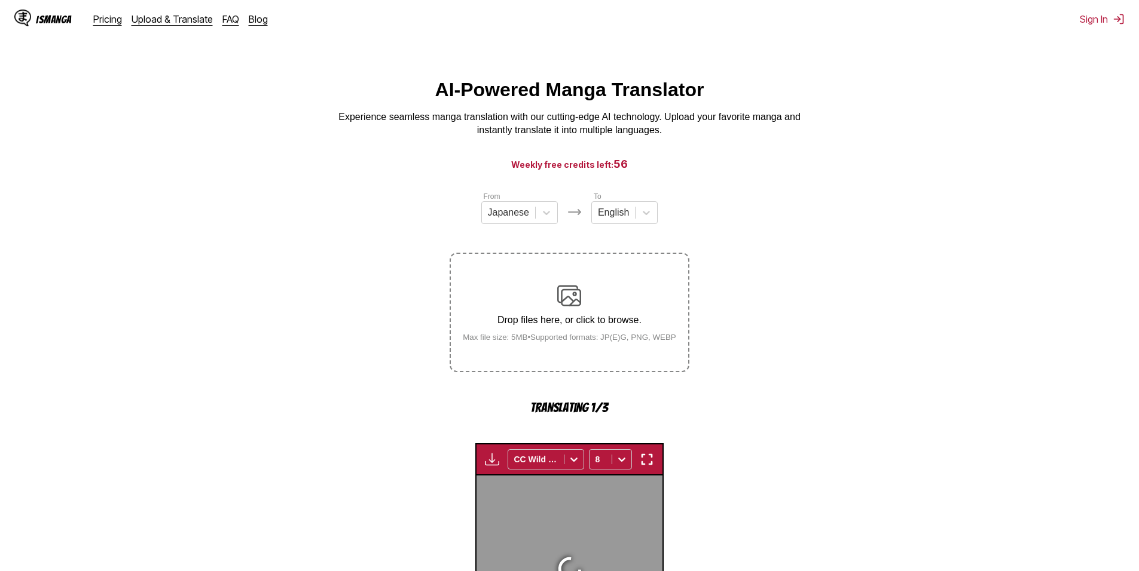
scroll to position [397, 0]
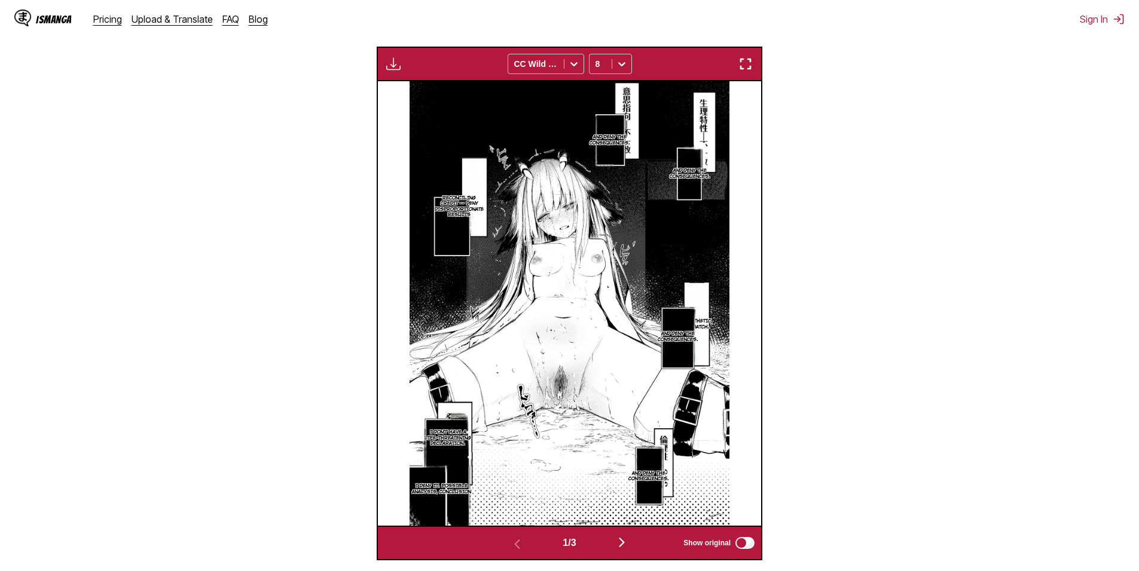
click at [625, 541] on img "button" at bounding box center [621, 542] width 14 height 14
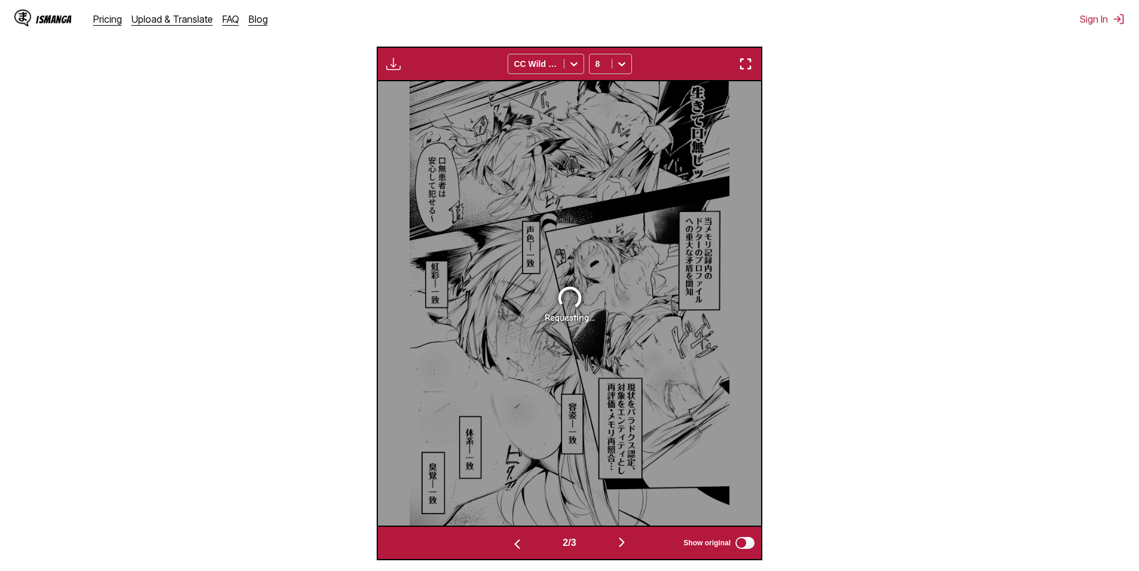
click at [621, 543] on img "button" at bounding box center [621, 542] width 14 height 14
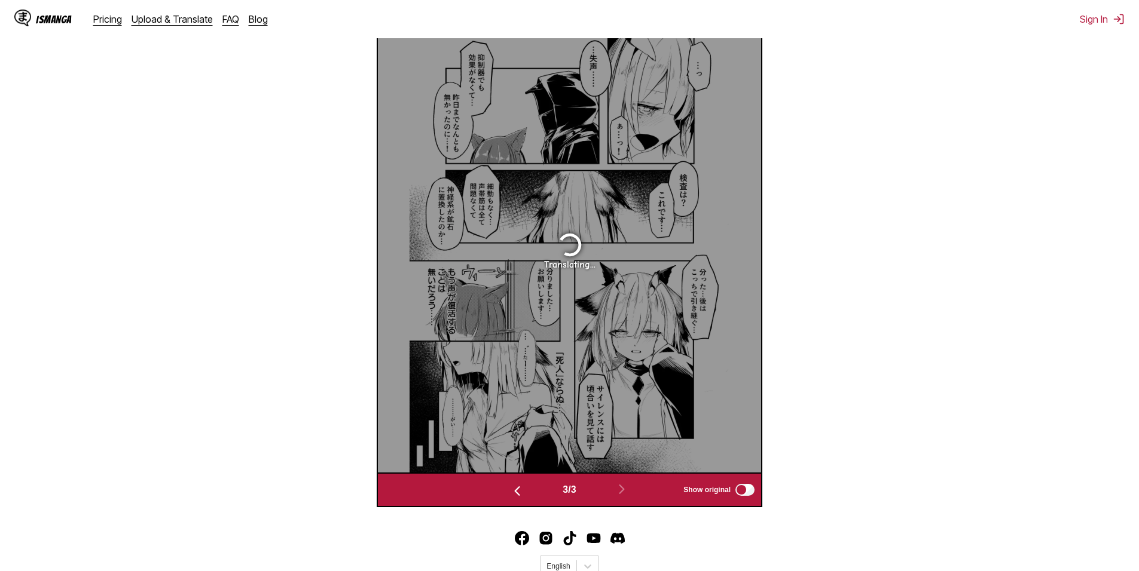
scroll to position [457, 0]
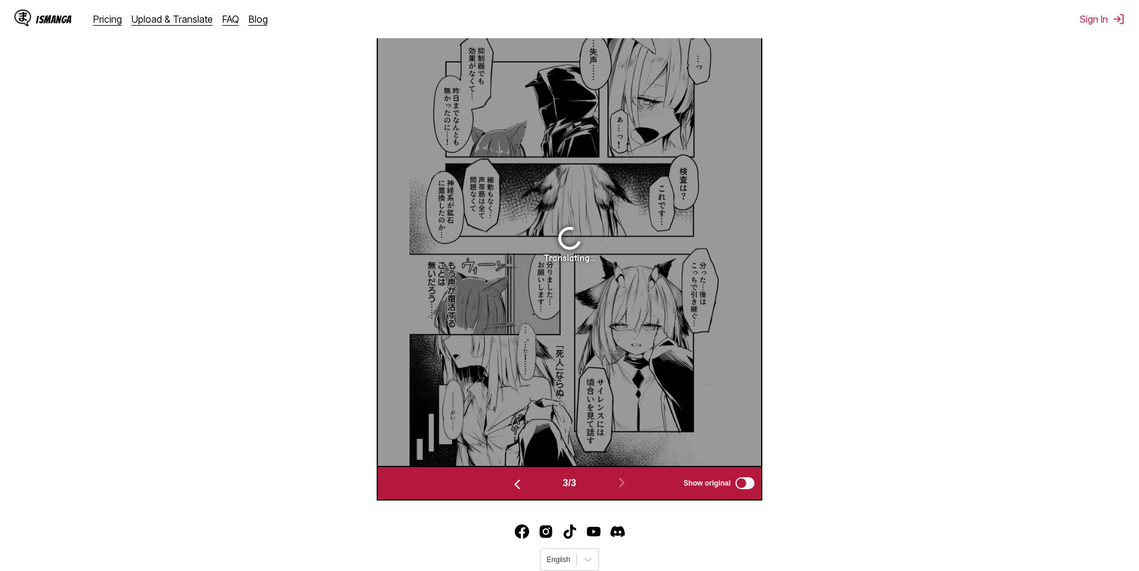
click at [521, 488] on button "button" at bounding box center [517, 483] width 72 height 17
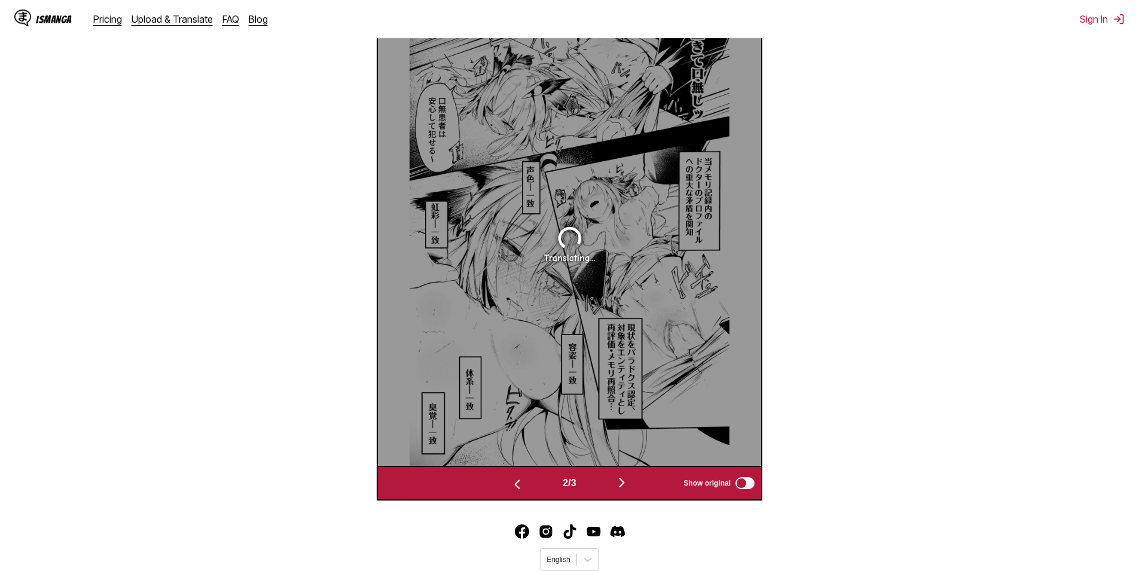
click at [521, 489] on button "button" at bounding box center [517, 483] width 72 height 17
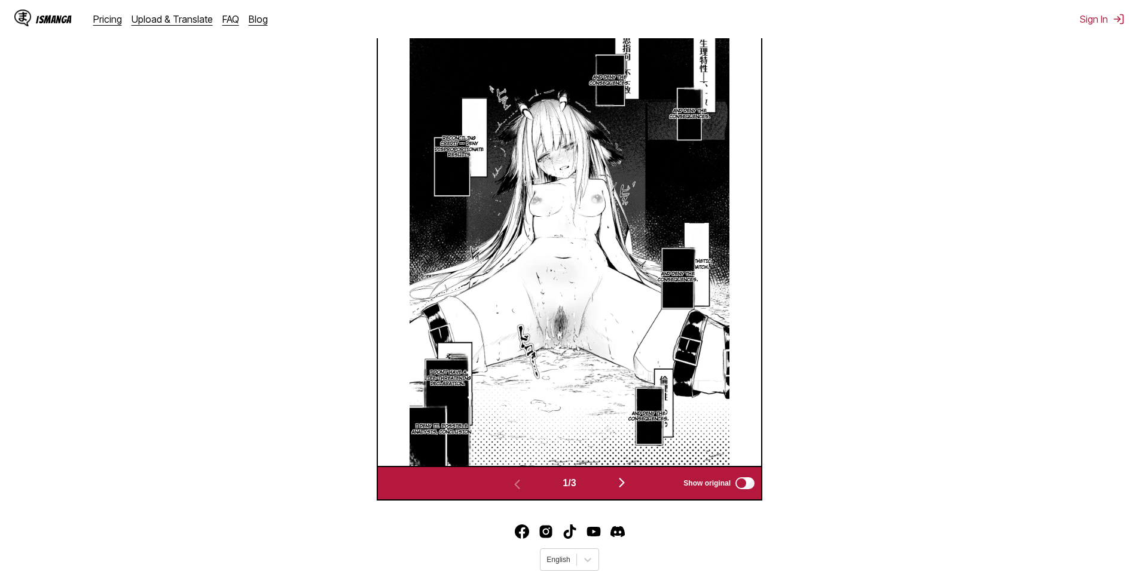
click at [626, 488] on img "button" at bounding box center [621, 483] width 14 height 14
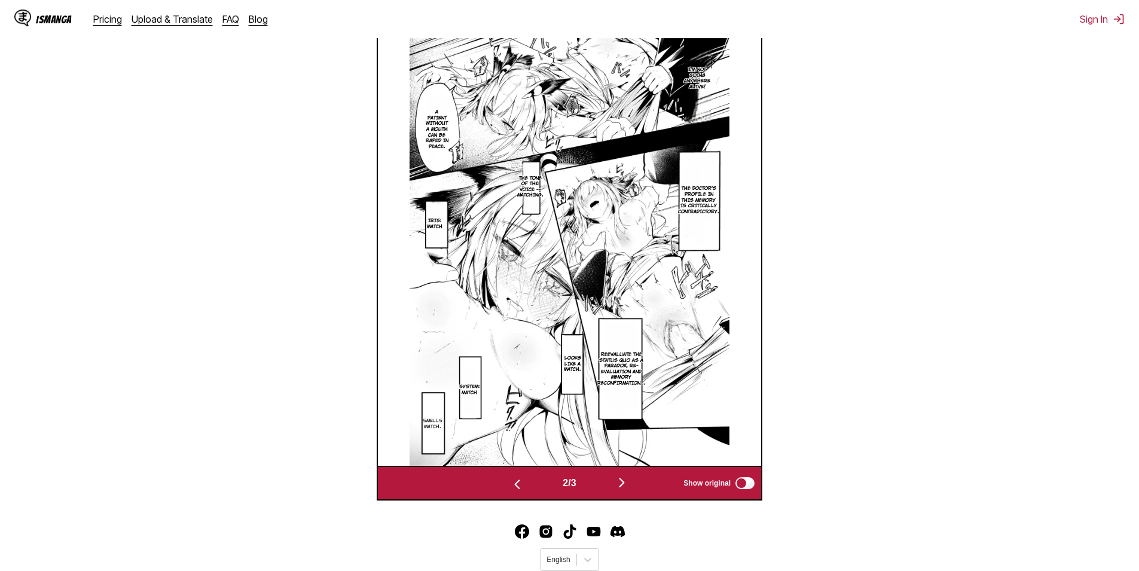
click at [634, 489] on button "button" at bounding box center [622, 483] width 72 height 17
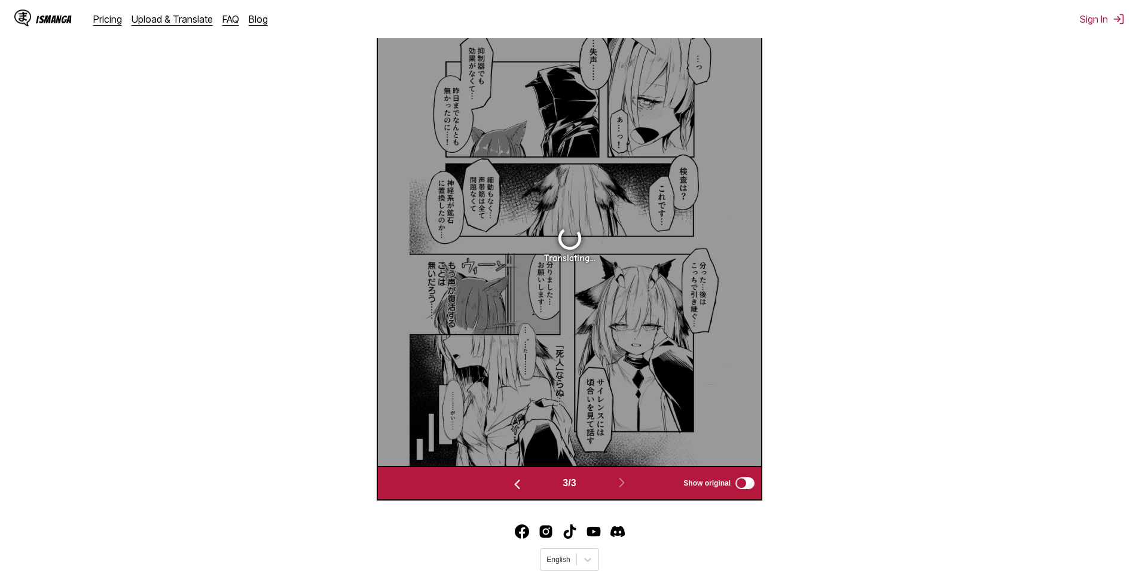
scroll to position [414, 0]
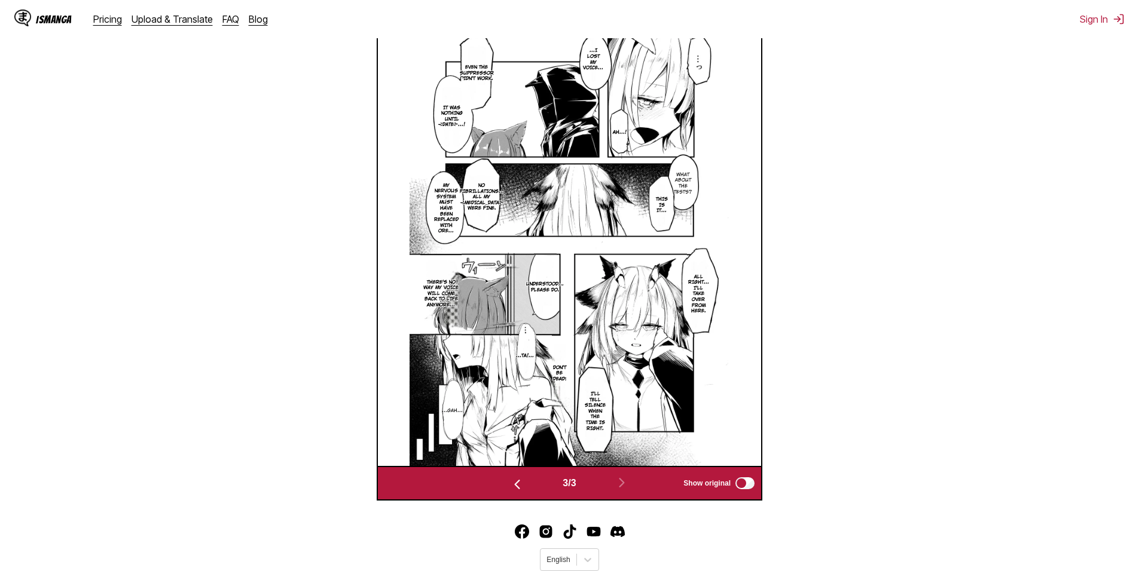
click at [513, 488] on img "button" at bounding box center [517, 485] width 14 height 14
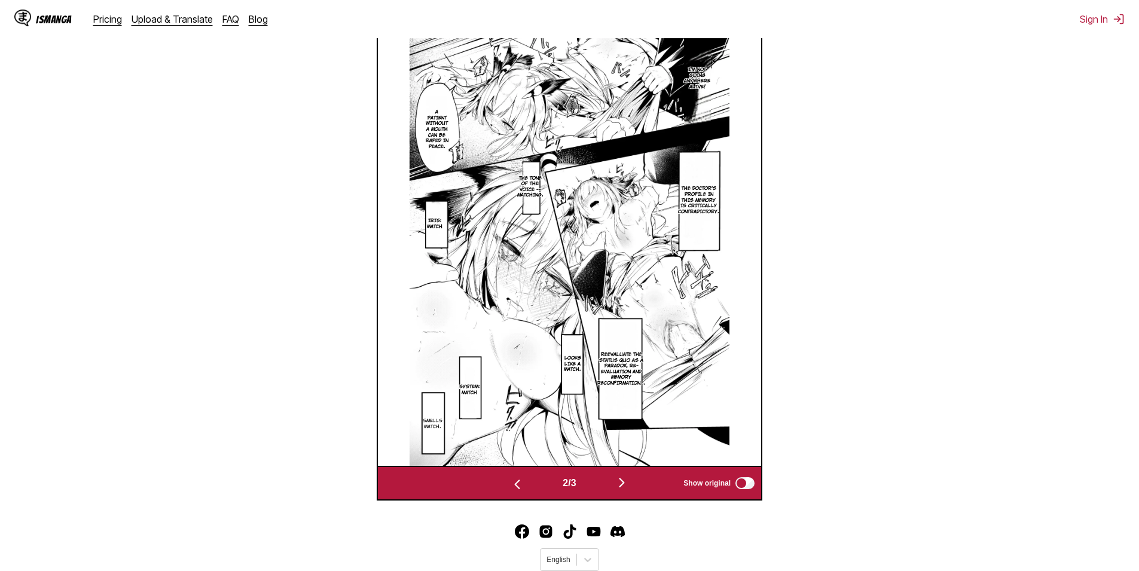
click at [512, 488] on img "button" at bounding box center [517, 485] width 14 height 14
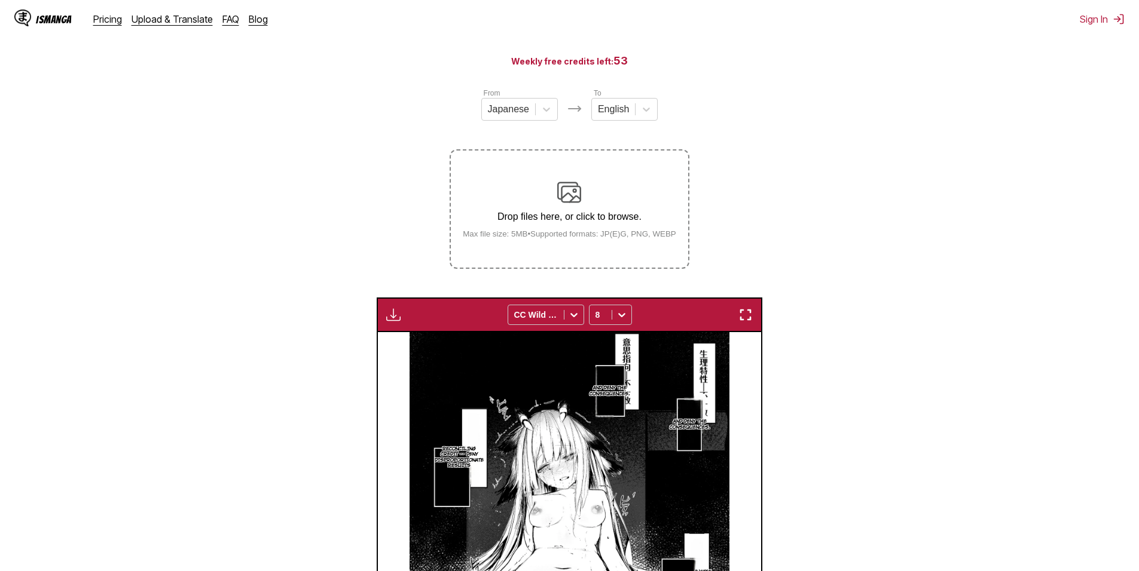
scroll to position [56, 0]
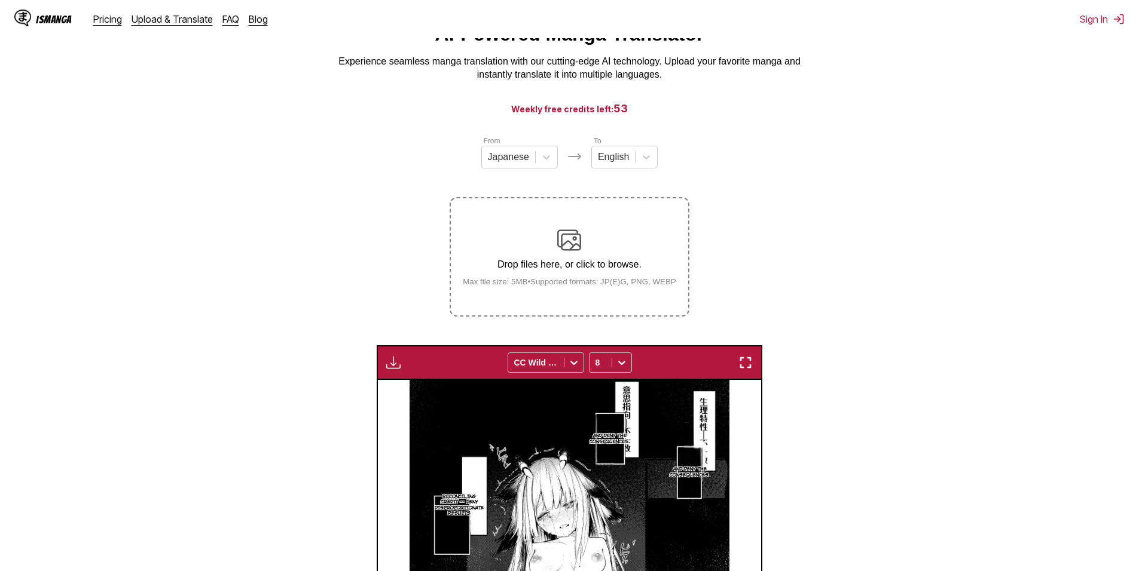
click at [554, 196] on div "From Japanese To English Drop files here, or click to browse. Max file size: 5M…" at bounding box center [568, 226] width 239 height 182
click at [580, 233] on img at bounding box center [569, 240] width 24 height 24
click at [0, 0] on input "Drop files here, or click to browse. Max file size: 5MB • Supported formats: JP…" at bounding box center [0, 0] width 0 height 0
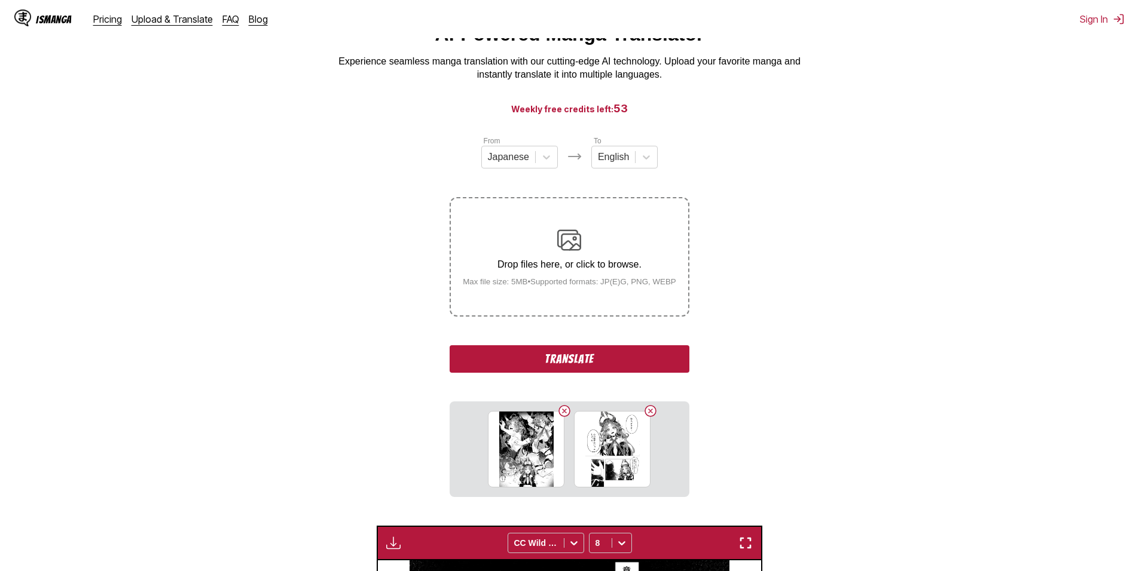
click at [620, 354] on button "Translate" at bounding box center [568, 358] width 239 height 27
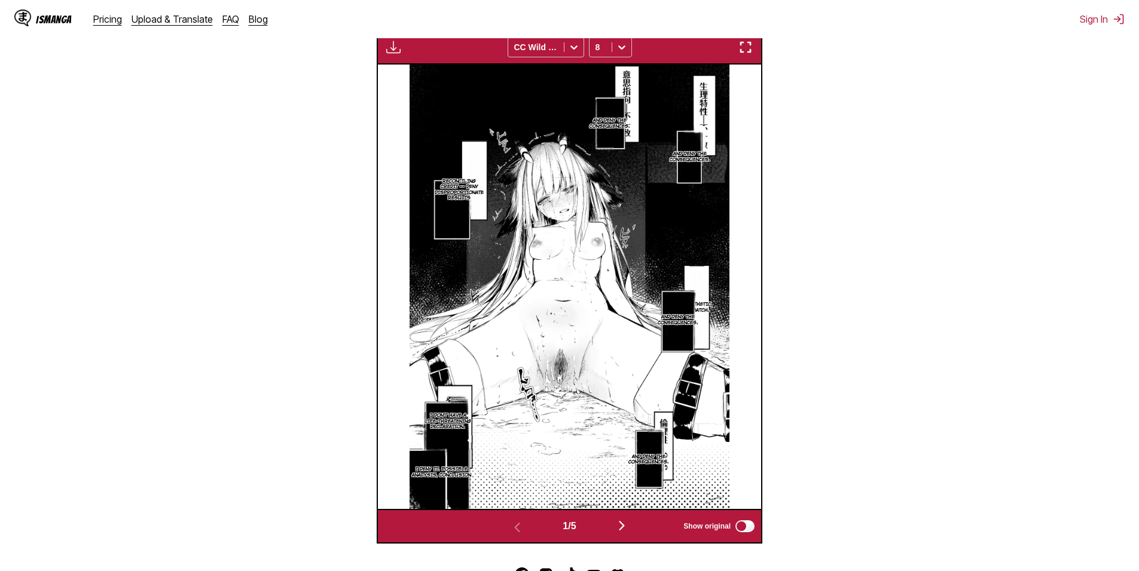
scroll to position [414, 0]
click at [616, 525] on button "button" at bounding box center [622, 526] width 72 height 17
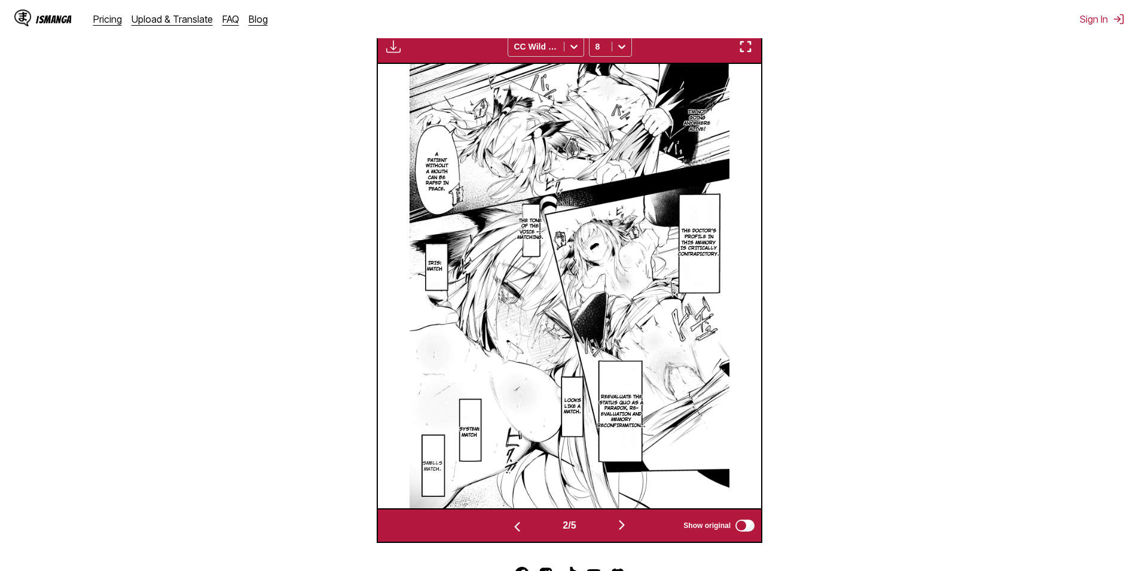
click at [616, 524] on button "button" at bounding box center [622, 526] width 72 height 17
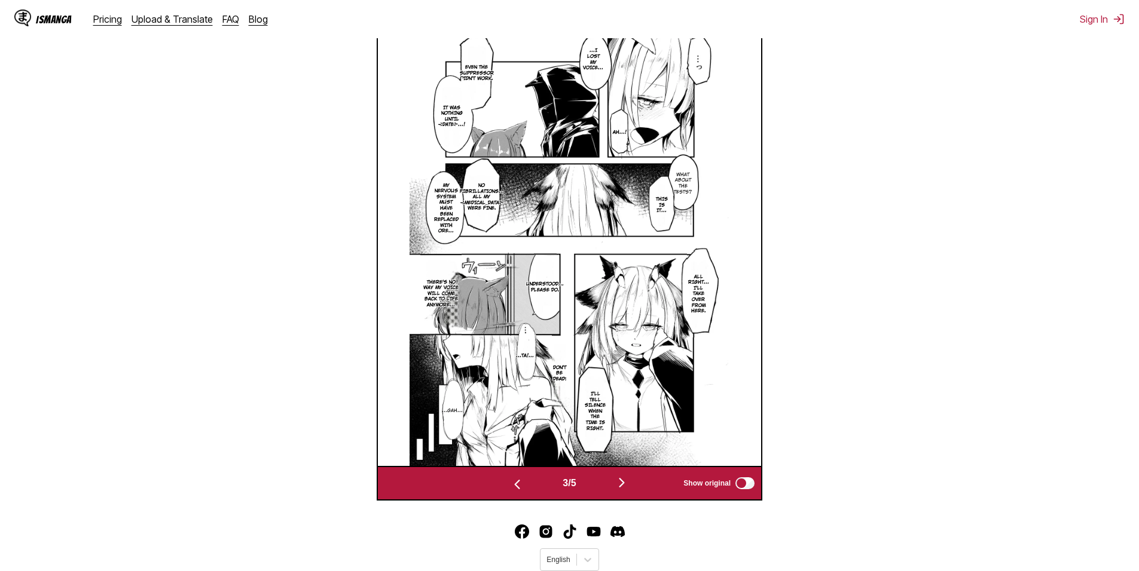
click at [515, 481] on img "button" at bounding box center [517, 485] width 14 height 14
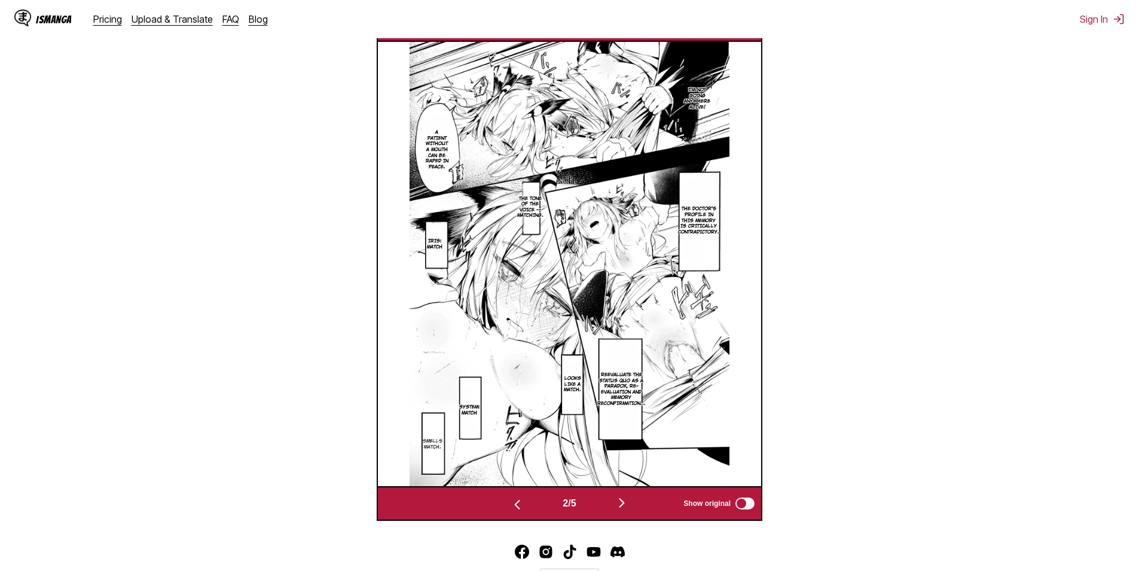
scroll to position [457, 0]
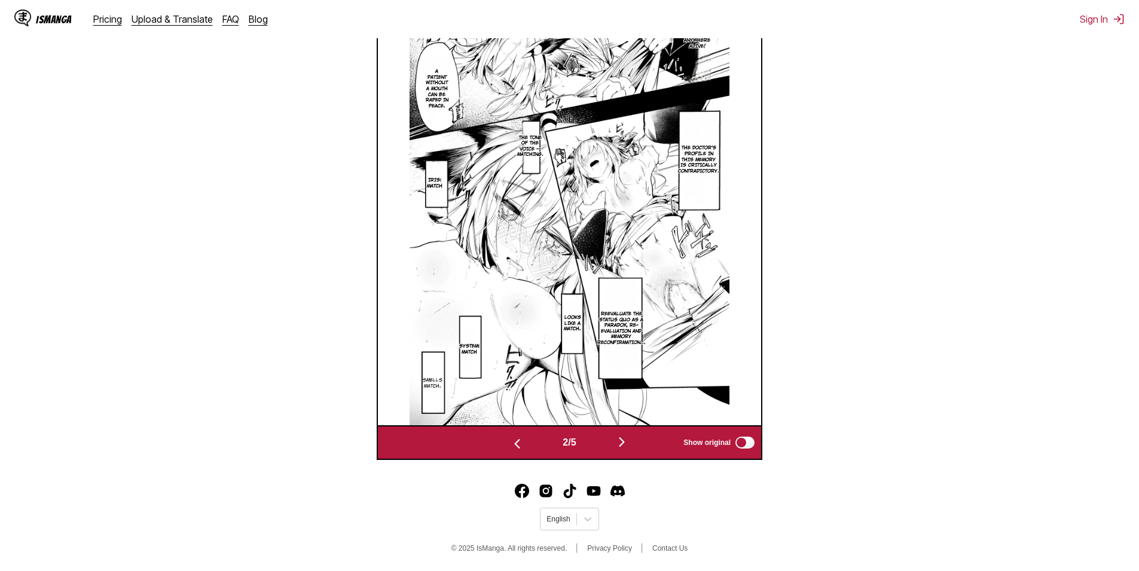
click at [621, 439] on img "button" at bounding box center [621, 442] width 14 height 14
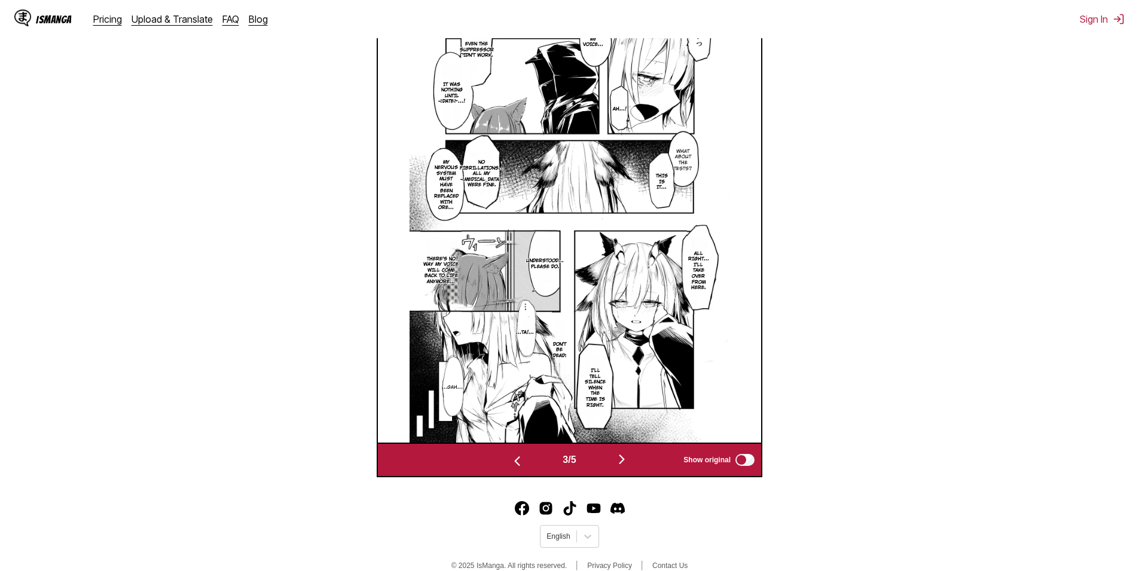
click at [510, 465] on img "button" at bounding box center [517, 461] width 14 height 14
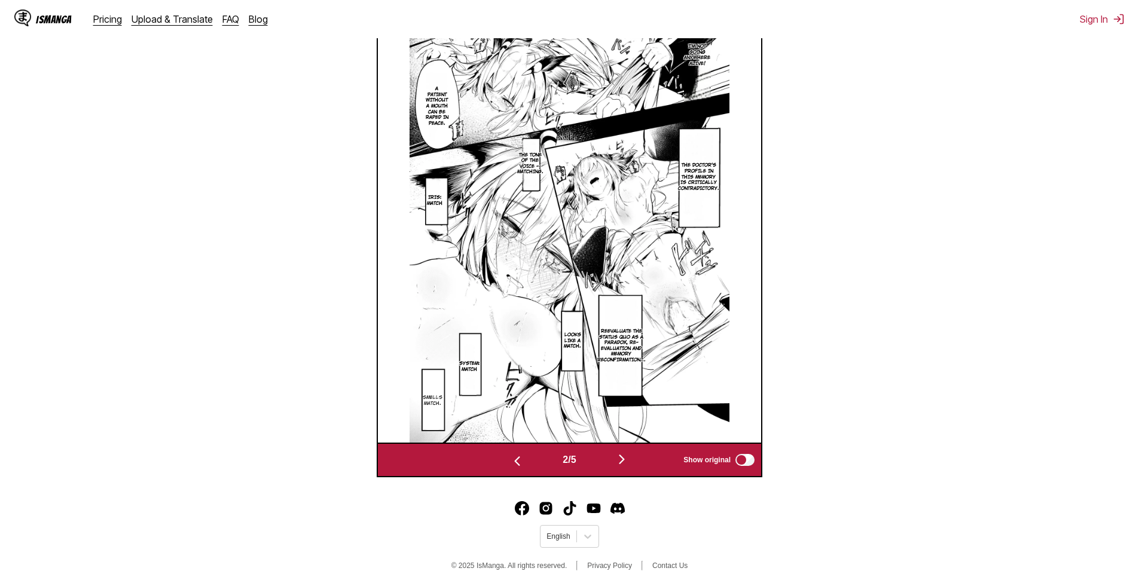
click at [512, 464] on img "button" at bounding box center [517, 461] width 14 height 14
